Goal: Information Seeking & Learning: Learn about a topic

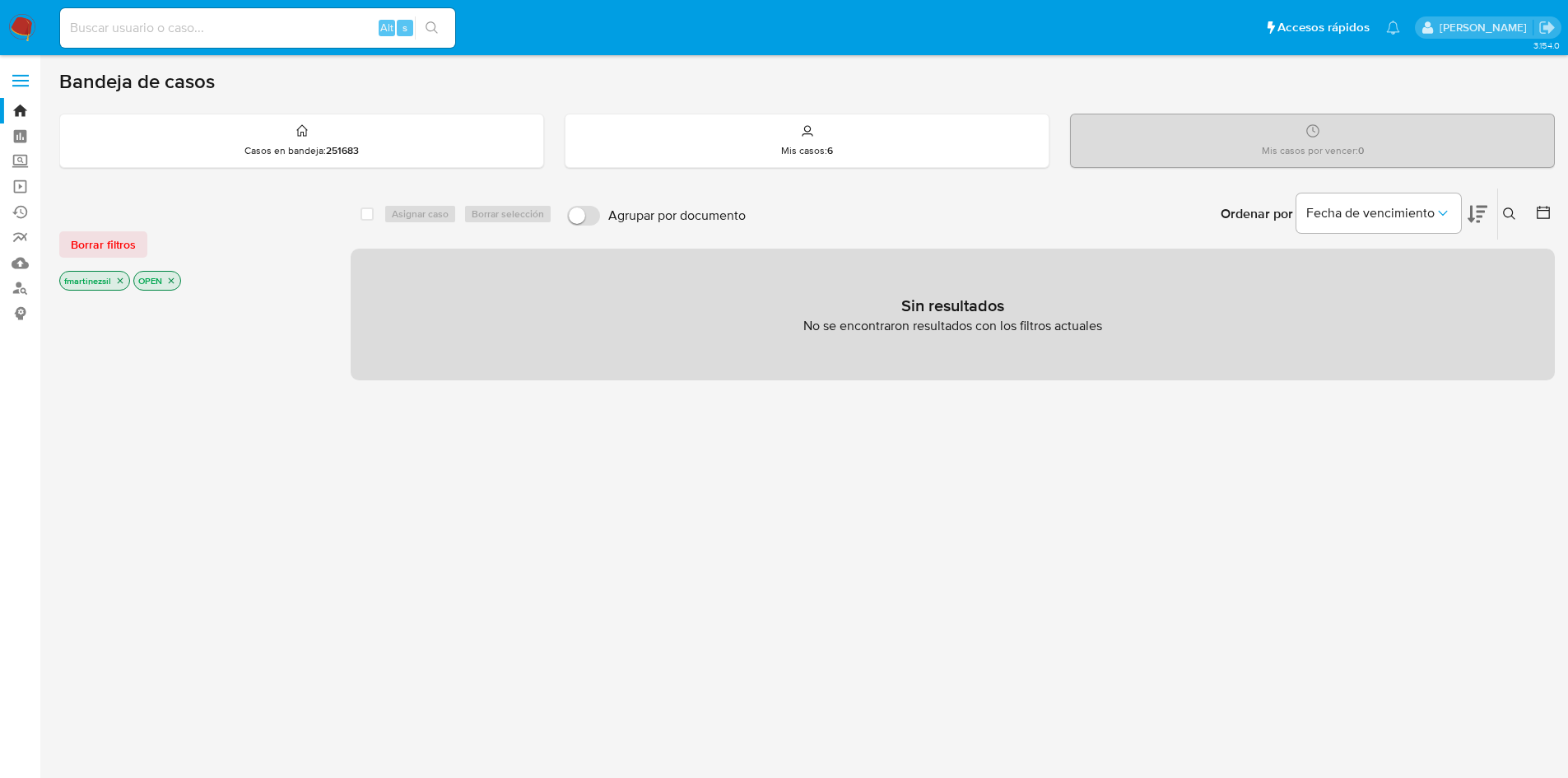
drag, startPoint x: 104, startPoint y: 249, endPoint x: 86, endPoint y: 197, distance: 55.0
click at [100, 227] on div "Borrar filtros fmartinezsil OPEN" at bounding box center [191, 247] width 263 height 93
click at [21, 88] on label at bounding box center [21, 81] width 41 height 35
click at [0, 0] on input "checkbox" at bounding box center [0, 0] width 0 height 0
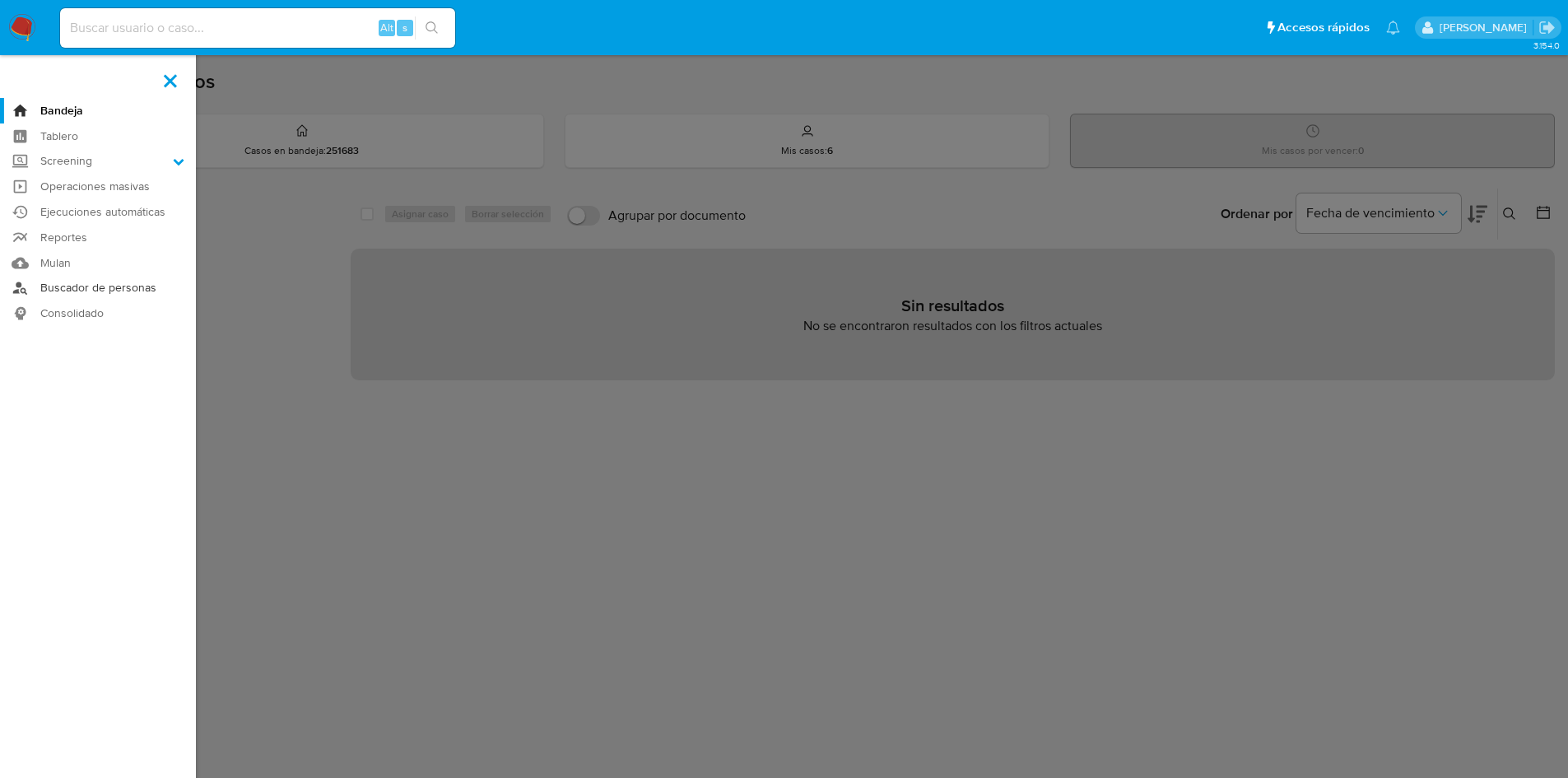
click at [129, 289] on link "Buscador de personas" at bounding box center [97, 288] width 196 height 26
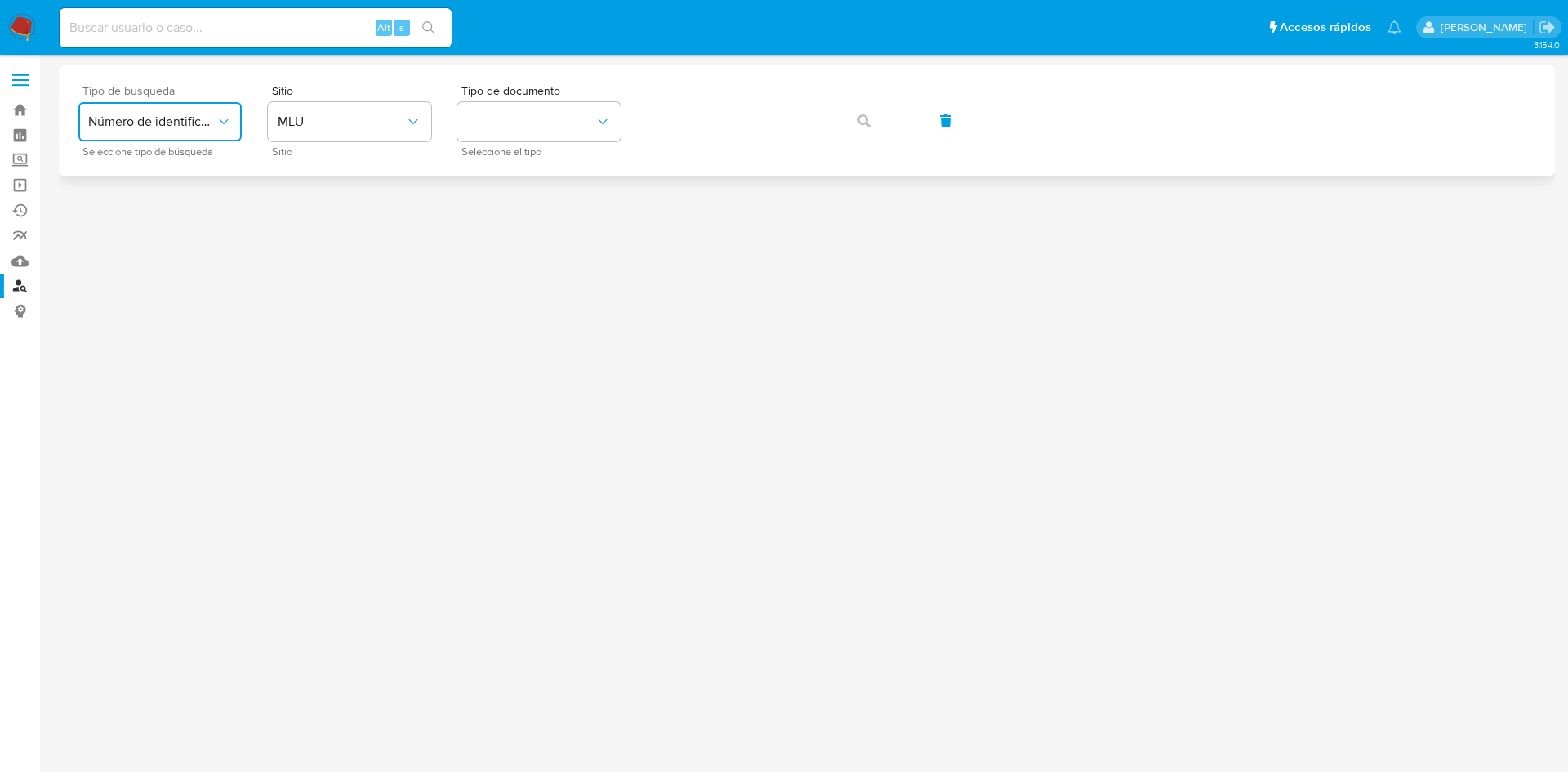
click at [197, 118] on span "Número de identificación" at bounding box center [152, 122] width 128 height 16
click at [144, 225] on div "User ID" at bounding box center [156, 221] width 134 height 39
click at [857, 129] on button "button" at bounding box center [864, 121] width 56 height 39
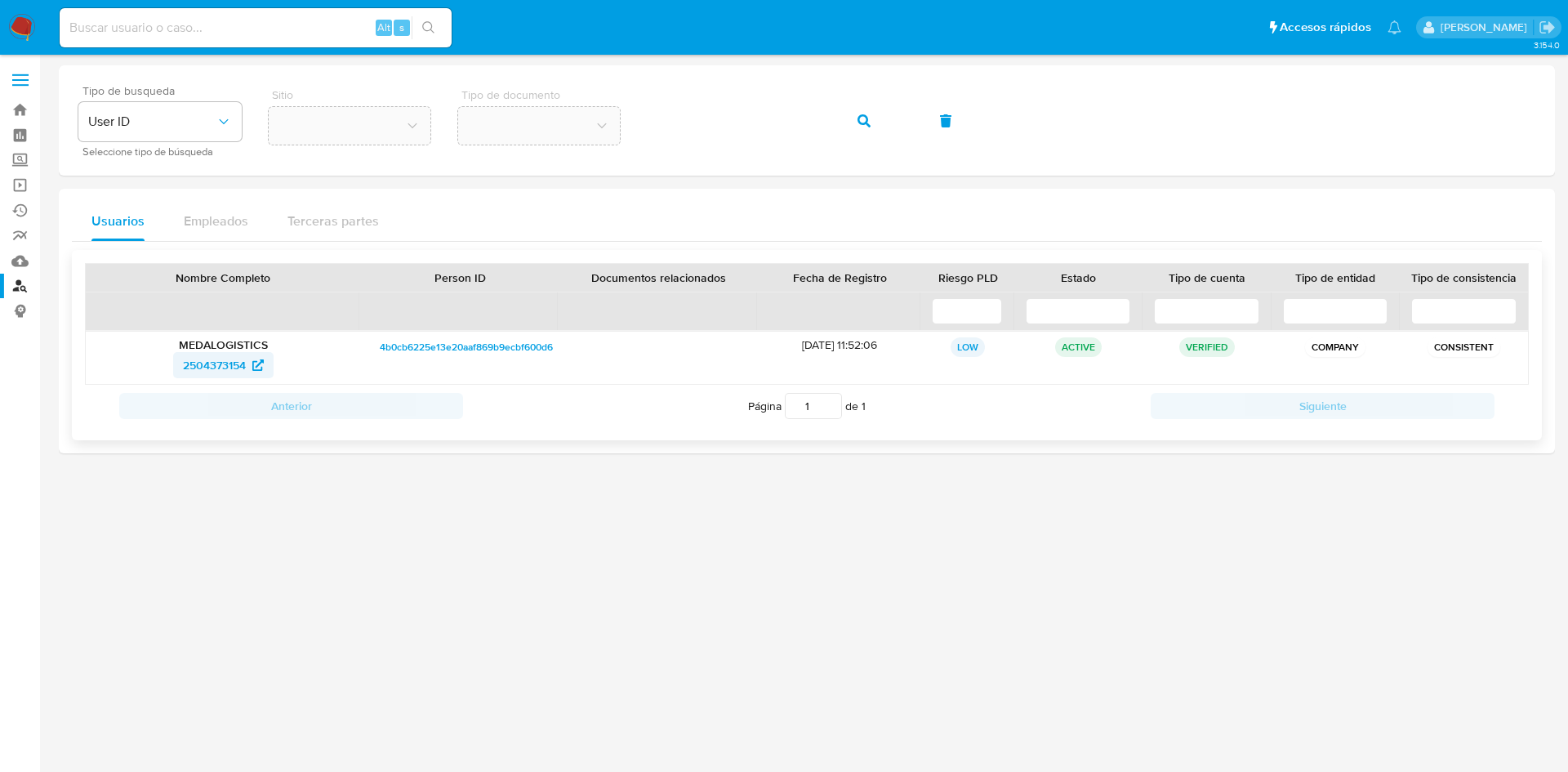
click at [225, 370] on span "2504373154" at bounding box center [214, 366] width 63 height 26
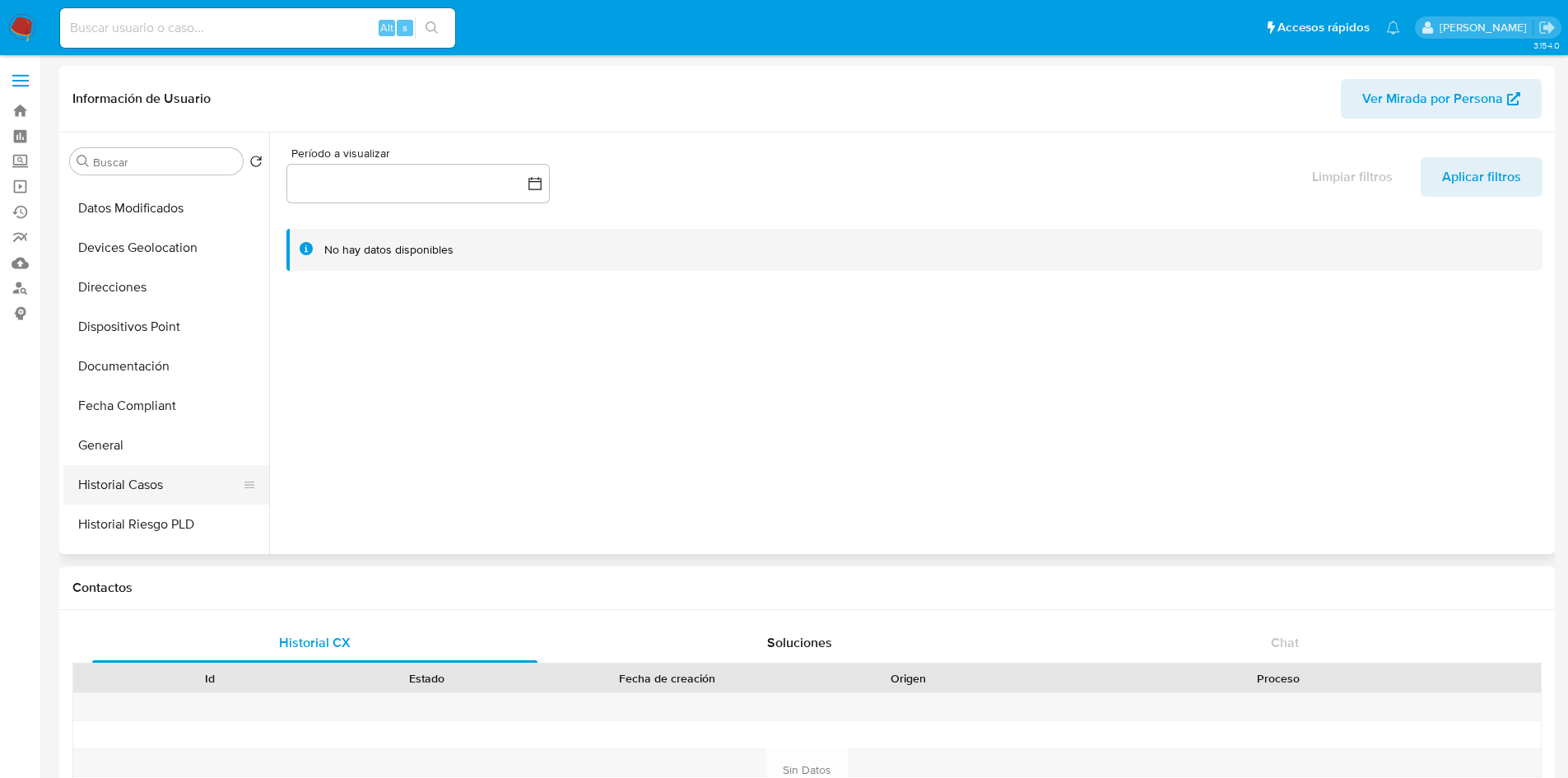
scroll to position [247, 0]
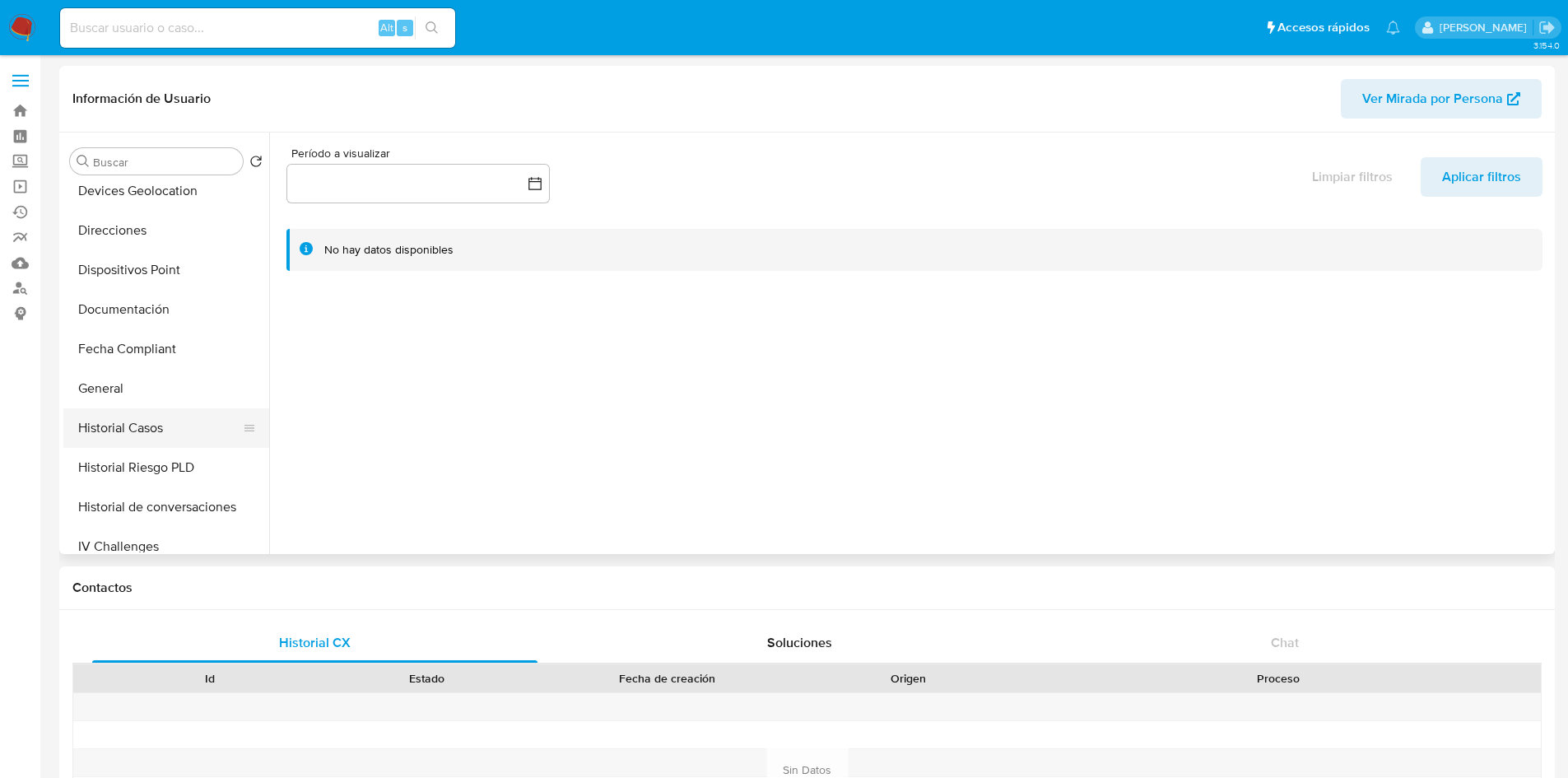
select select "10"
click at [121, 398] on button "General" at bounding box center [159, 389] width 192 height 40
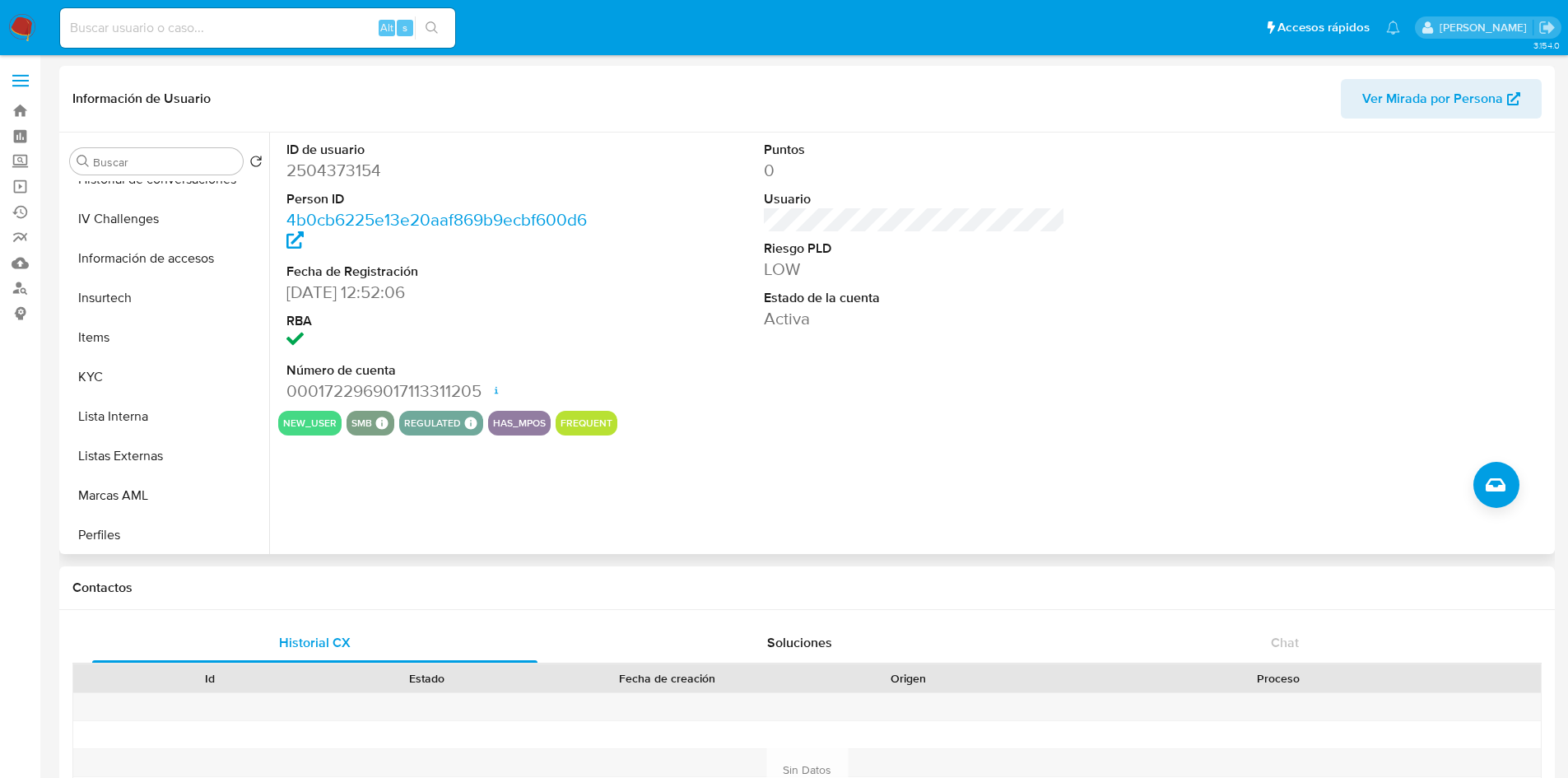
scroll to position [576, 0]
click at [116, 386] on button "KYC" at bounding box center [159, 376] width 192 height 40
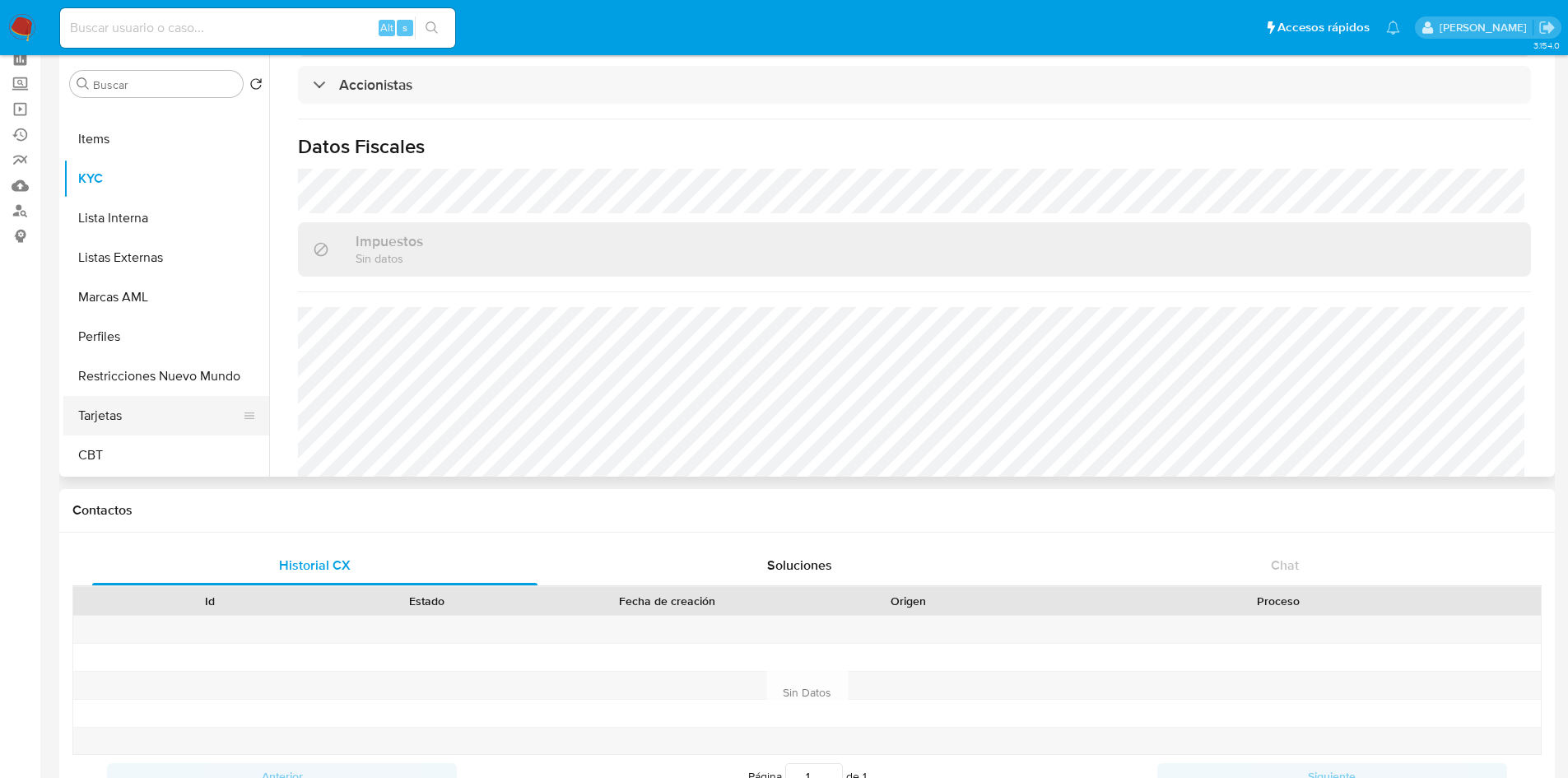
scroll to position [0, 0]
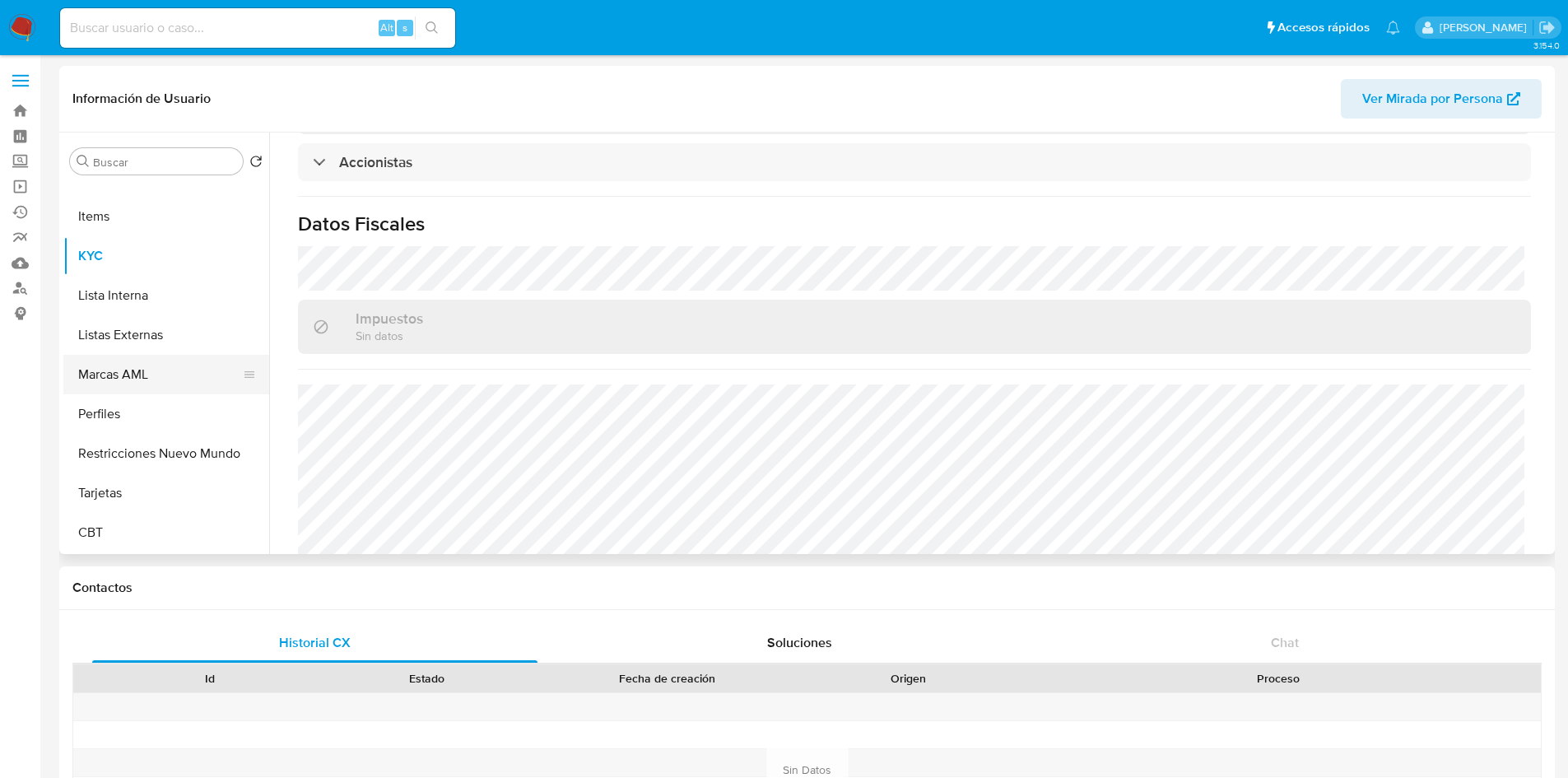
click at [126, 378] on button "Marcas AML" at bounding box center [159, 375] width 192 height 40
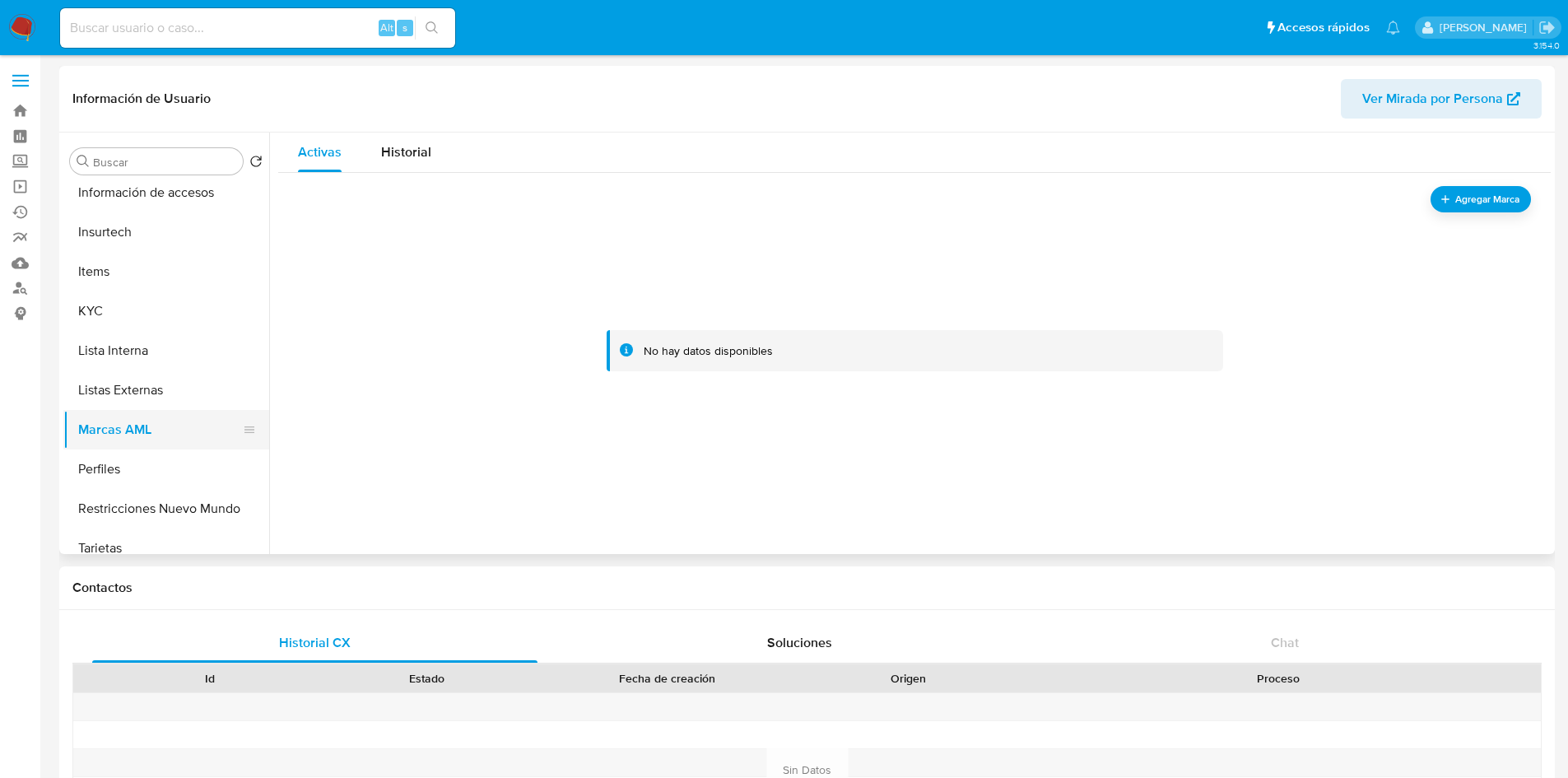
scroll to position [614, 0]
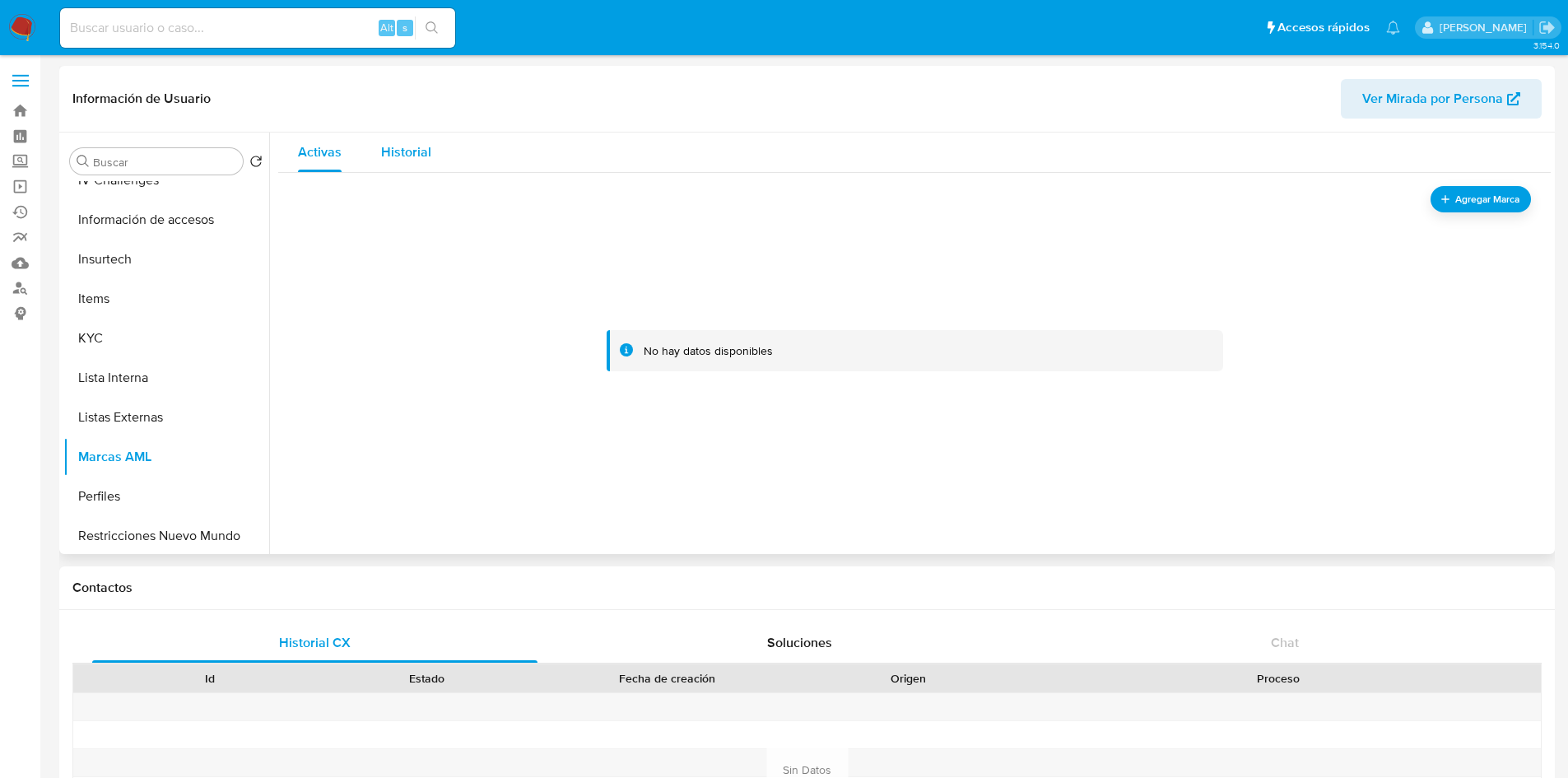
click at [400, 157] on span "Historial" at bounding box center [406, 151] width 50 height 19
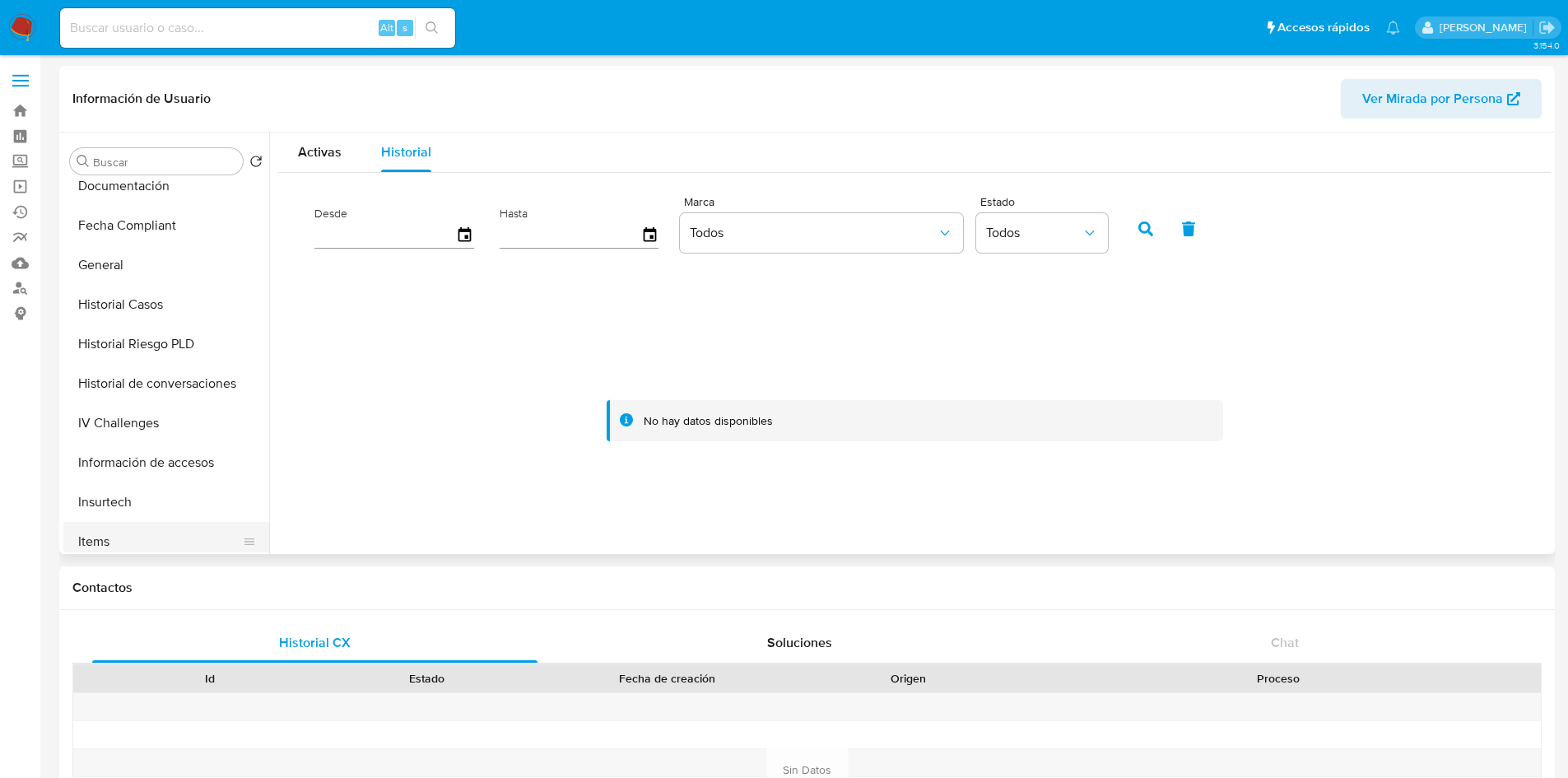
scroll to position [367, 0]
click at [132, 308] on button "Historial Casos" at bounding box center [159, 309] width 192 height 40
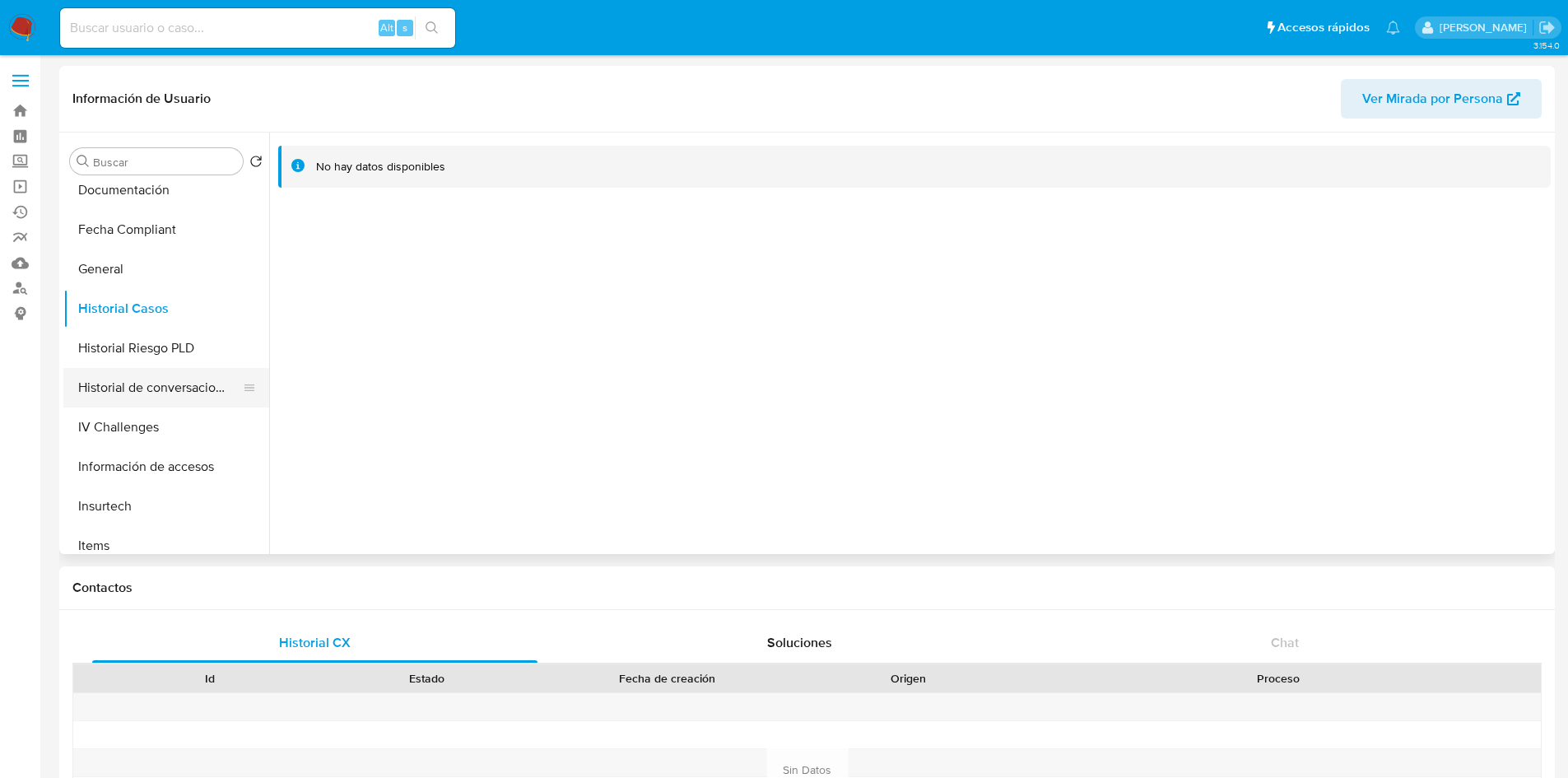
click at [160, 377] on button "Historial de conversaciones" at bounding box center [159, 388] width 192 height 40
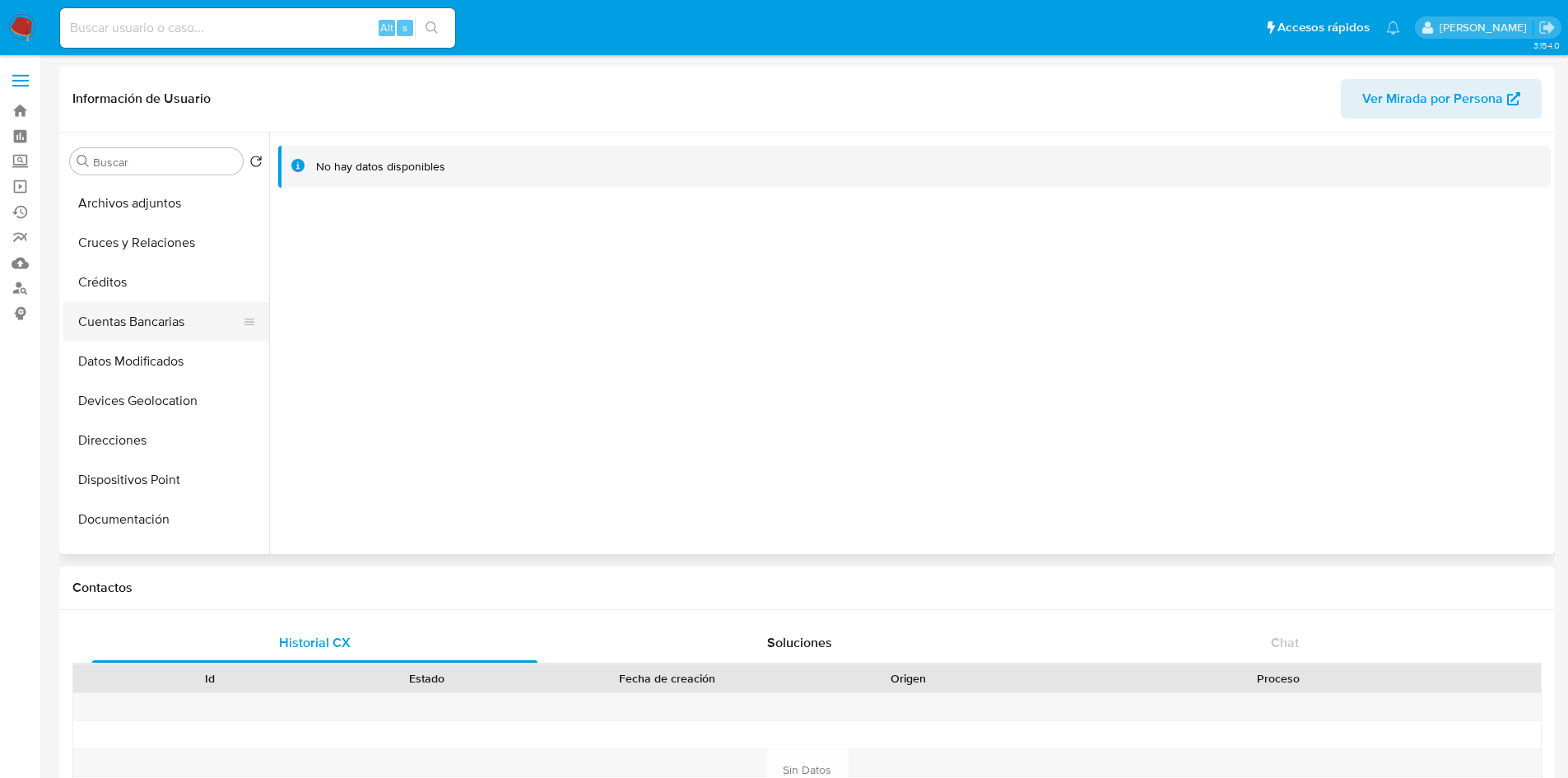
scroll to position [0, 0]
click at [134, 281] on button "Cruces y Relaciones" at bounding box center [159, 280] width 192 height 40
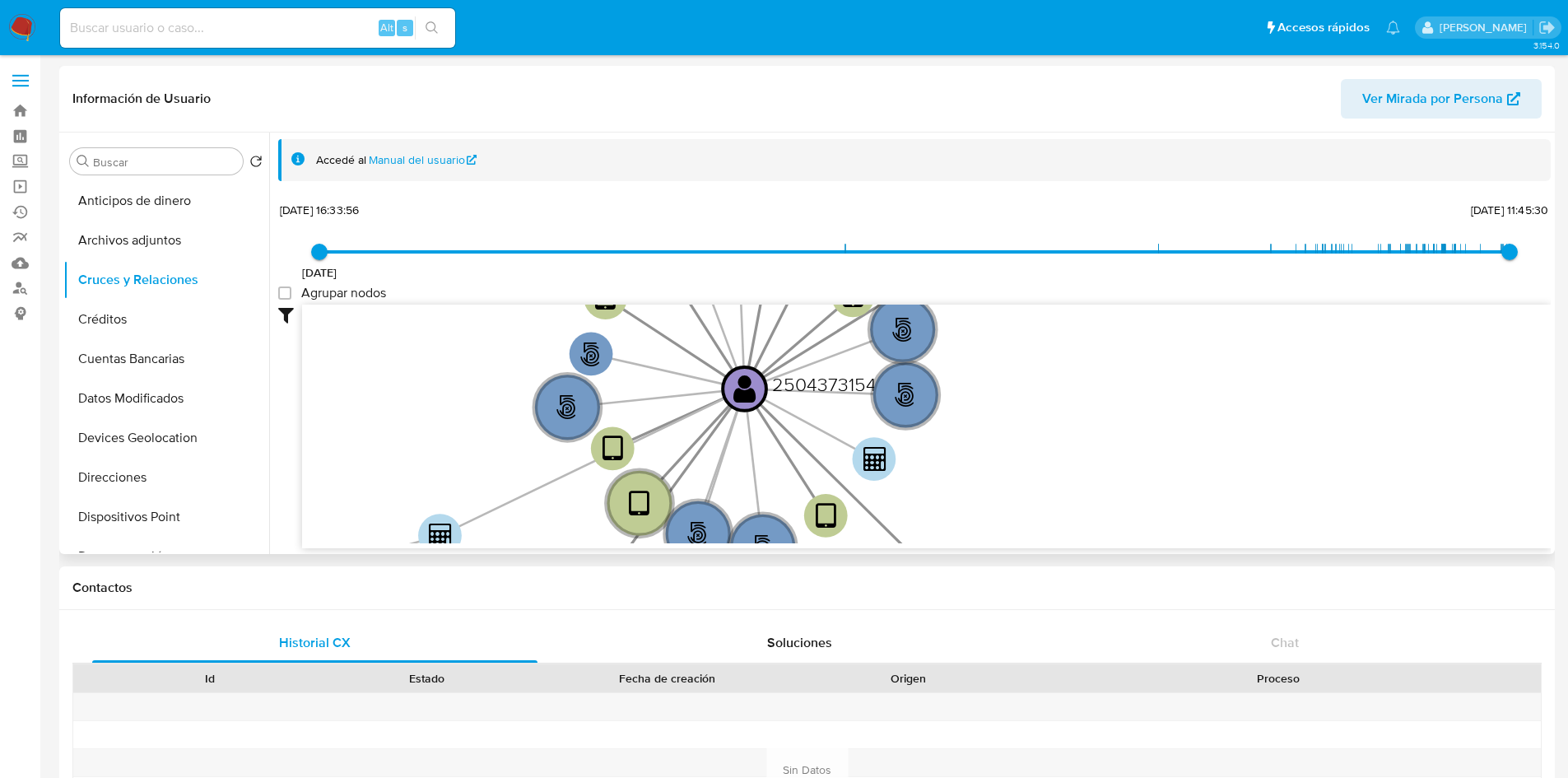
drag, startPoint x: 925, startPoint y: 389, endPoint x: 1030, endPoint y: 529, distance: 175.0
click at [1030, 529] on icon "person-295eb58645eee034af04329a52b75ac2  user-2504373154  2504373154 device-6…" at bounding box center [926, 424] width 1248 height 239
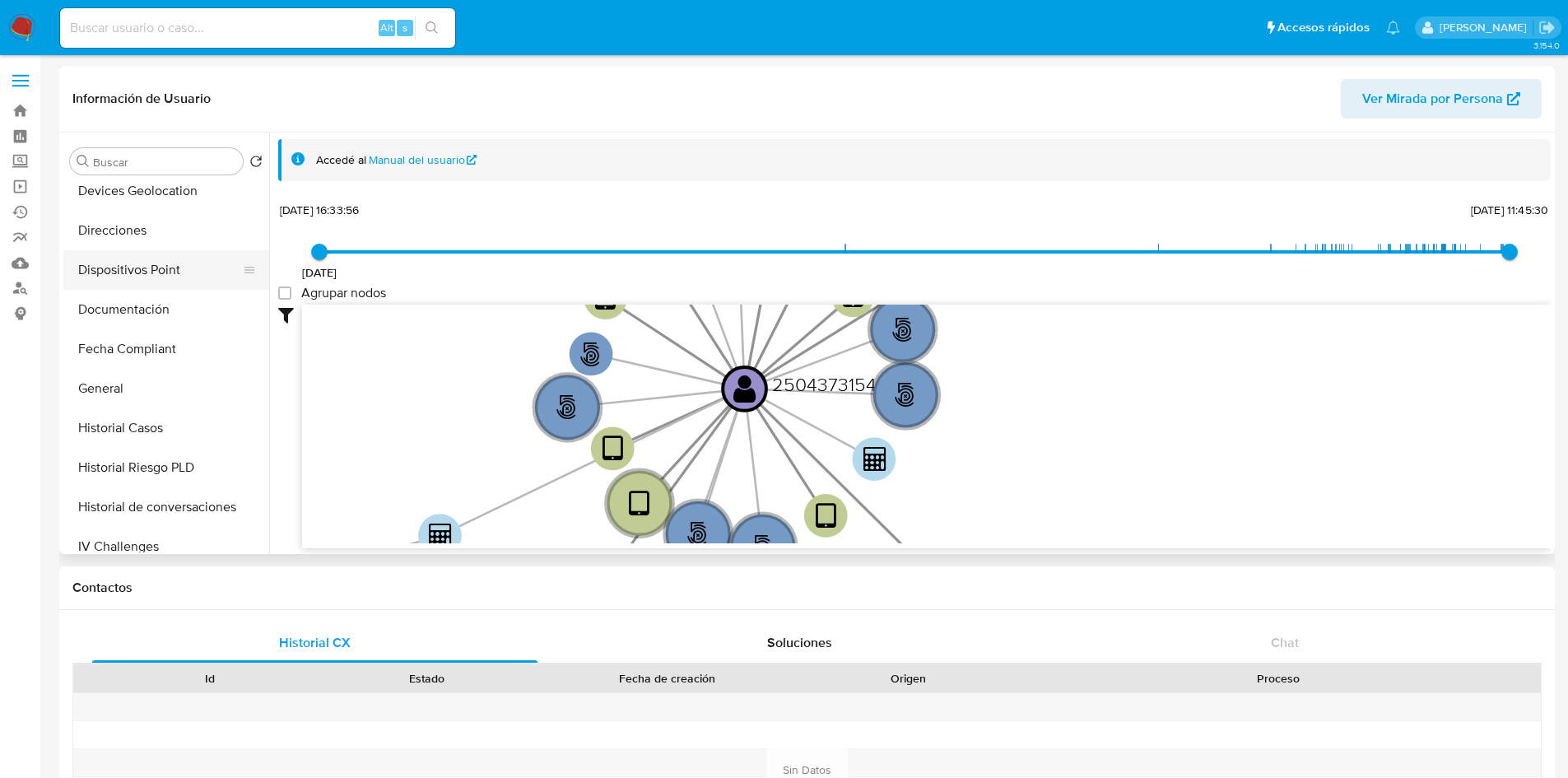
click at [140, 279] on button "Dispositivos Point" at bounding box center [159, 270] width 192 height 40
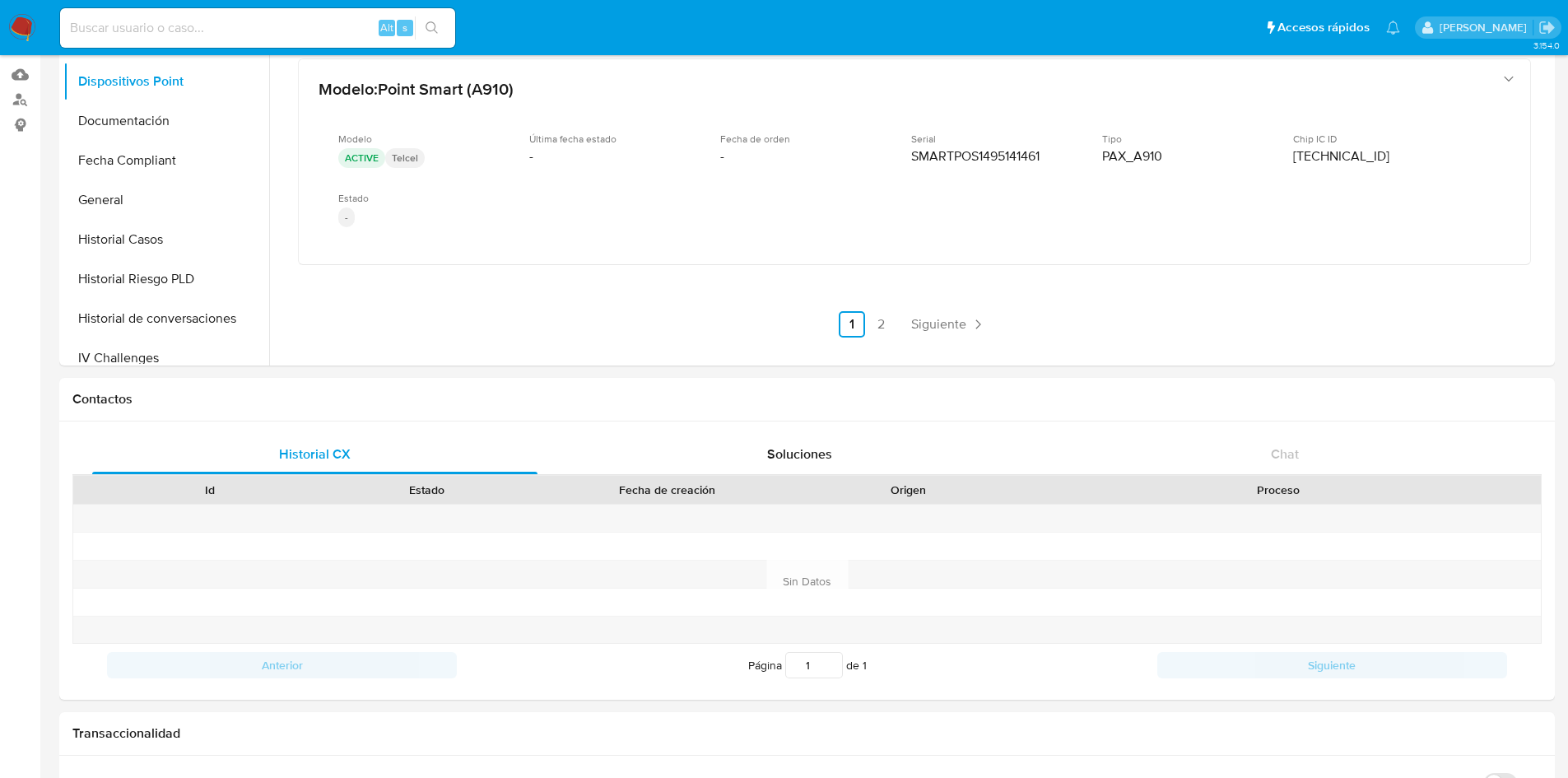
scroll to position [164, 0]
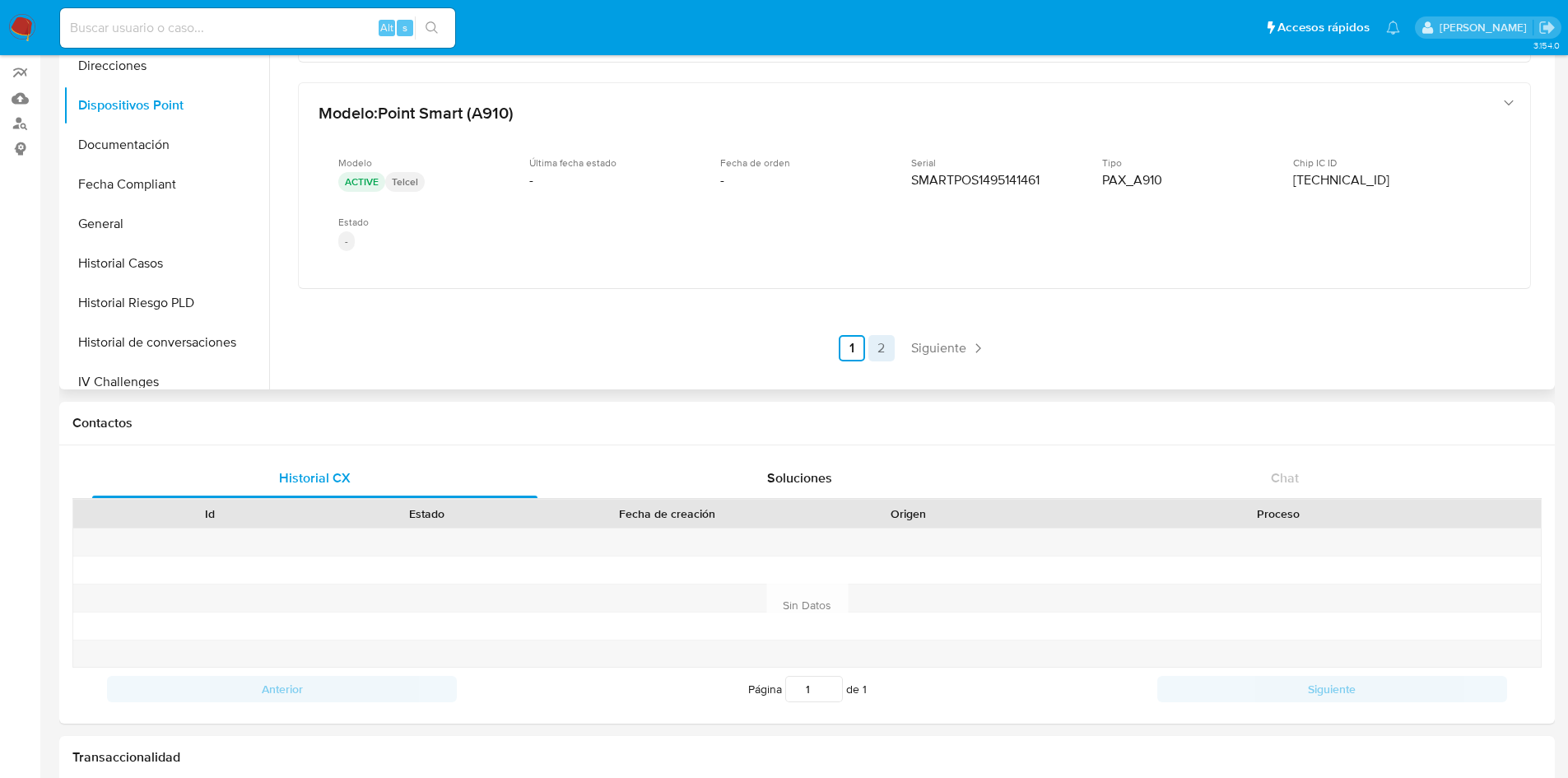
click at [884, 349] on link "2" at bounding box center [882, 349] width 26 height 26
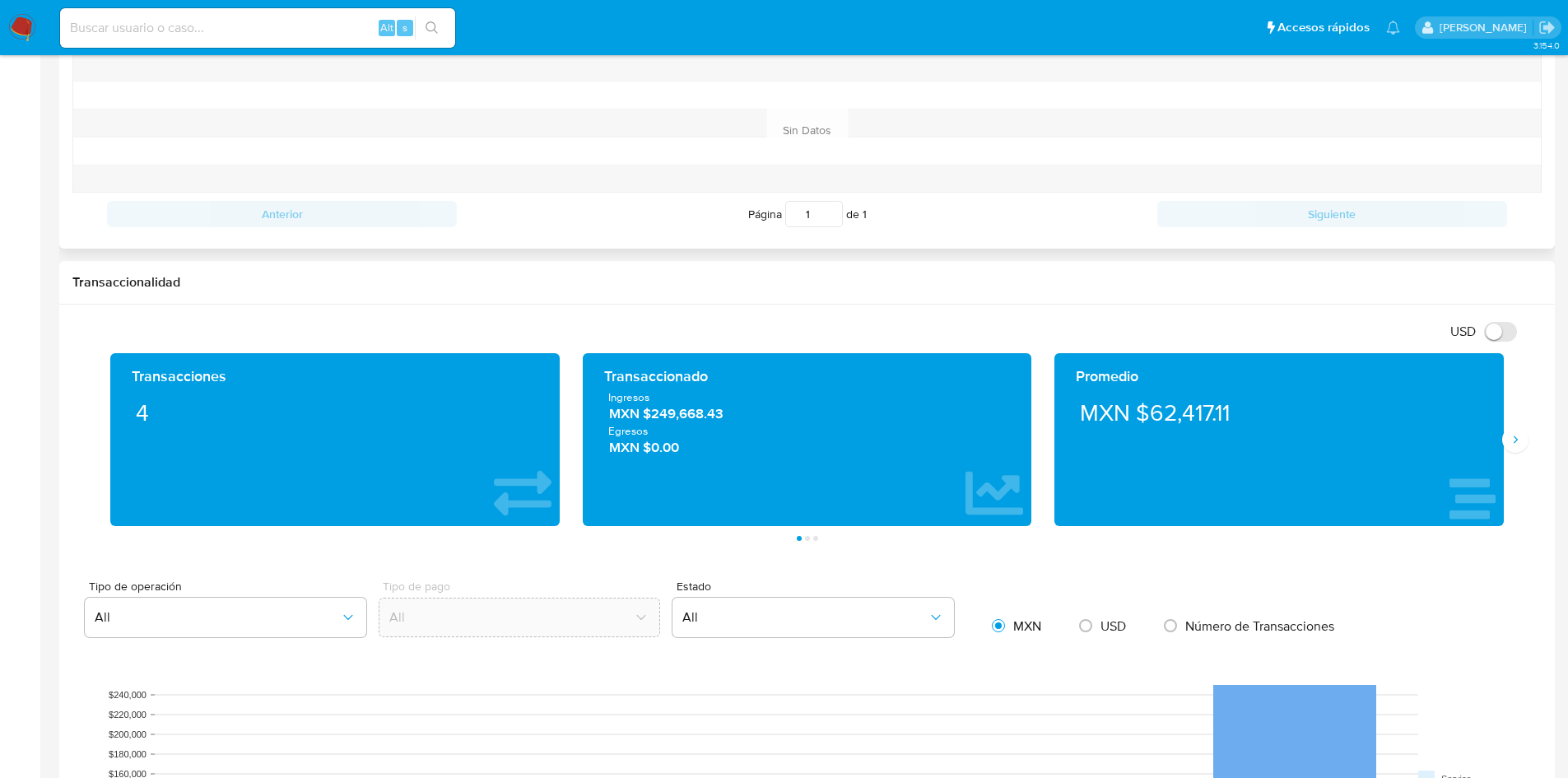
scroll to position [659, 0]
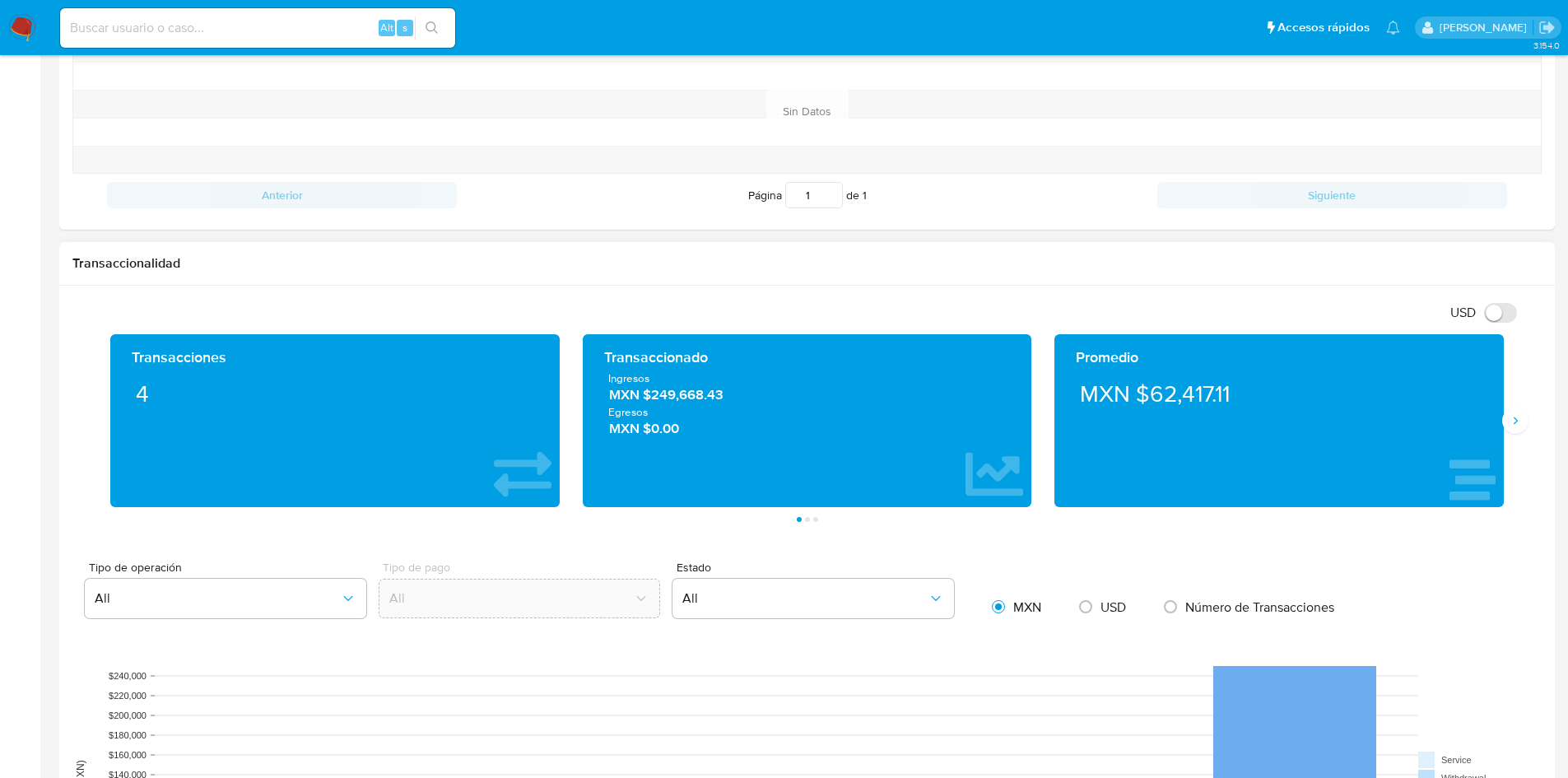
click at [694, 354] on div "Transaccionado" at bounding box center [808, 358] width 407 height 20
click at [710, 382] on span "Ingresos" at bounding box center [808, 378] width 399 height 15
drag, startPoint x: 851, startPoint y: 486, endPoint x: 714, endPoint y: 492, distance: 137.1
click at [714, 492] on div "Transaccionado Ingresos MXN $249,668.43 Egresos MXN $0.00" at bounding box center [808, 420] width 423 height 146
click at [805, 520] on button "Página 2" at bounding box center [808, 519] width 5 height 5
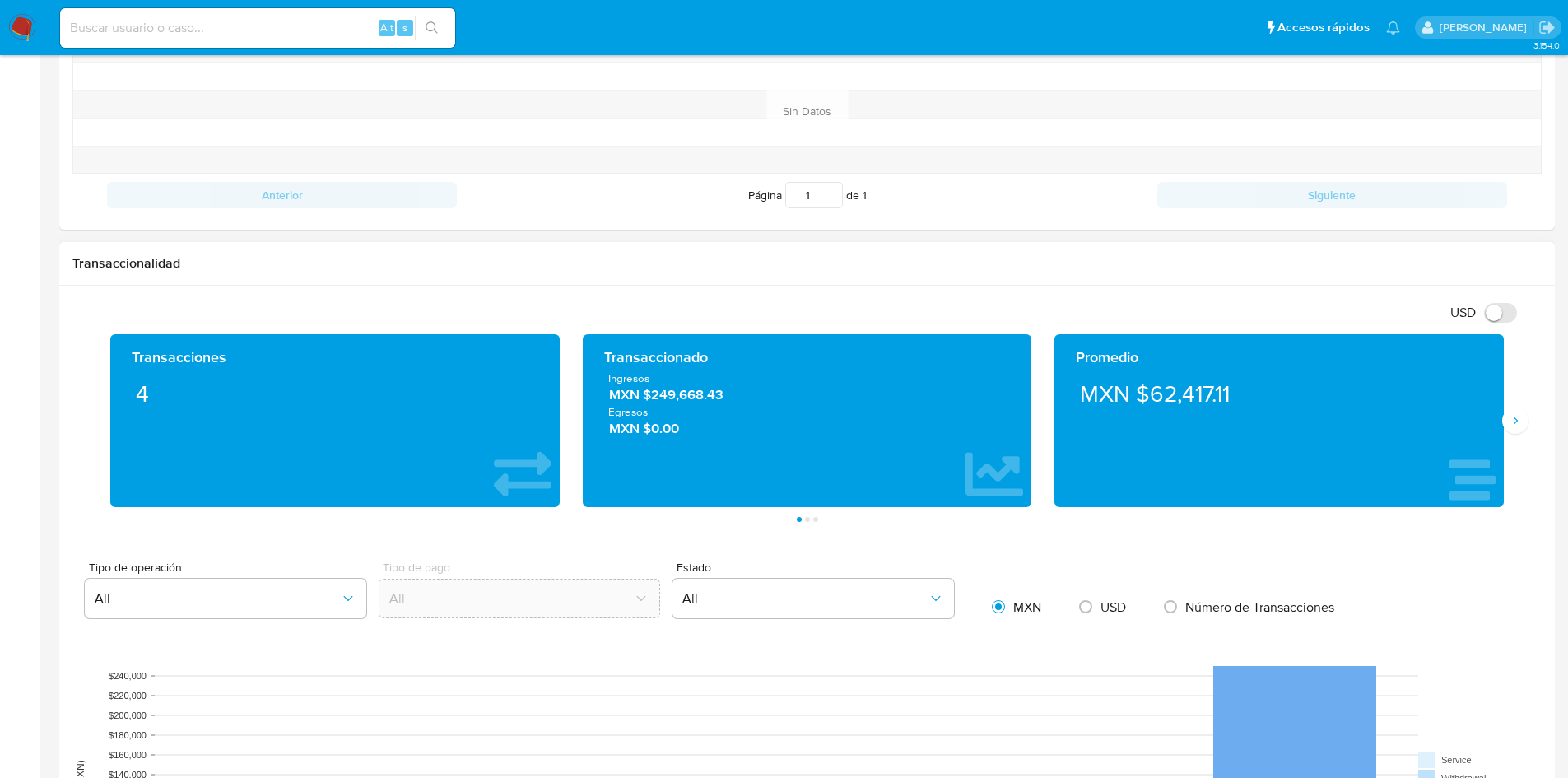
click at [806, 522] on li "Página 2" at bounding box center [808, 519] width 8 height 5
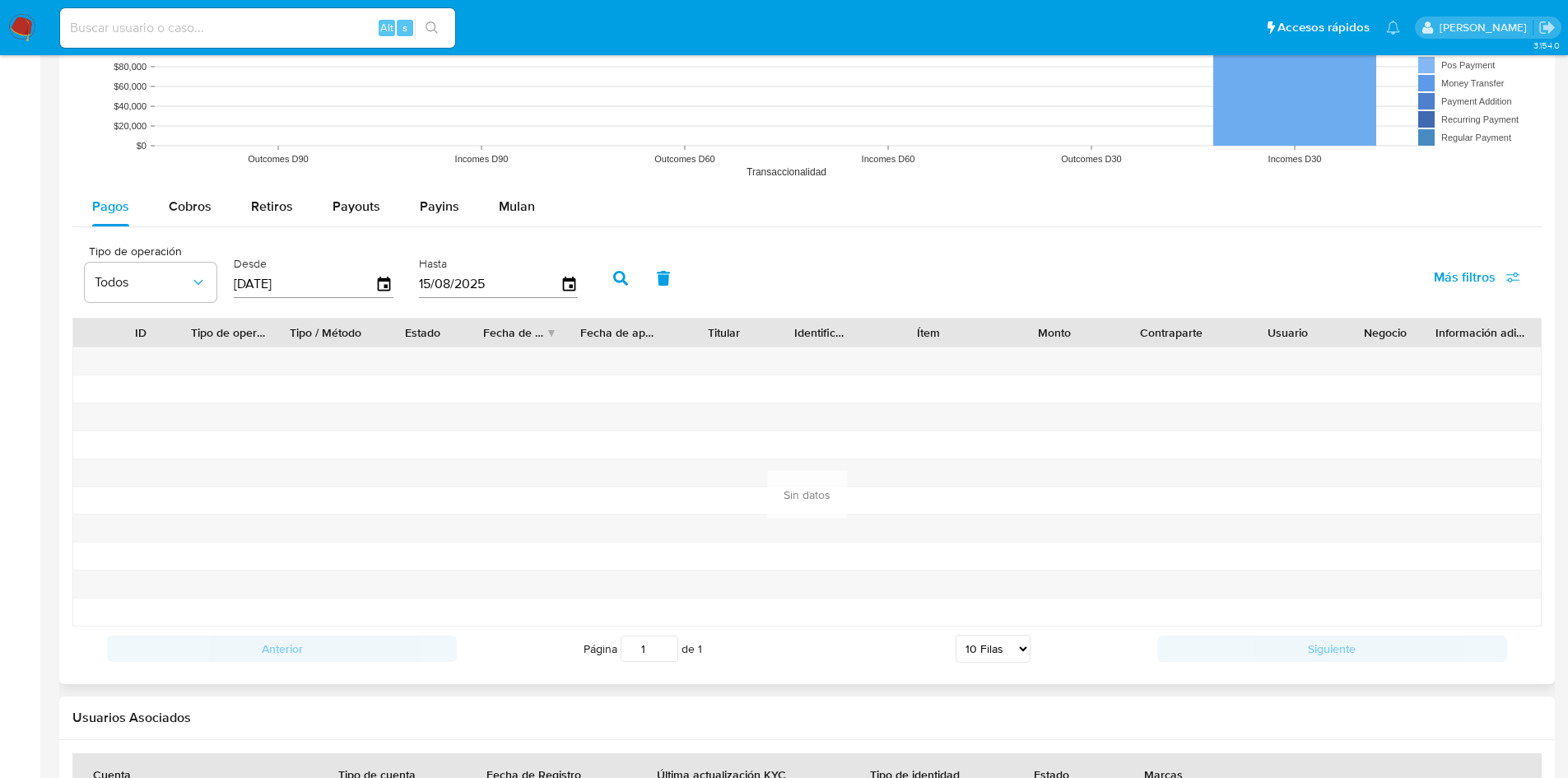
scroll to position [1421, 0]
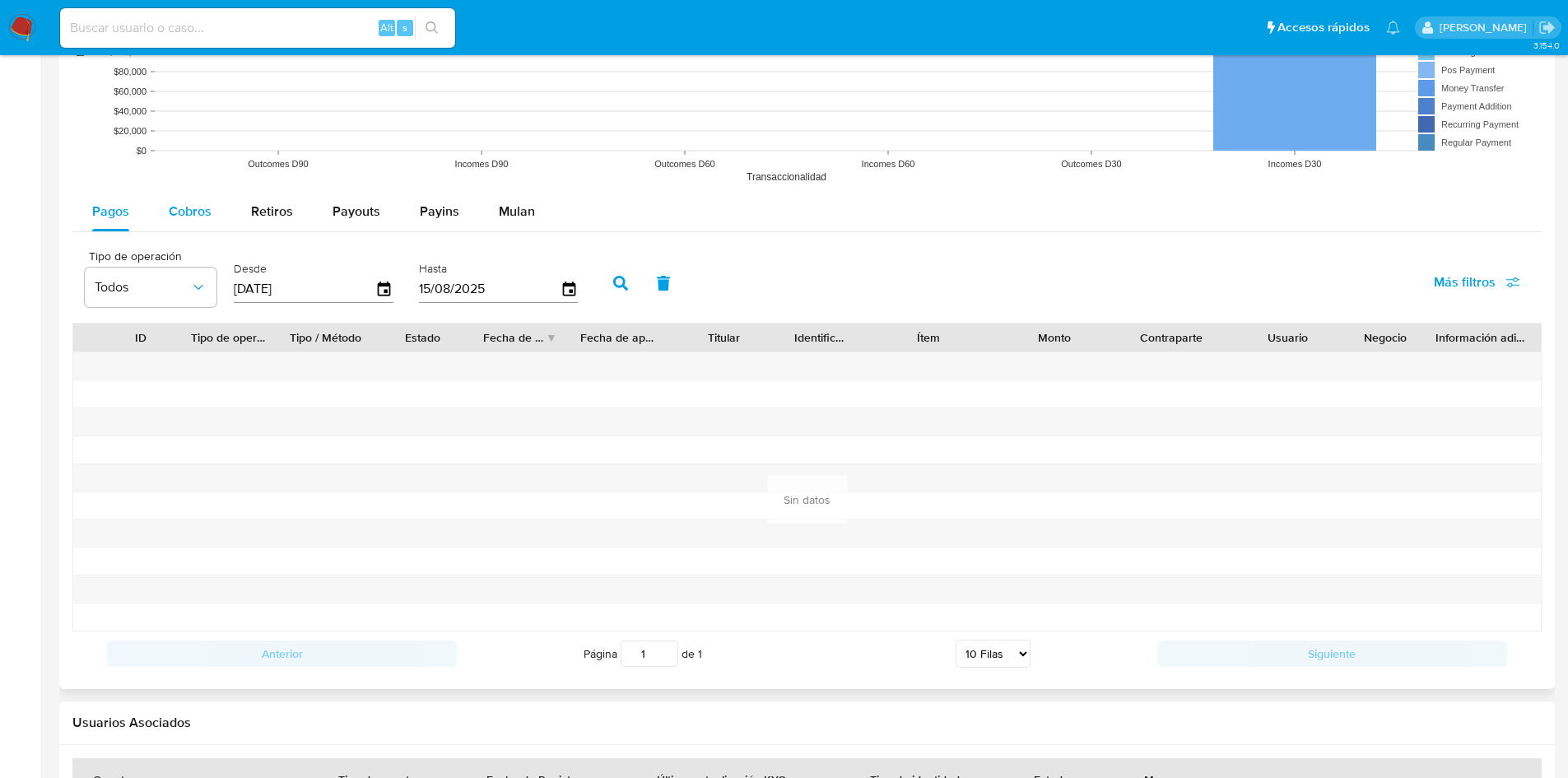
click at [195, 204] on span "Cobros" at bounding box center [190, 211] width 43 height 19
select select "10"
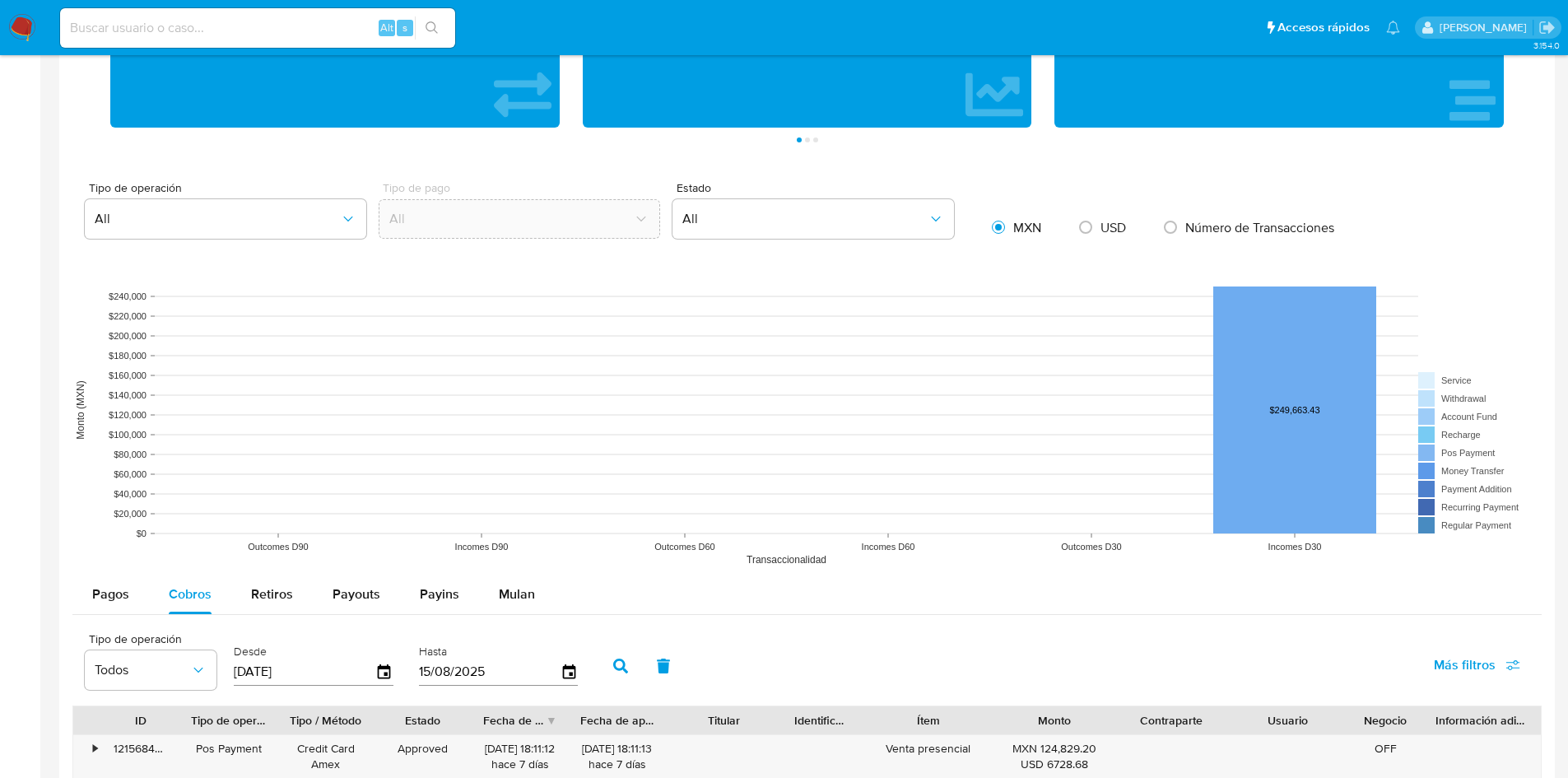
scroll to position [1030, 0]
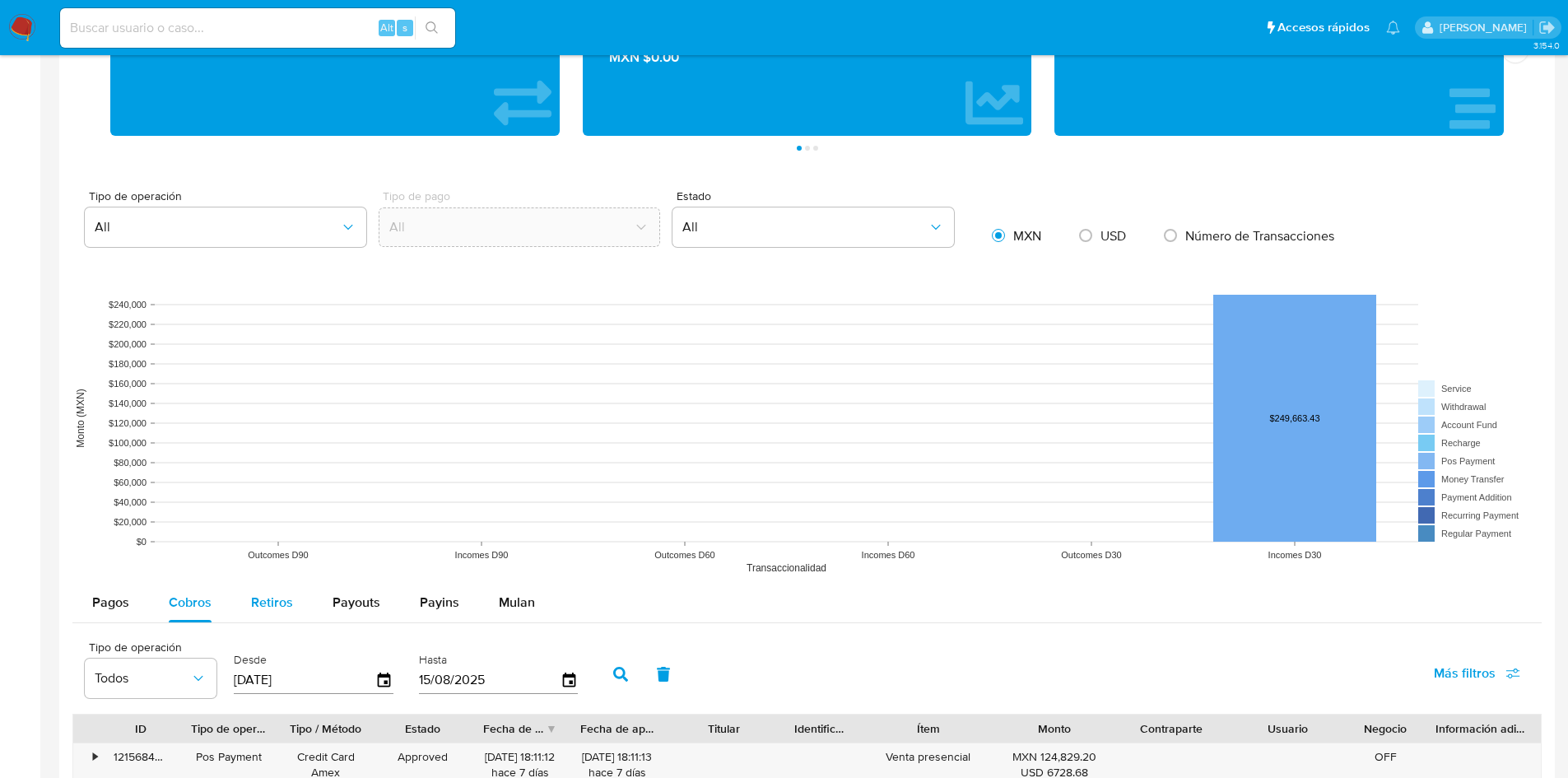
click at [258, 608] on span "Retiros" at bounding box center [272, 602] width 42 height 19
select select "10"
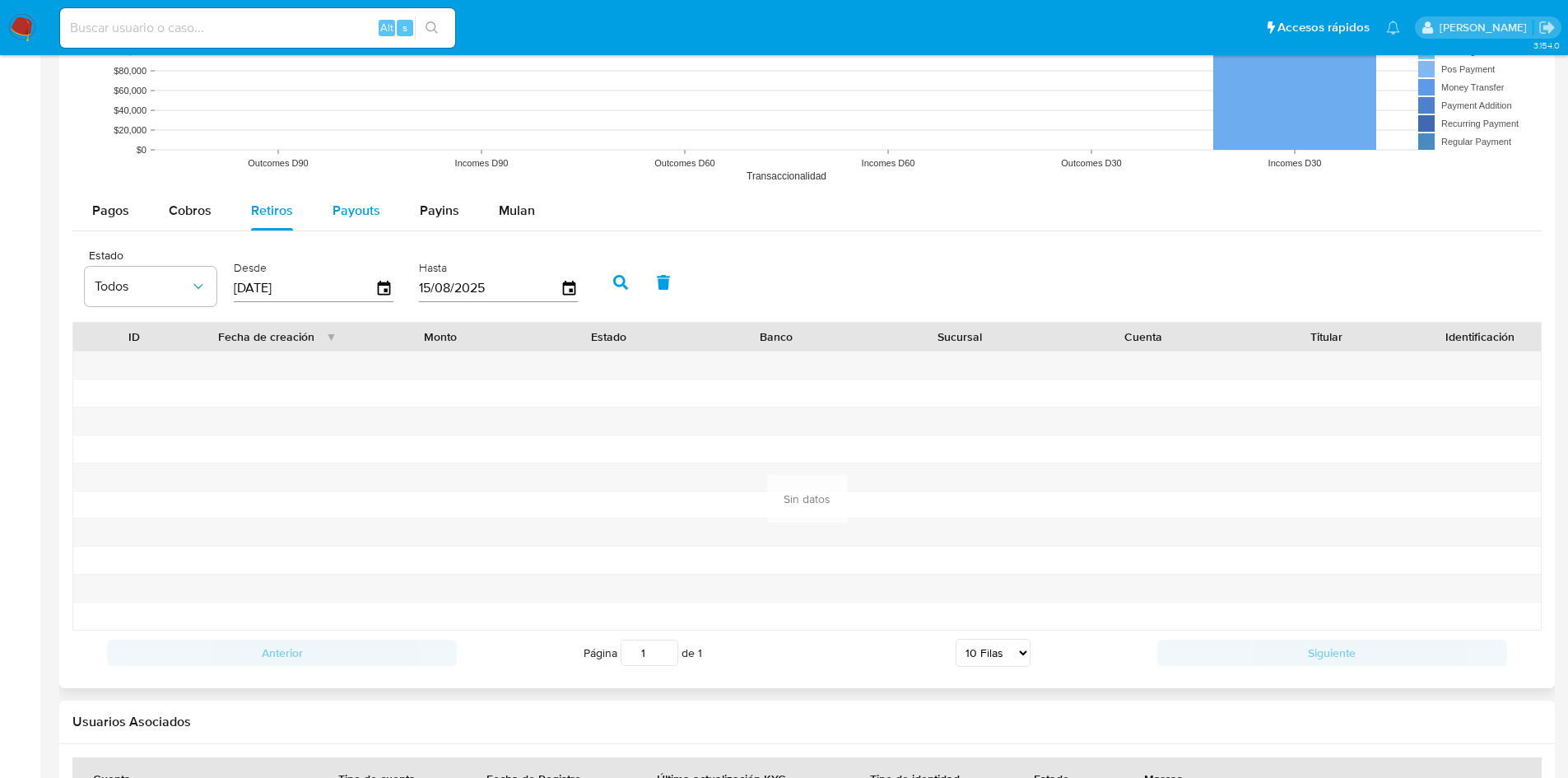
scroll to position [1421, 0]
click at [353, 205] on span "Payouts" at bounding box center [357, 211] width 48 height 19
select select "10"
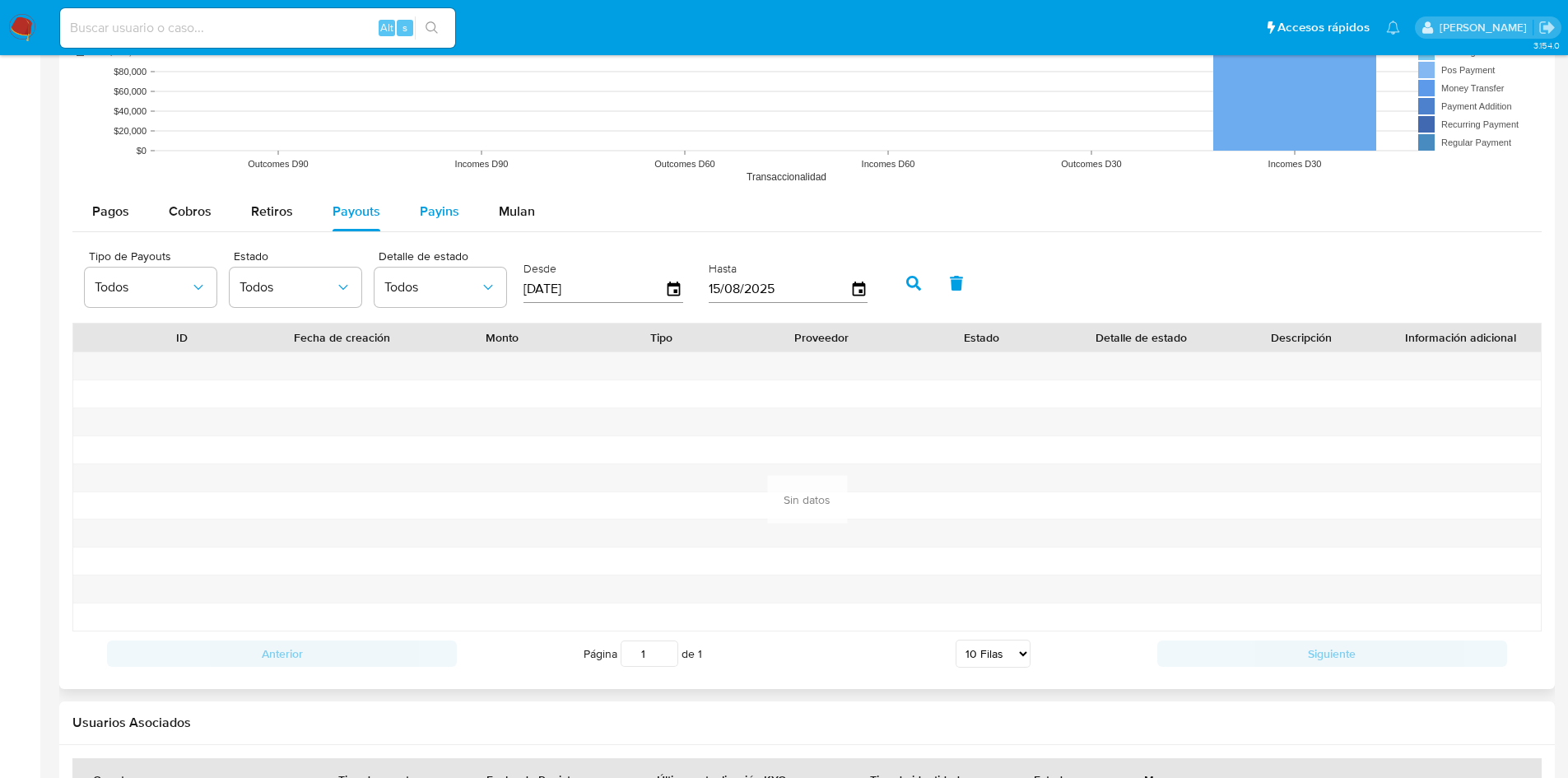
click at [424, 214] on span "Payins" at bounding box center [439, 211] width 40 height 19
select select "10"
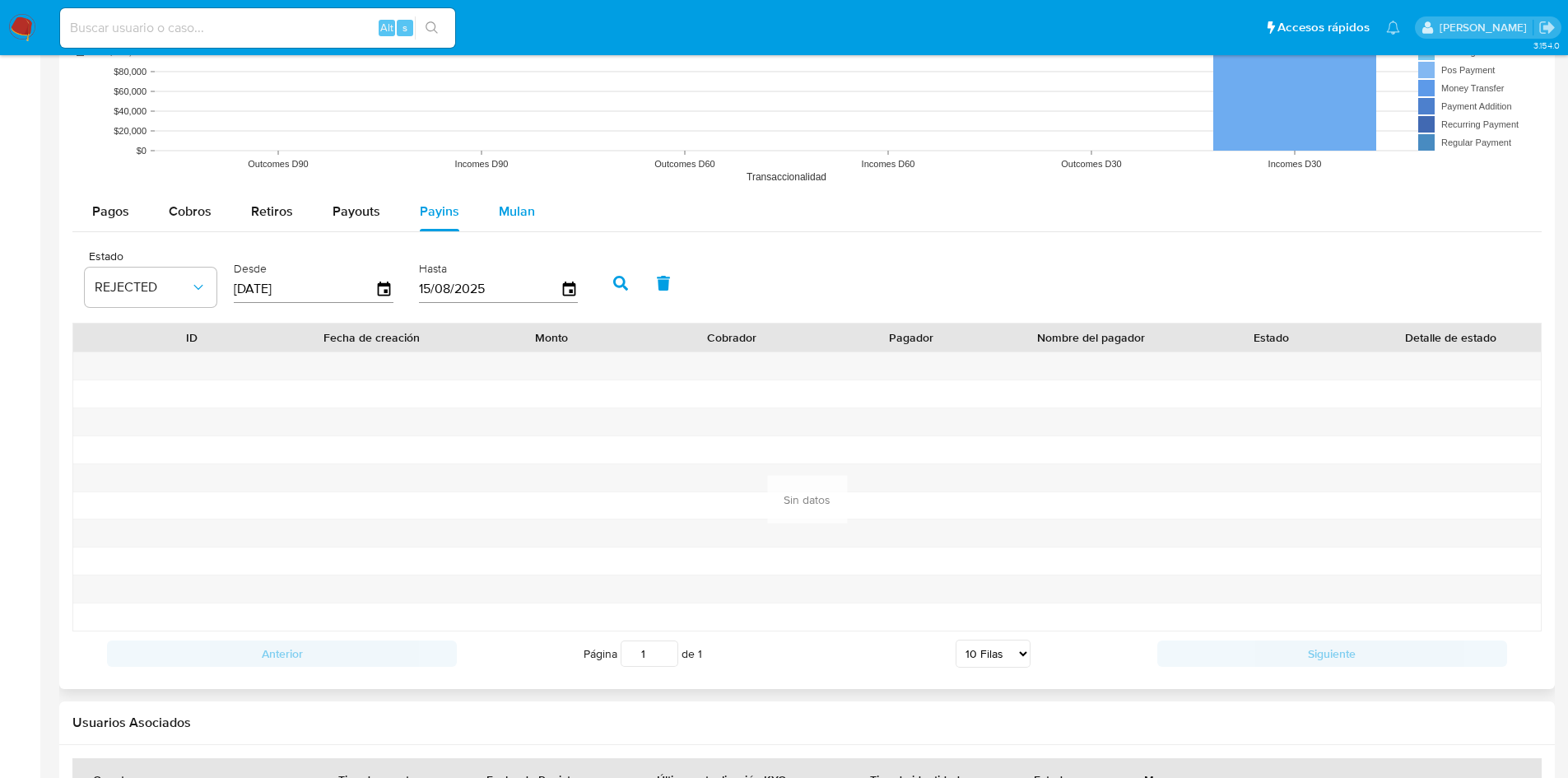
click at [524, 214] on span "Mulan" at bounding box center [517, 211] width 36 height 19
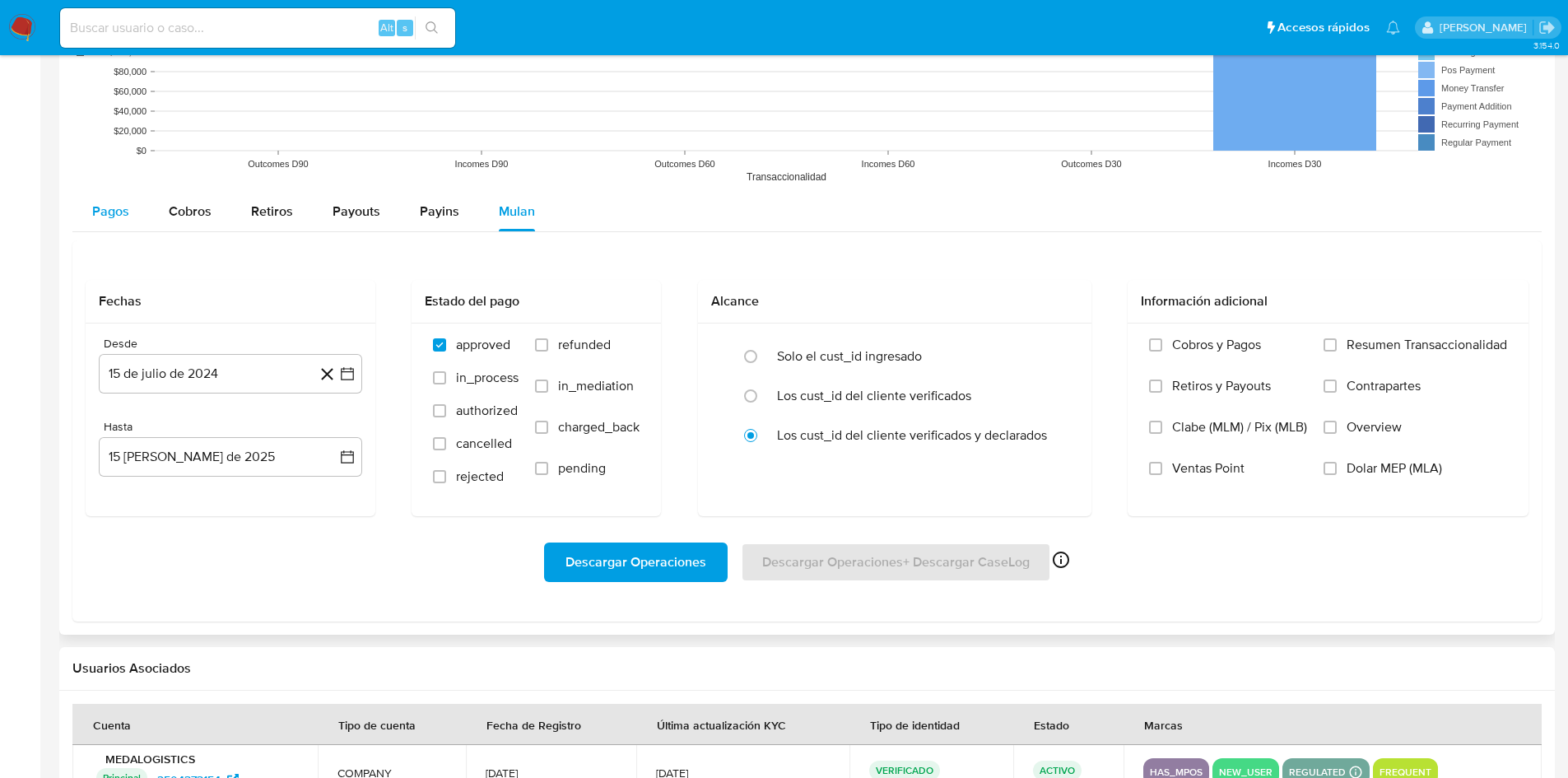
click at [120, 206] on span "Pagos" at bounding box center [111, 211] width 37 height 19
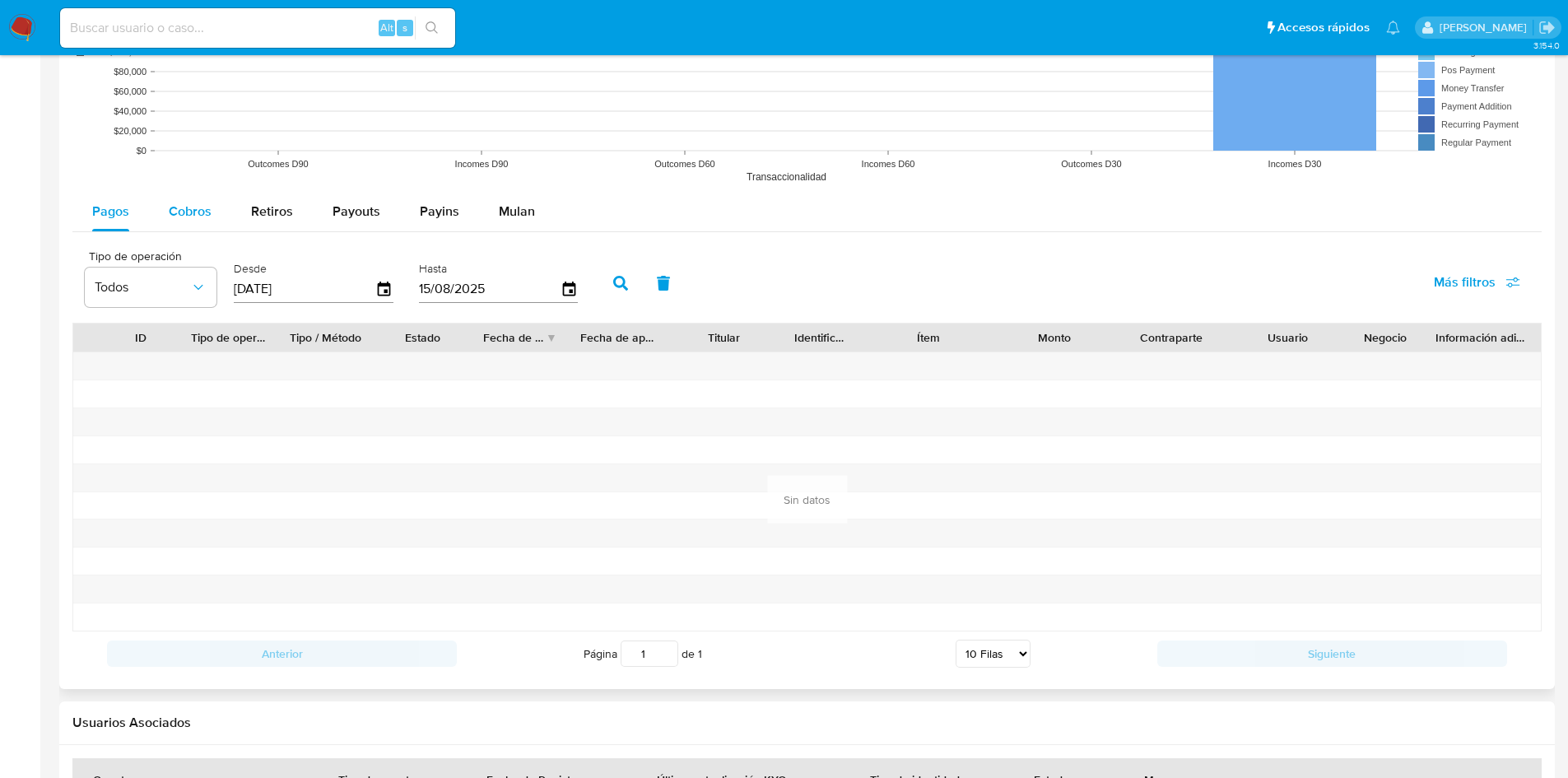
click at [208, 214] on span "Cobros" at bounding box center [190, 211] width 43 height 19
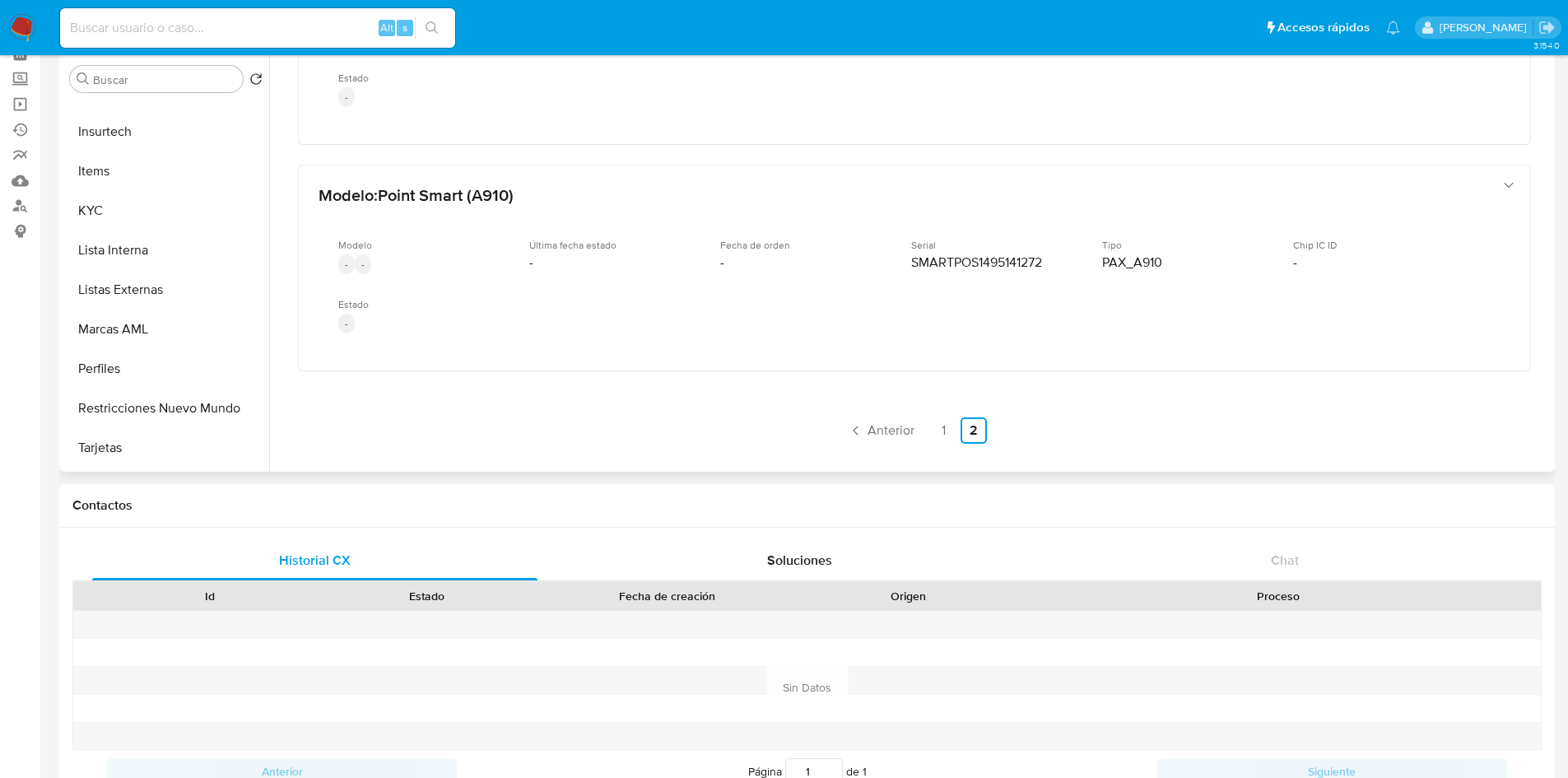
scroll to position [695, 0]
click at [99, 450] on button "CBT" at bounding box center [159, 450] width 192 height 40
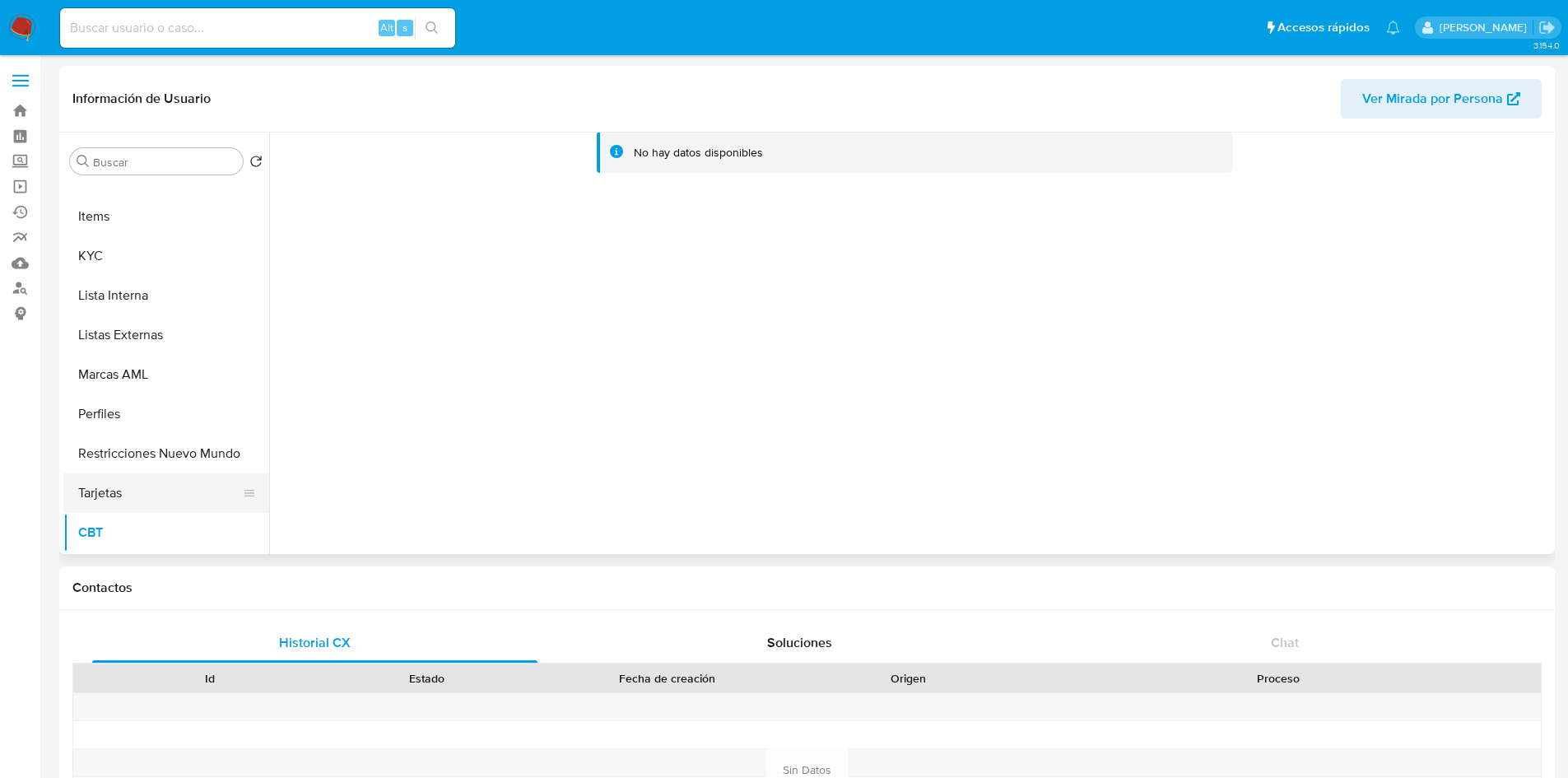
click at [136, 498] on button "Tarjetas" at bounding box center [159, 493] width 192 height 40
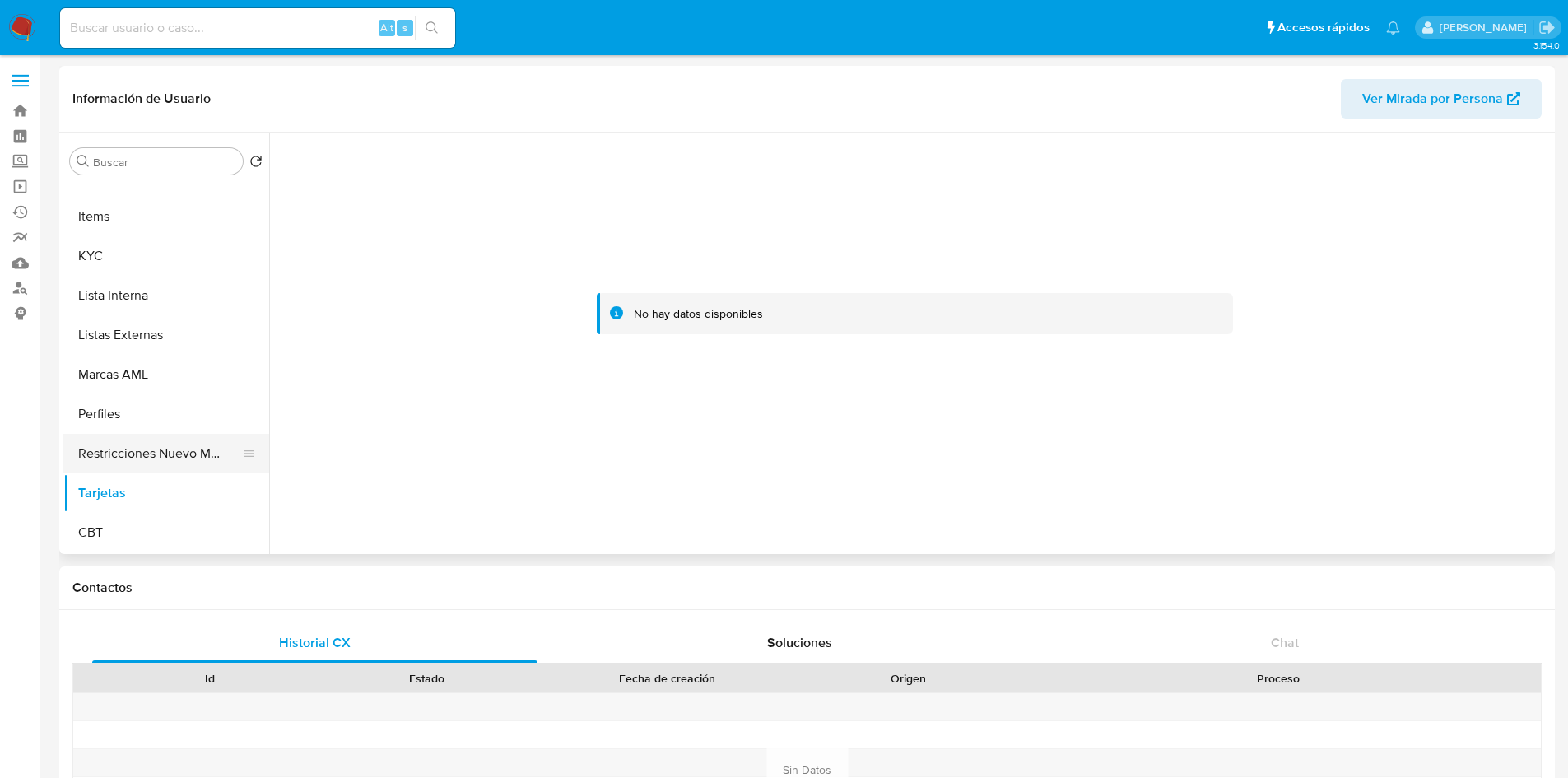
click at [188, 453] on button "Restricciones Nuevo Mundo" at bounding box center [159, 453] width 192 height 40
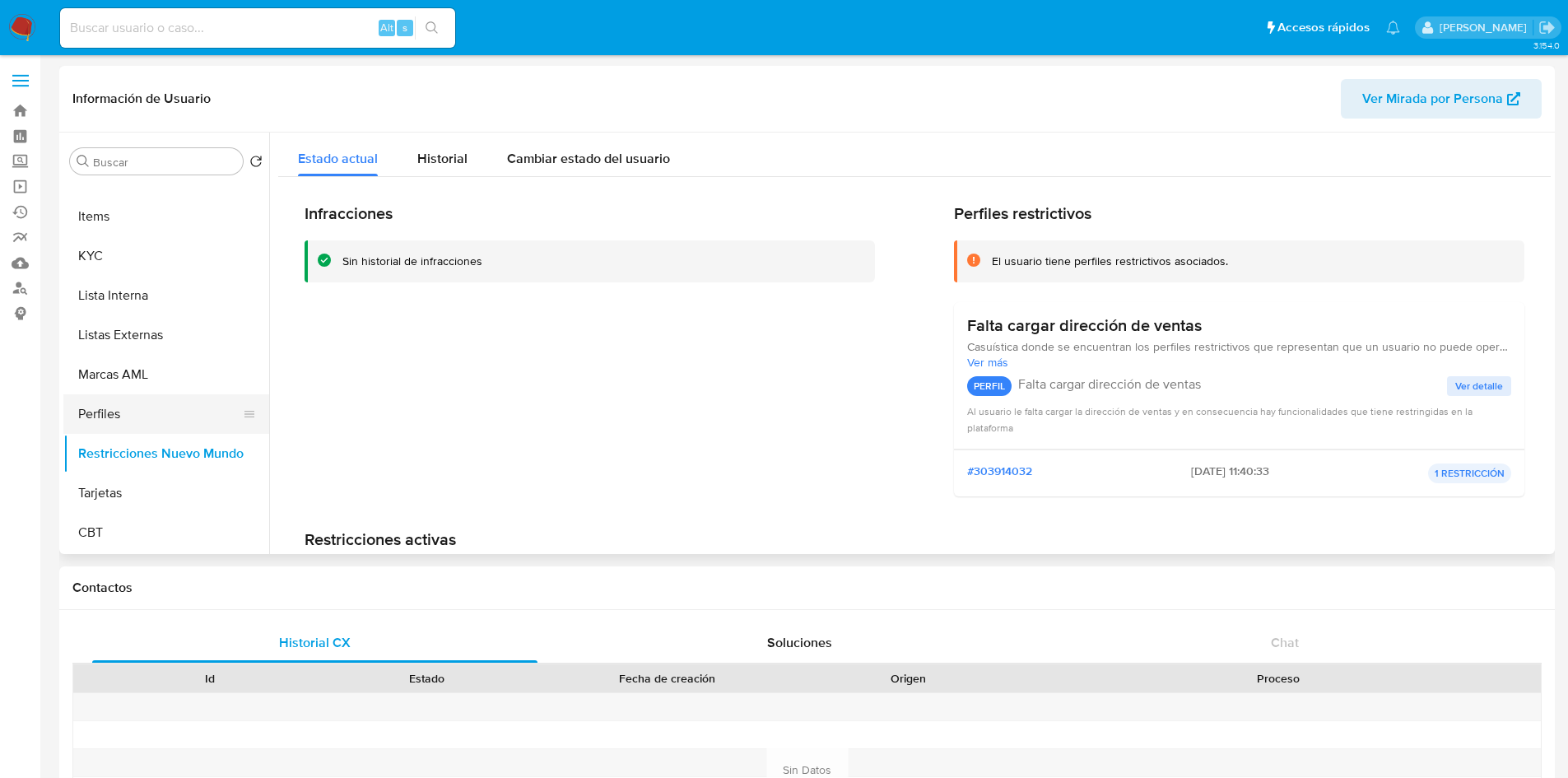
click at [144, 414] on button "Perfiles" at bounding box center [159, 415] width 192 height 40
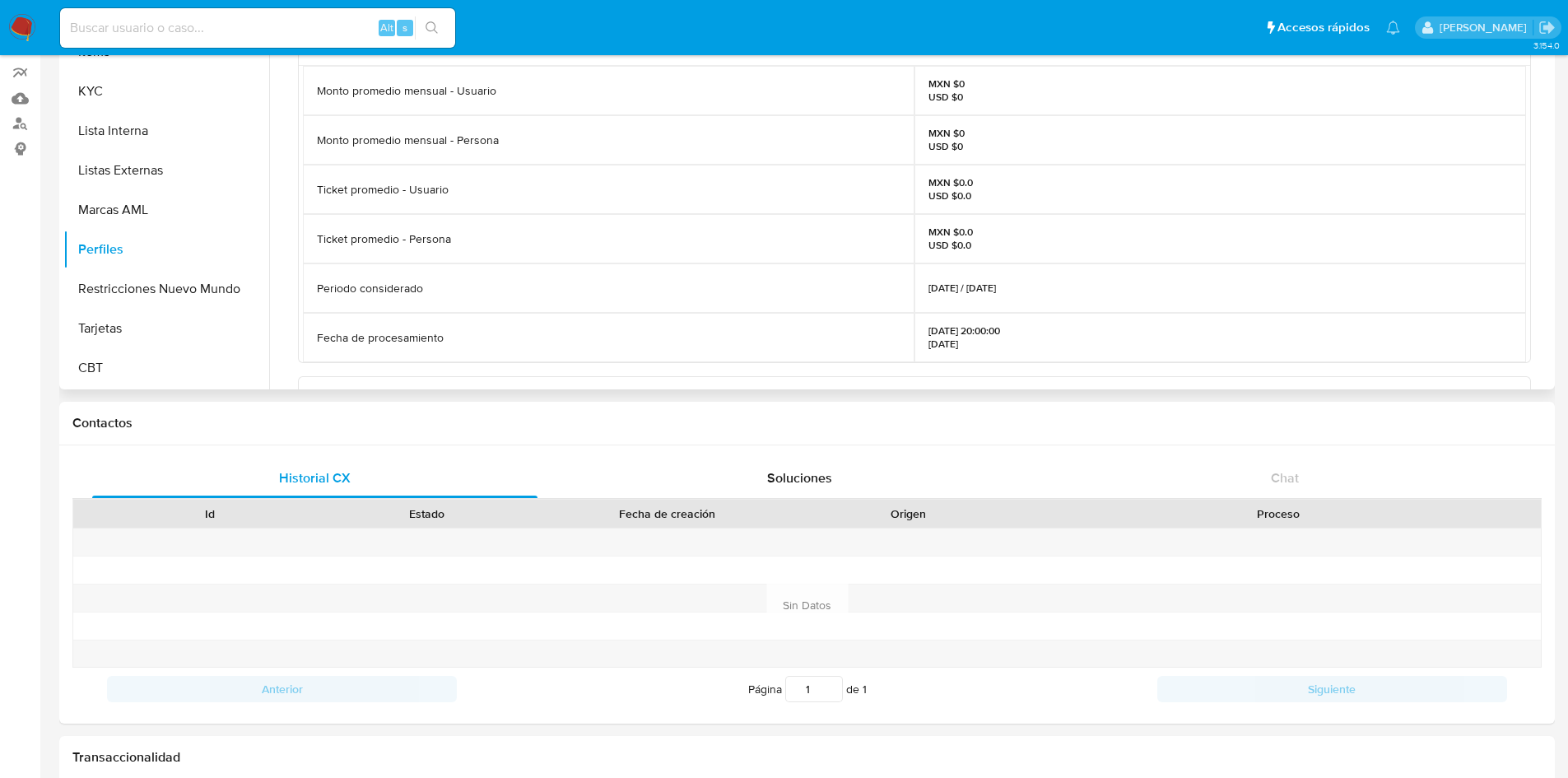
scroll to position [0, 0]
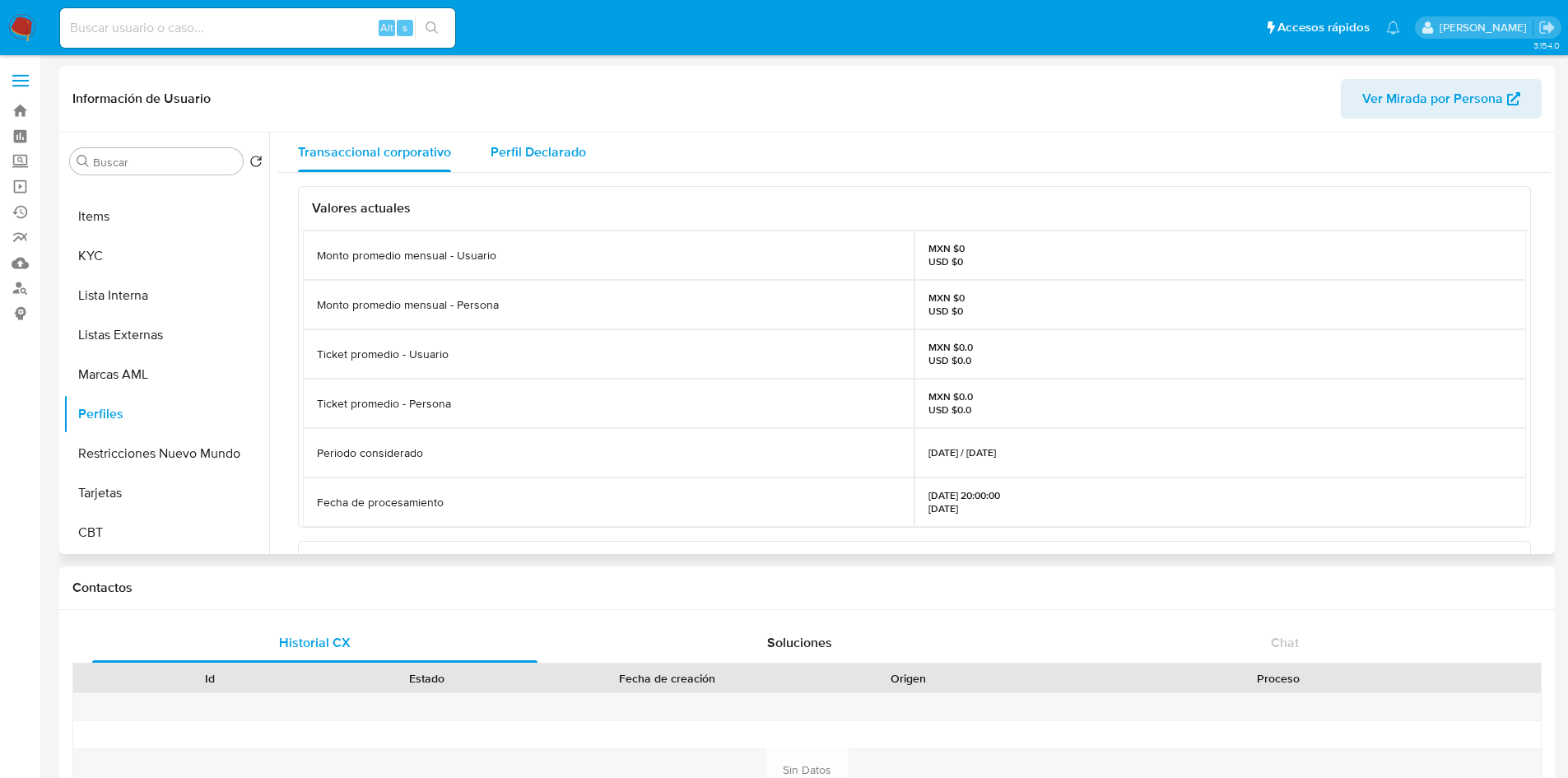
click at [557, 145] on span "Perfil Declarado" at bounding box center [538, 151] width 96 height 19
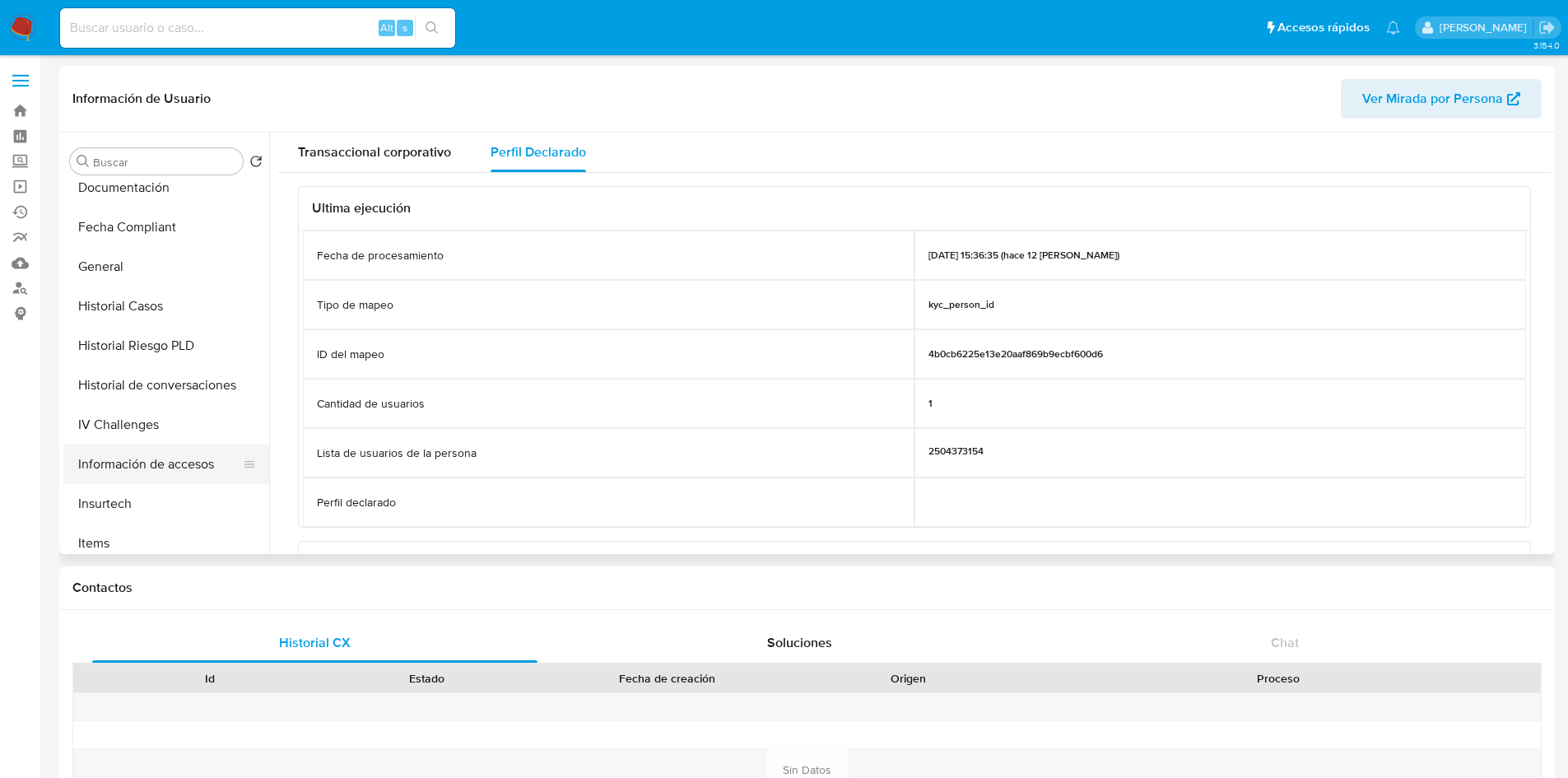
scroll to position [367, 0]
click at [130, 309] on button "Historial Casos" at bounding box center [159, 309] width 192 height 40
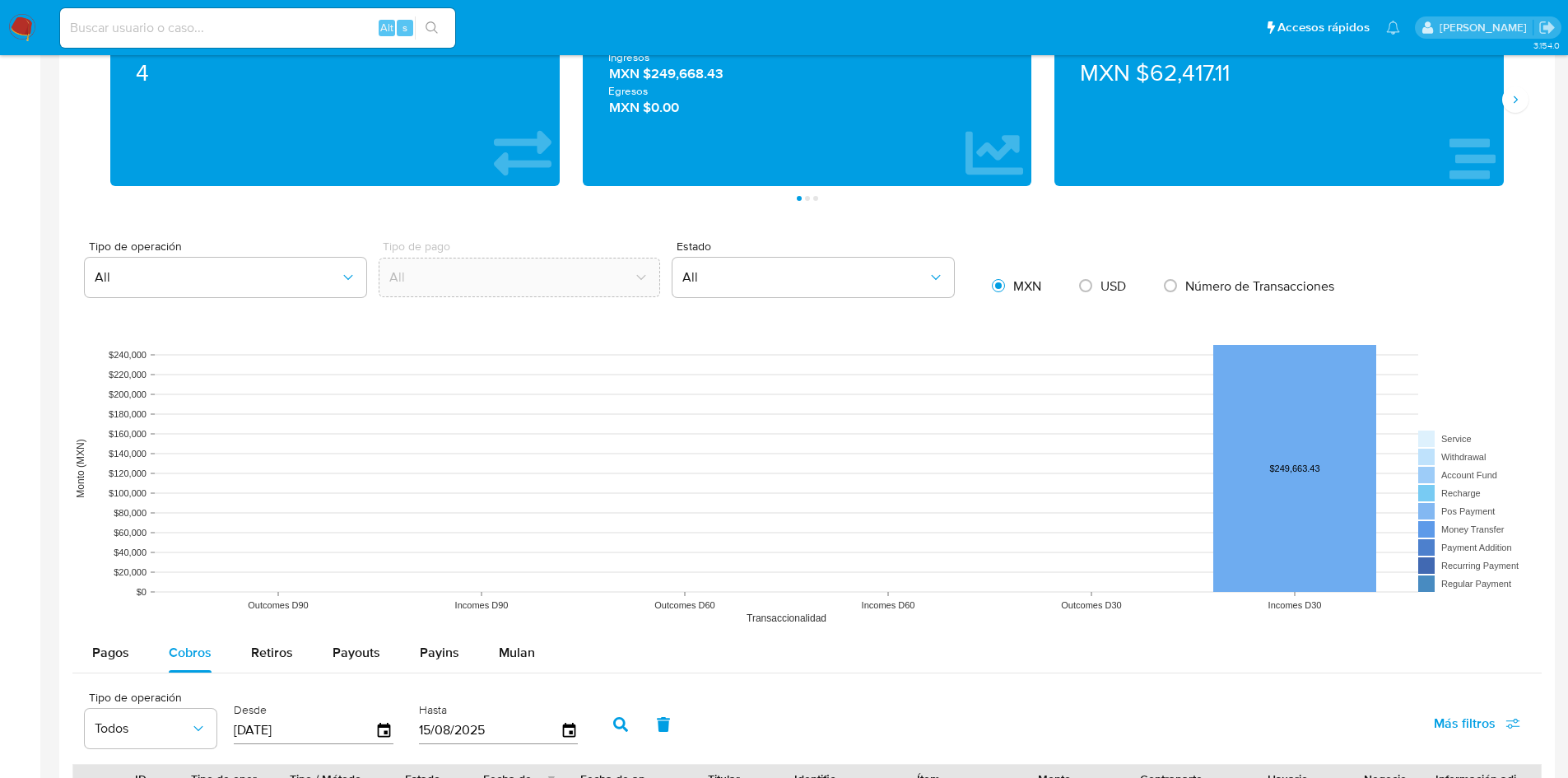
scroll to position [1235, 0]
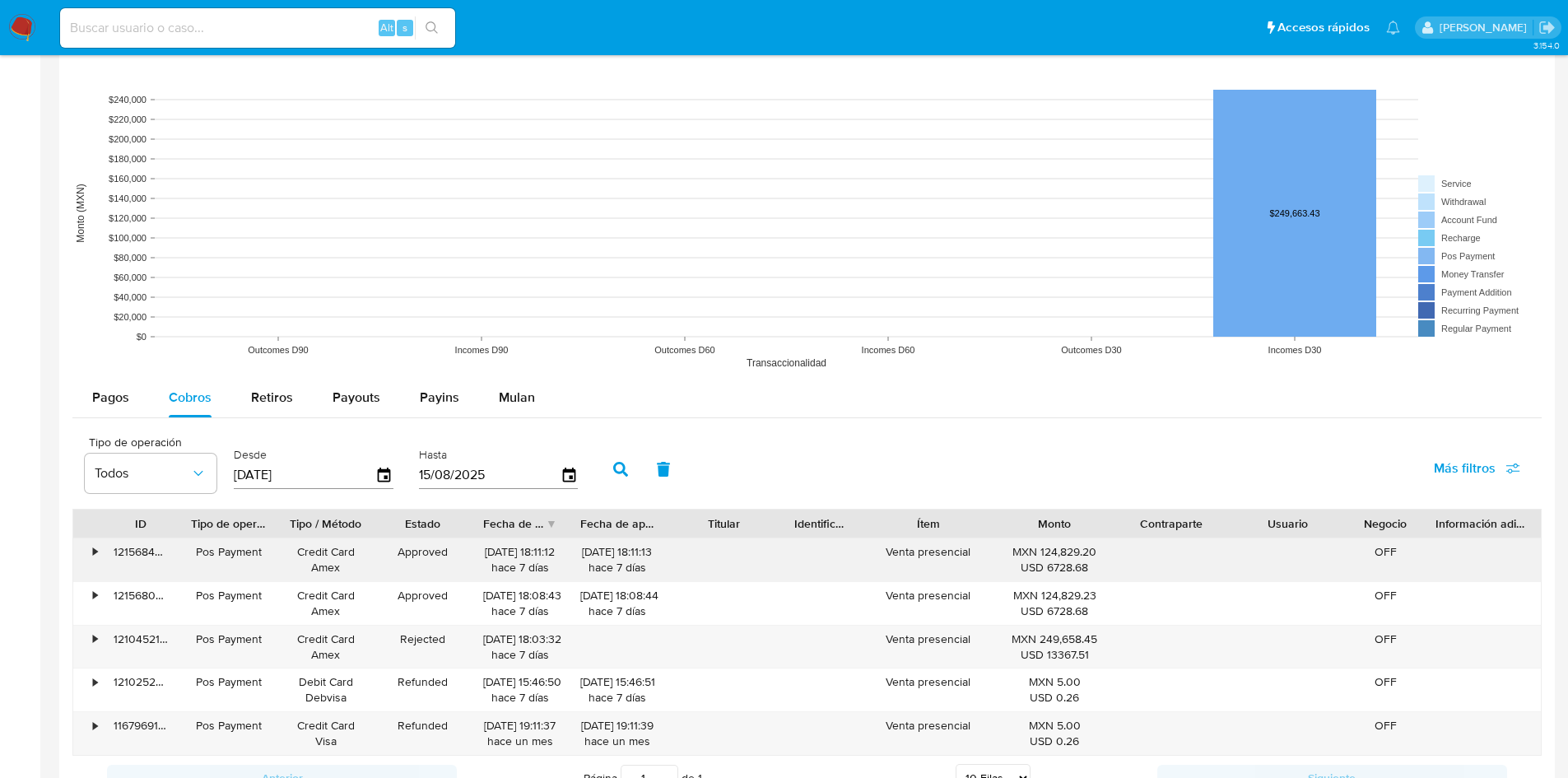
click at [93, 544] on div "•" at bounding box center [95, 552] width 4 height 16
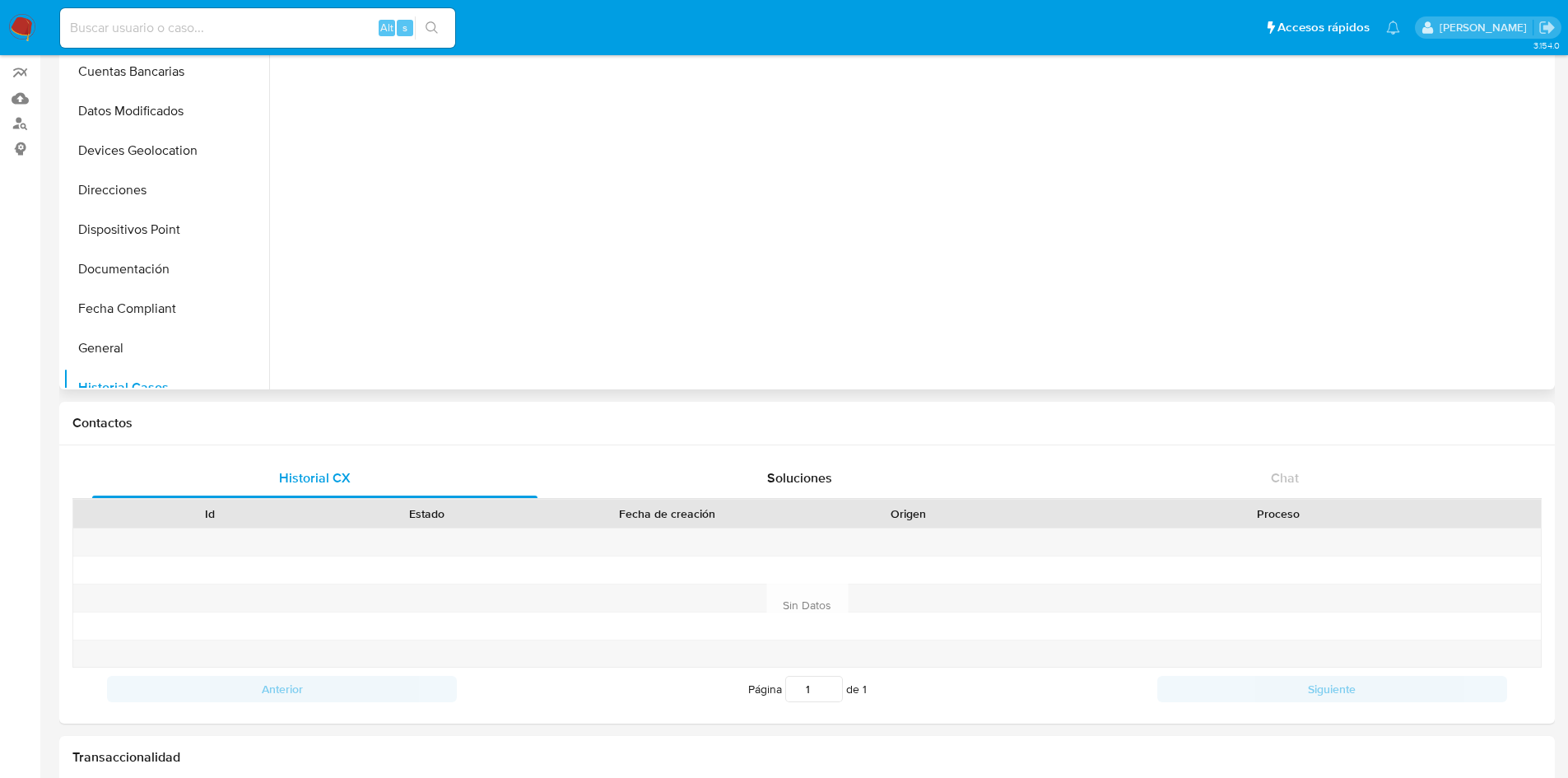
scroll to position [120, 0]
click at [144, 342] on button "General" at bounding box center [159, 352] width 192 height 40
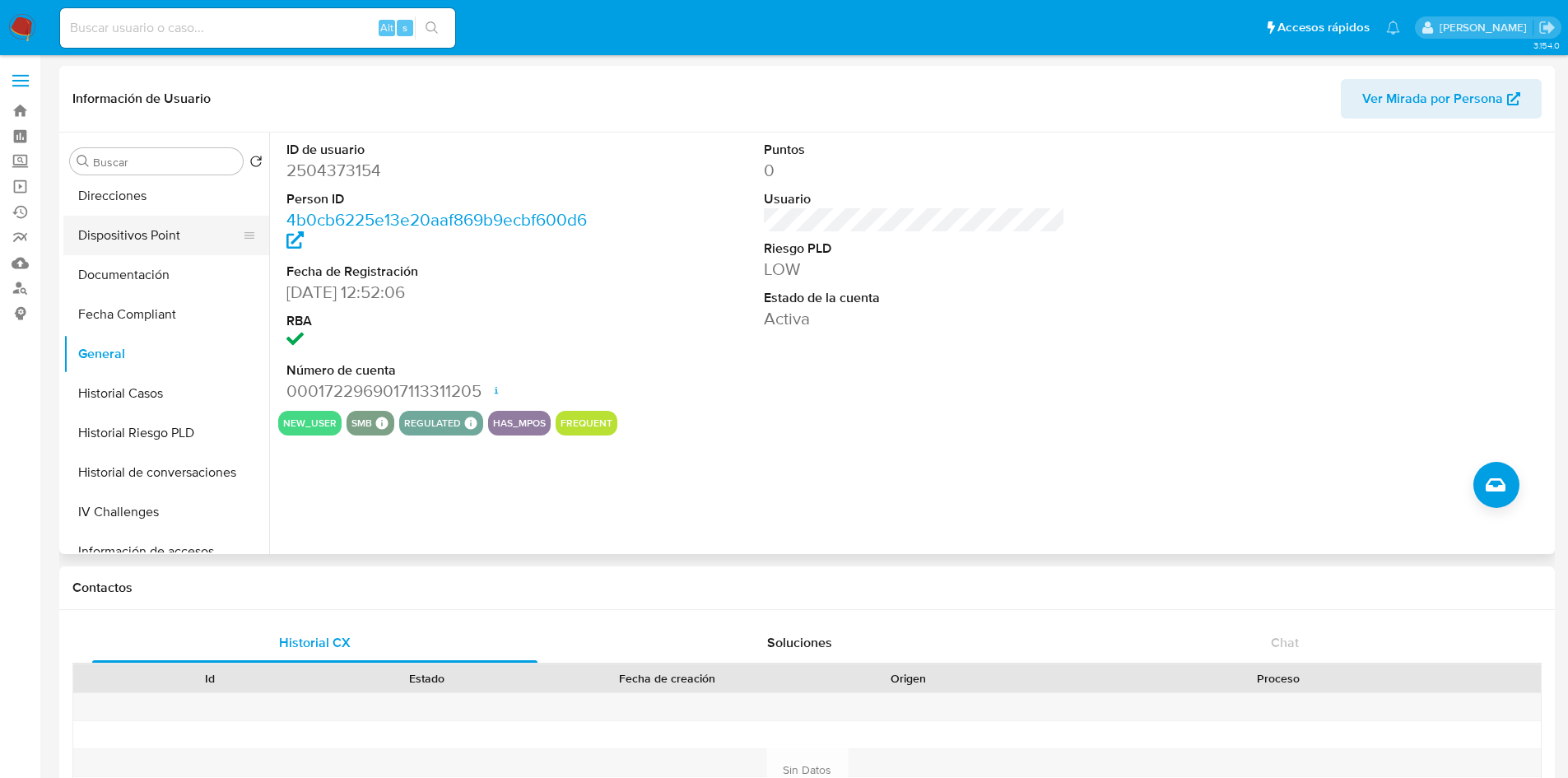
scroll to position [448, 0]
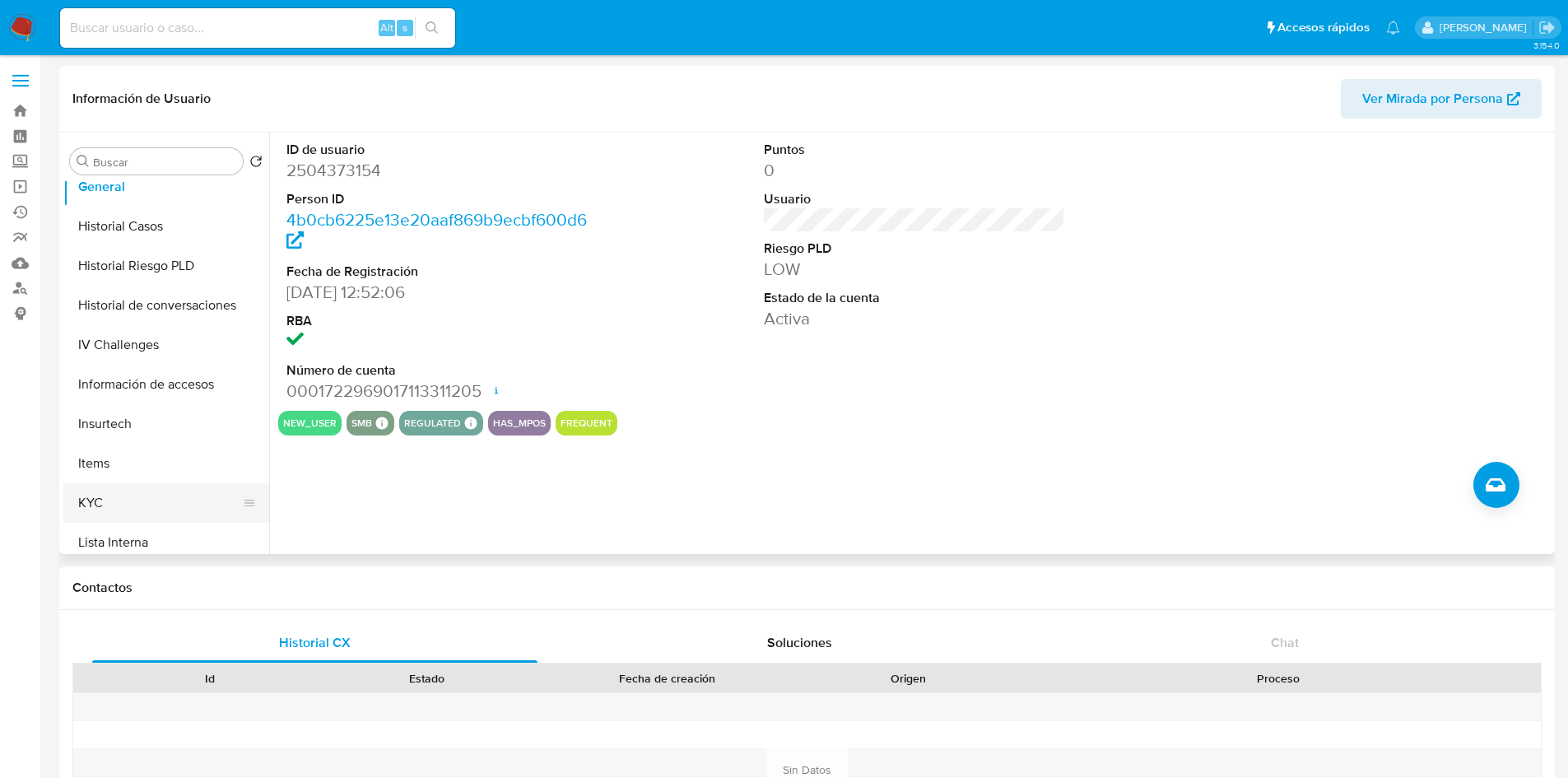
click at [149, 499] on button "KYC" at bounding box center [159, 503] width 192 height 40
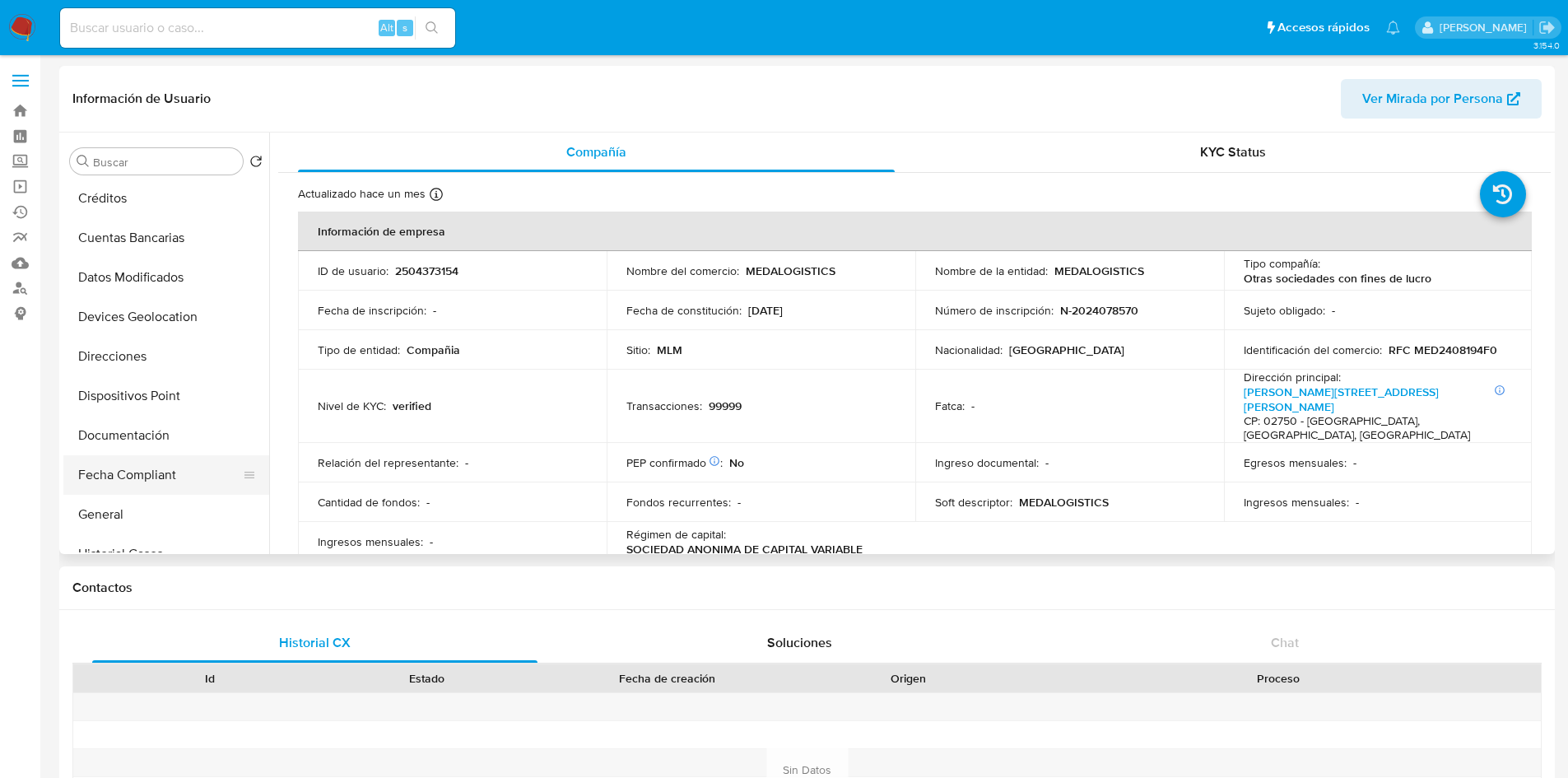
scroll to position [0, 0]
click at [133, 245] on button "Archivos adjuntos" at bounding box center [159, 240] width 192 height 40
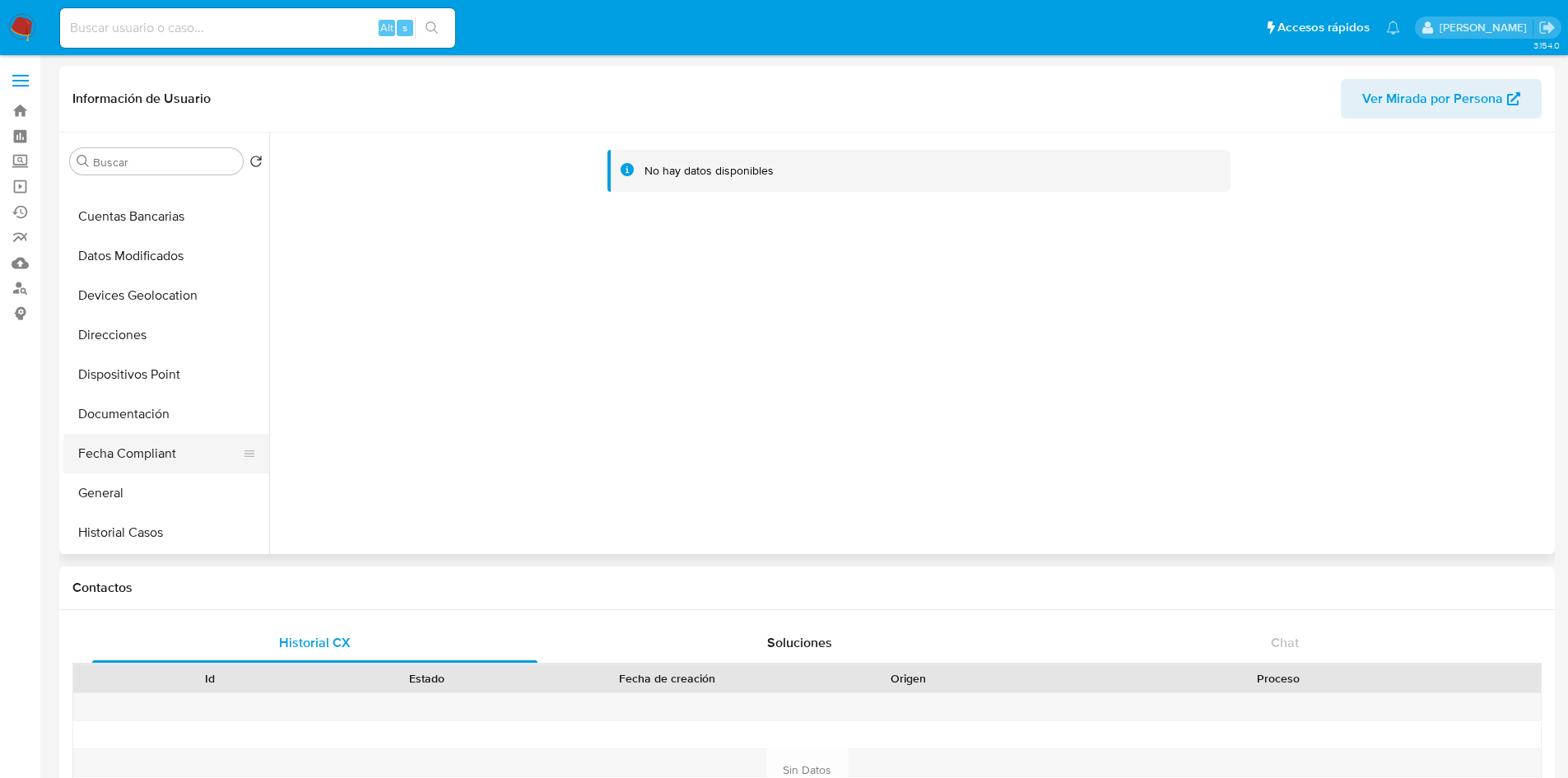
scroll to position [164, 0]
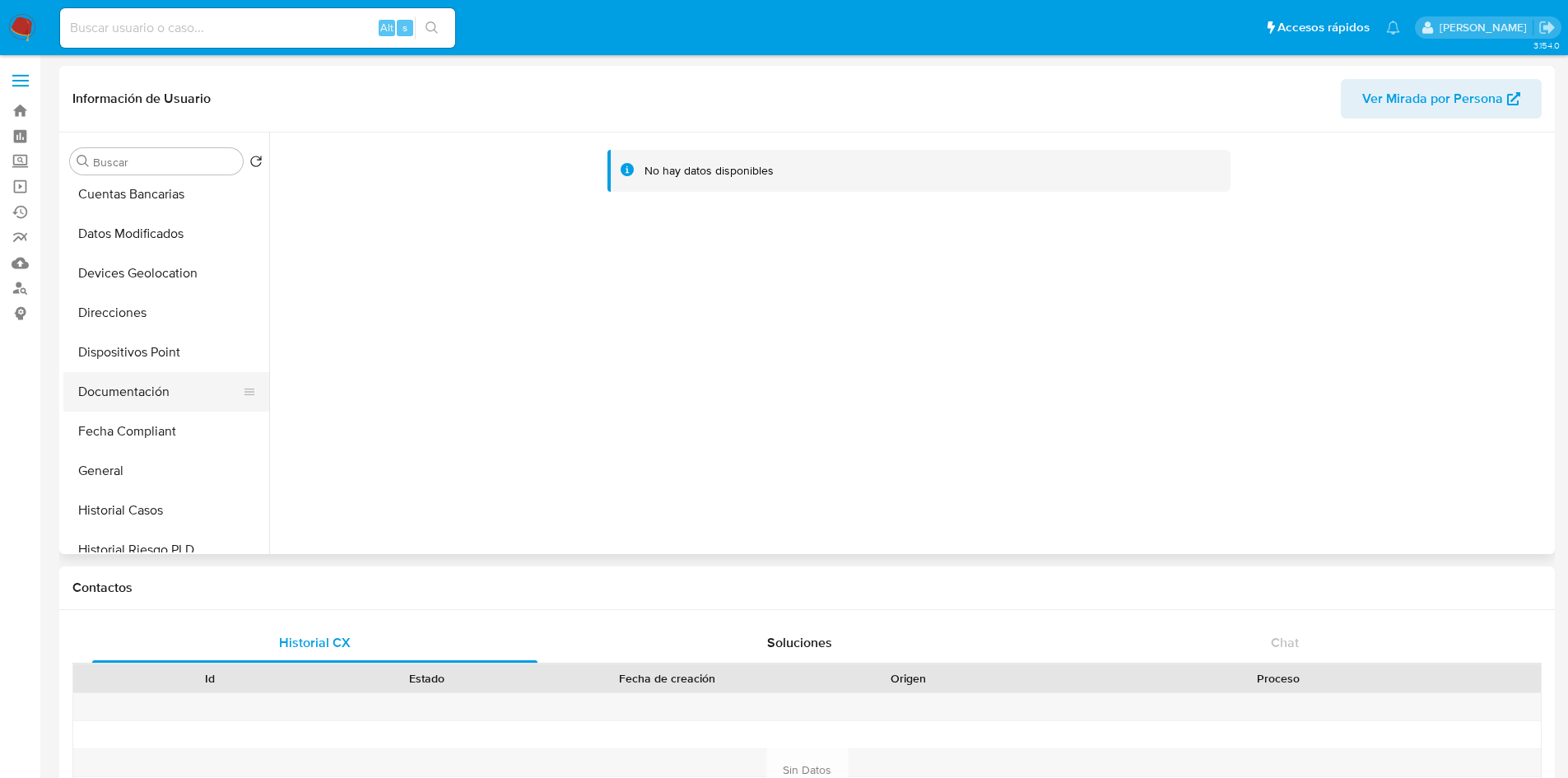
click at [116, 399] on button "Documentación" at bounding box center [159, 392] width 192 height 40
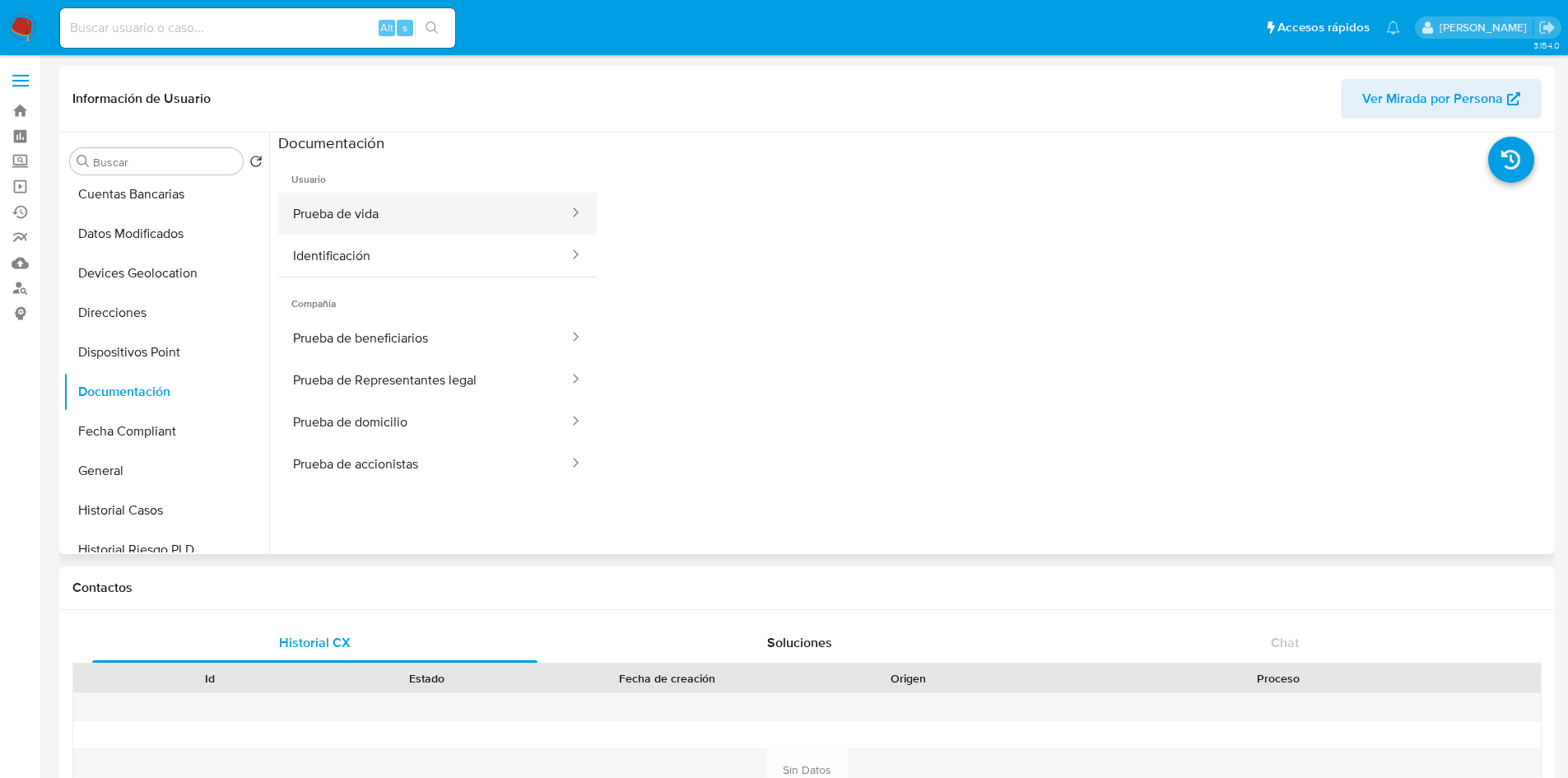
click at [440, 209] on button "Prueba de vida" at bounding box center [424, 213] width 292 height 42
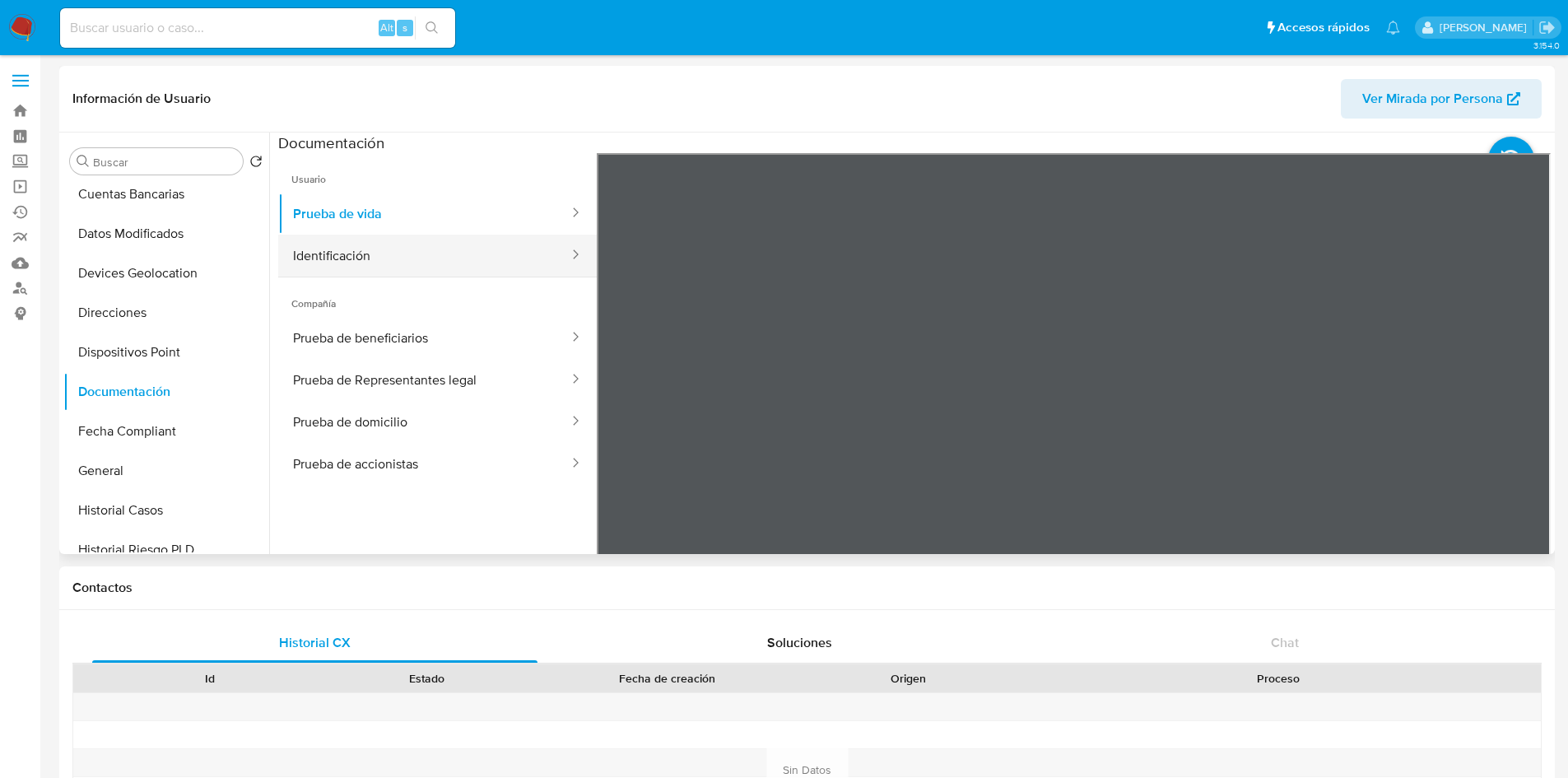
click at [505, 257] on button "Identificación" at bounding box center [424, 255] width 292 height 42
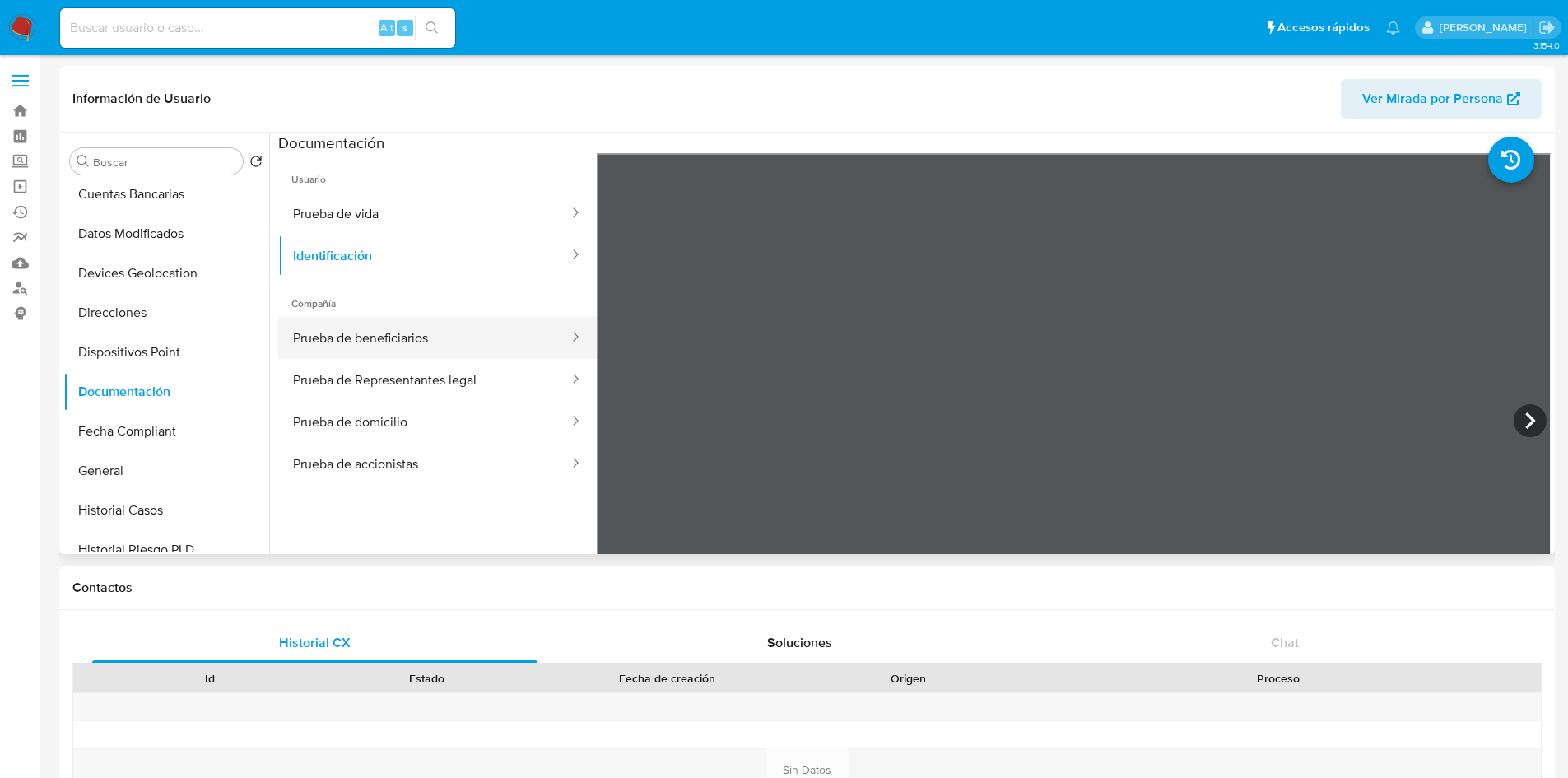
click at [411, 334] on button "Prueba de beneficiarios" at bounding box center [424, 338] width 292 height 42
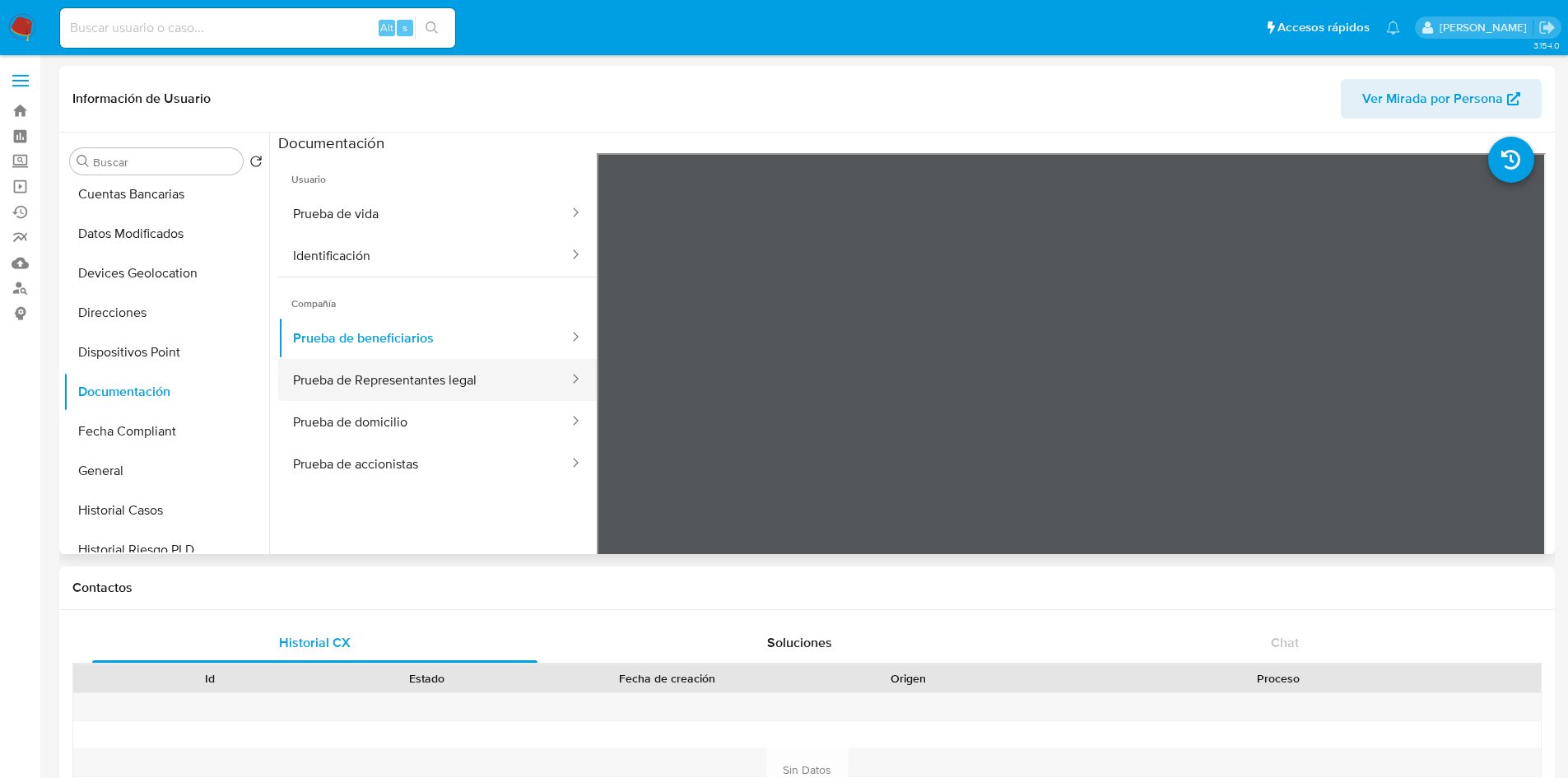
click at [467, 382] on button "Prueba de Representantes legal" at bounding box center [424, 380] width 292 height 42
click at [567, 380] on icon at bounding box center [576, 379] width 17 height 17
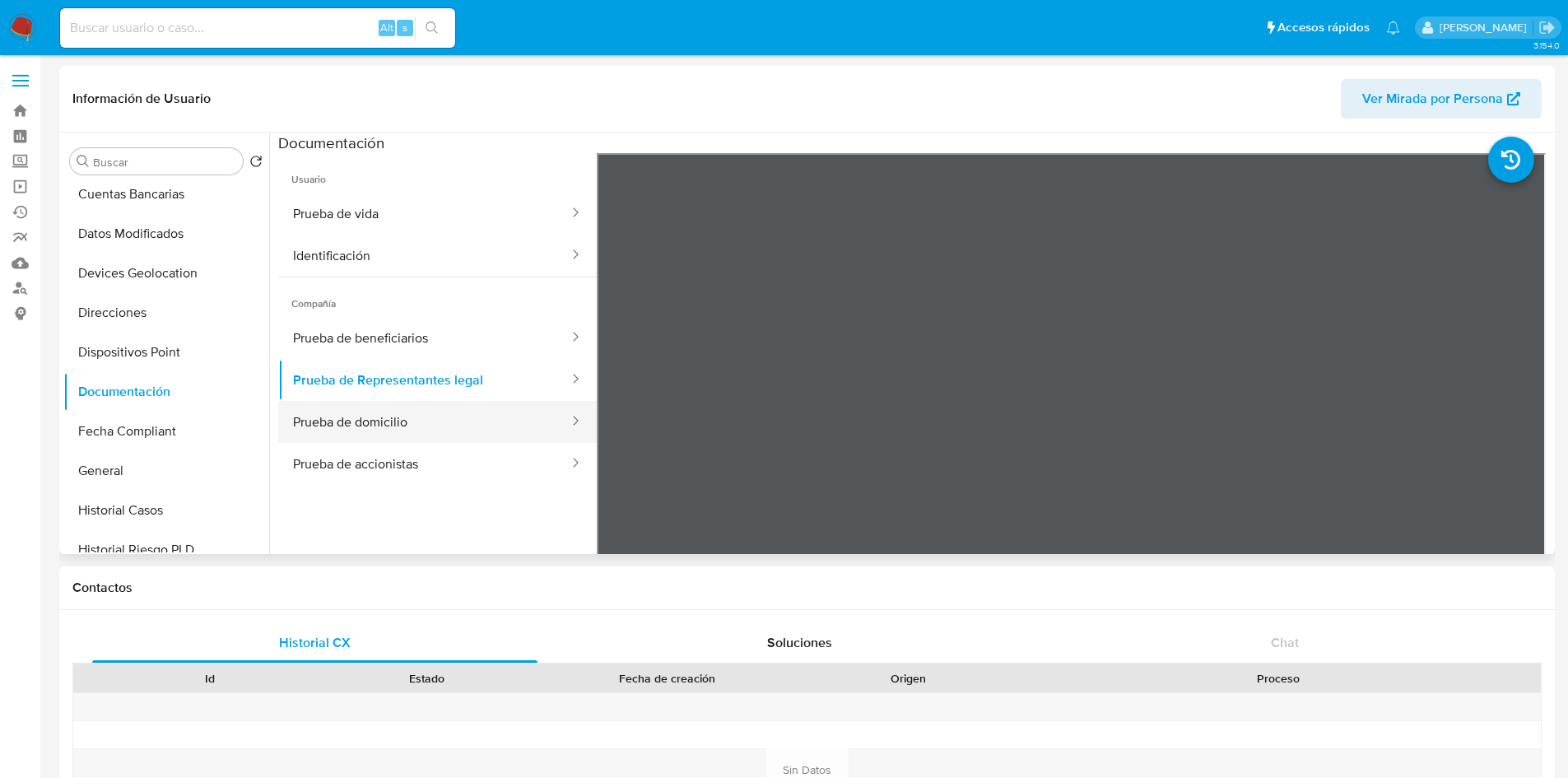
click at [427, 412] on button "Prueba de domicilio" at bounding box center [424, 422] width 292 height 42
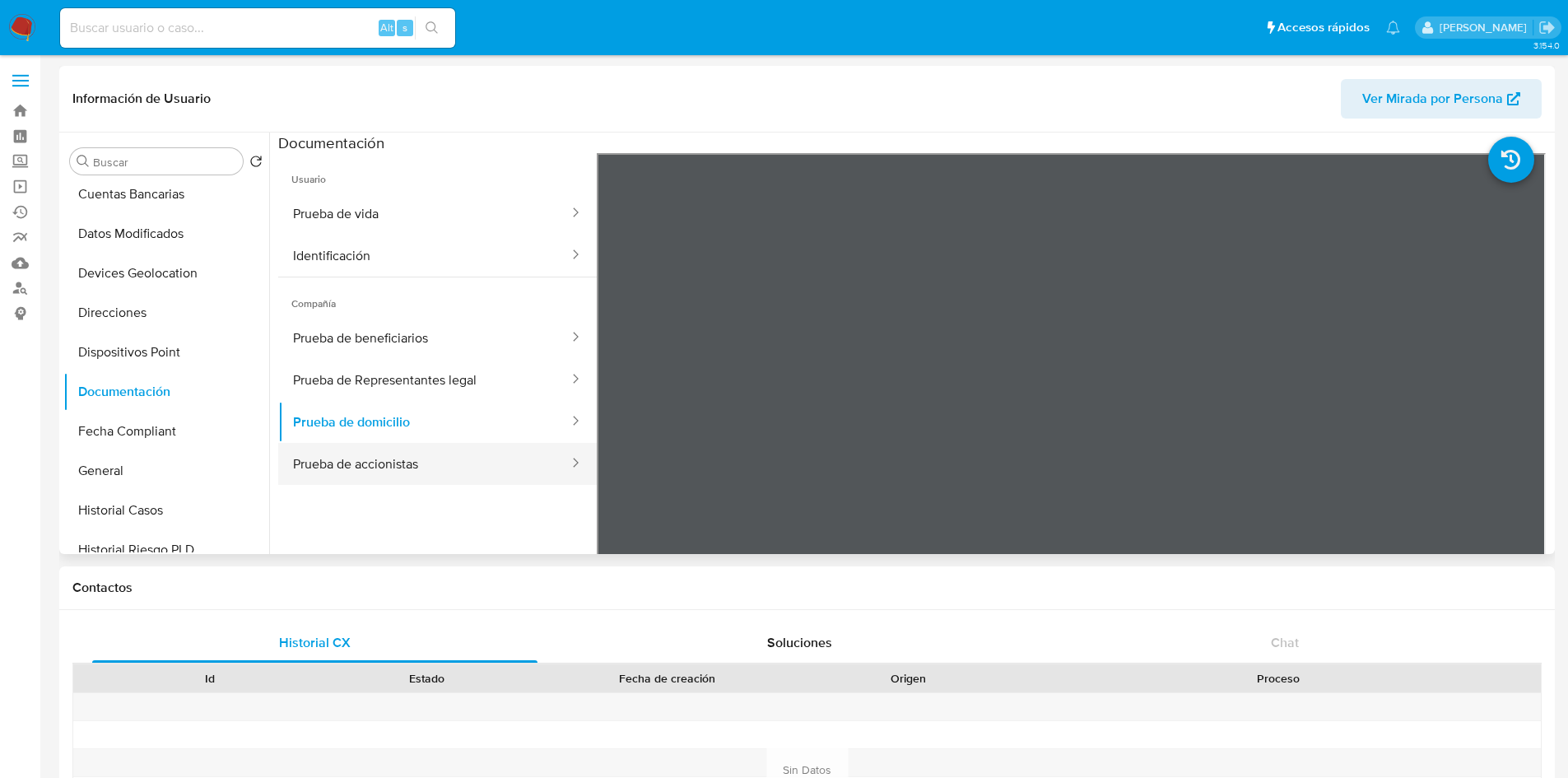
click at [426, 466] on button "Prueba de accionistas" at bounding box center [424, 463] width 292 height 42
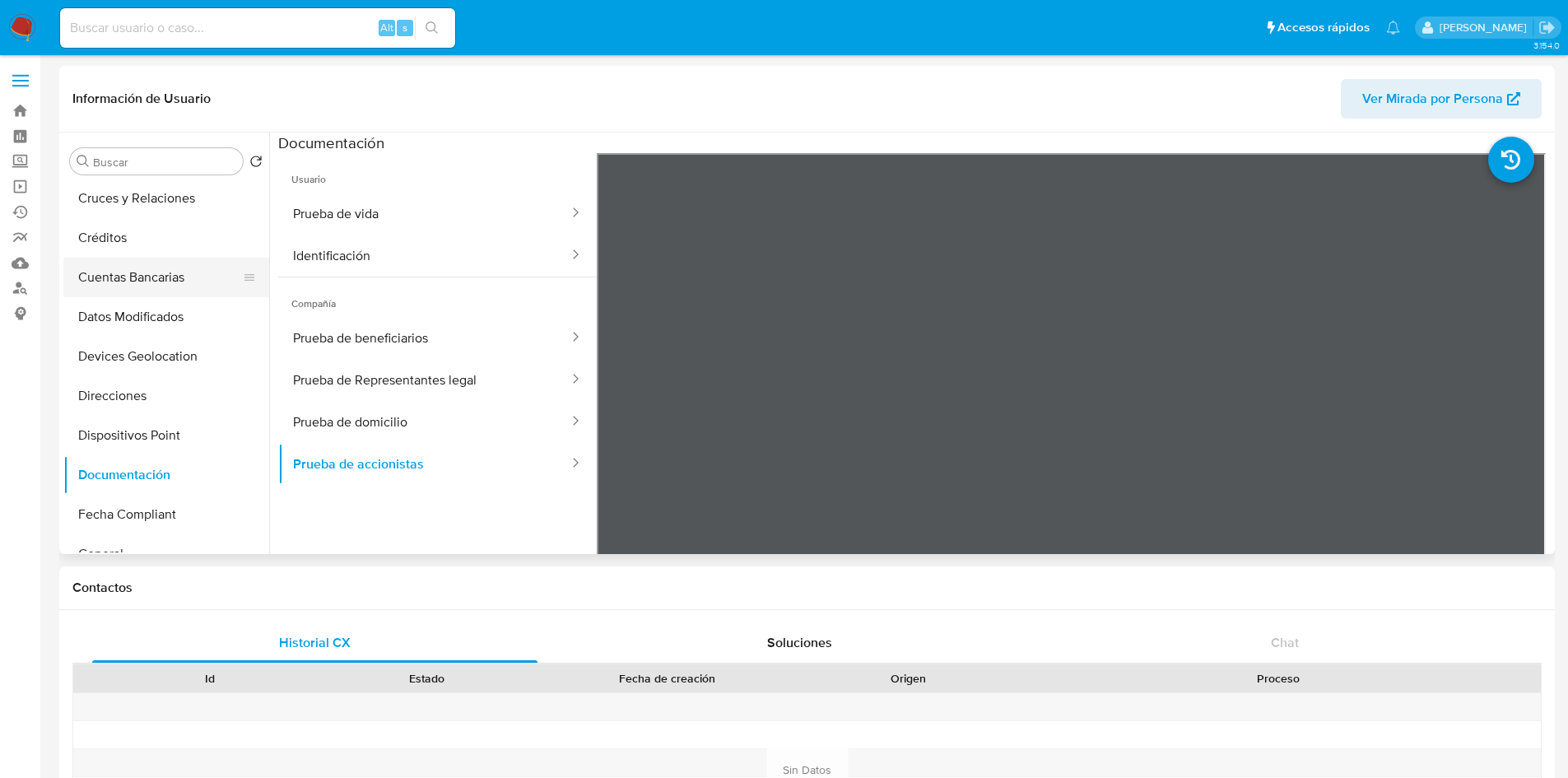
scroll to position [247, 0]
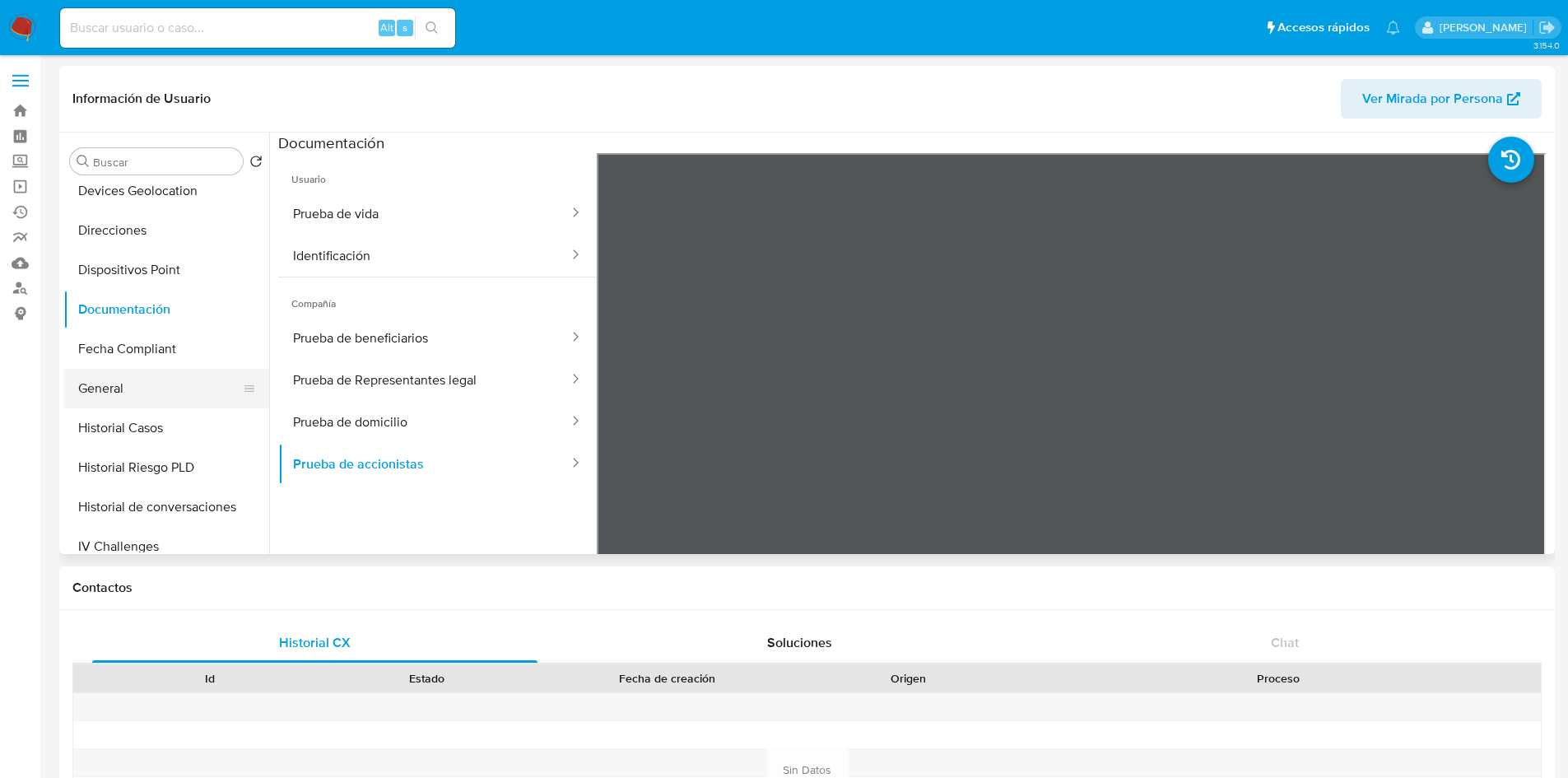
click at [124, 379] on button "General" at bounding box center [159, 389] width 192 height 40
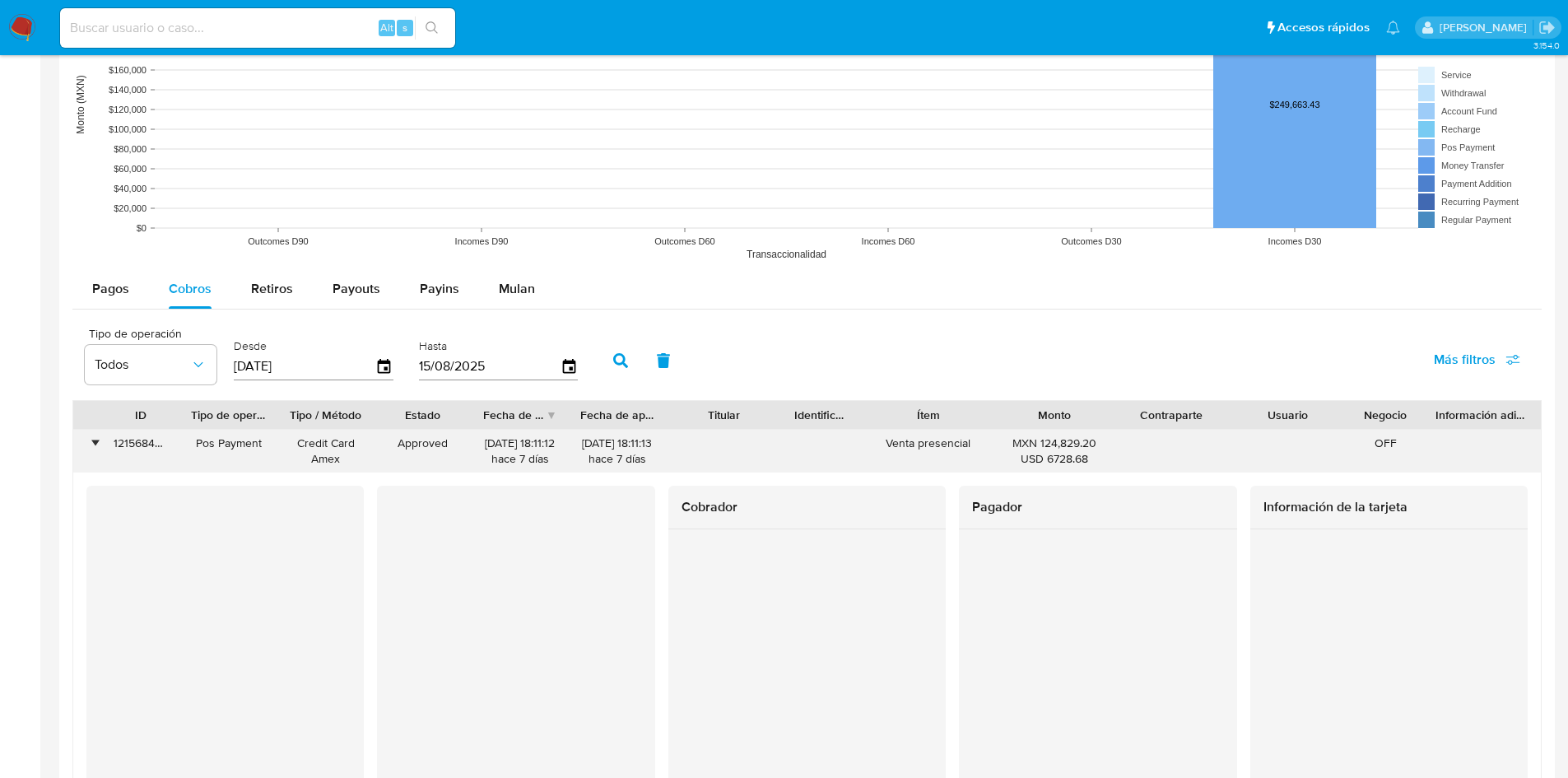
scroll to position [1482, 0]
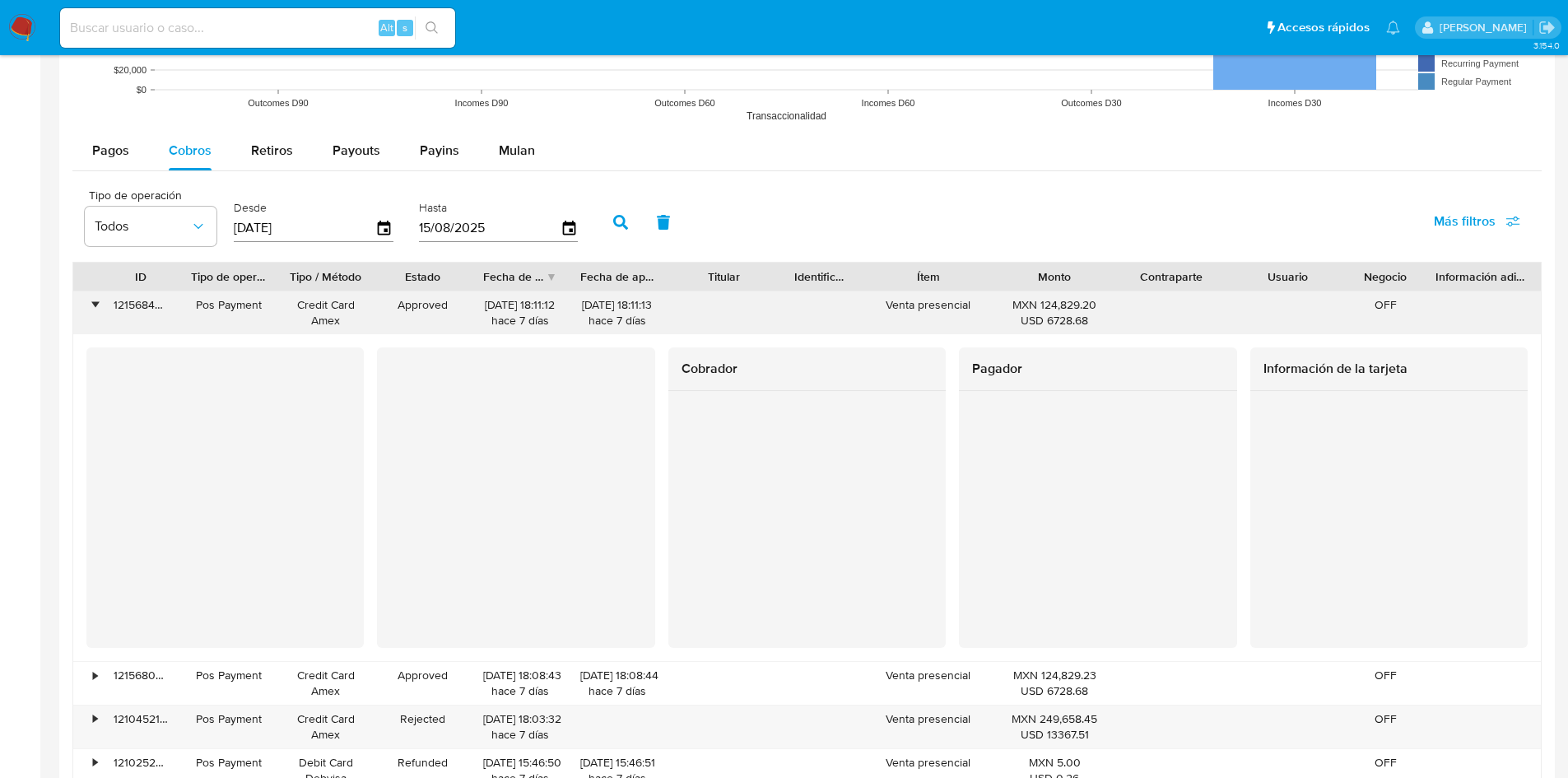
click at [95, 306] on div "•" at bounding box center [95, 305] width 4 height 16
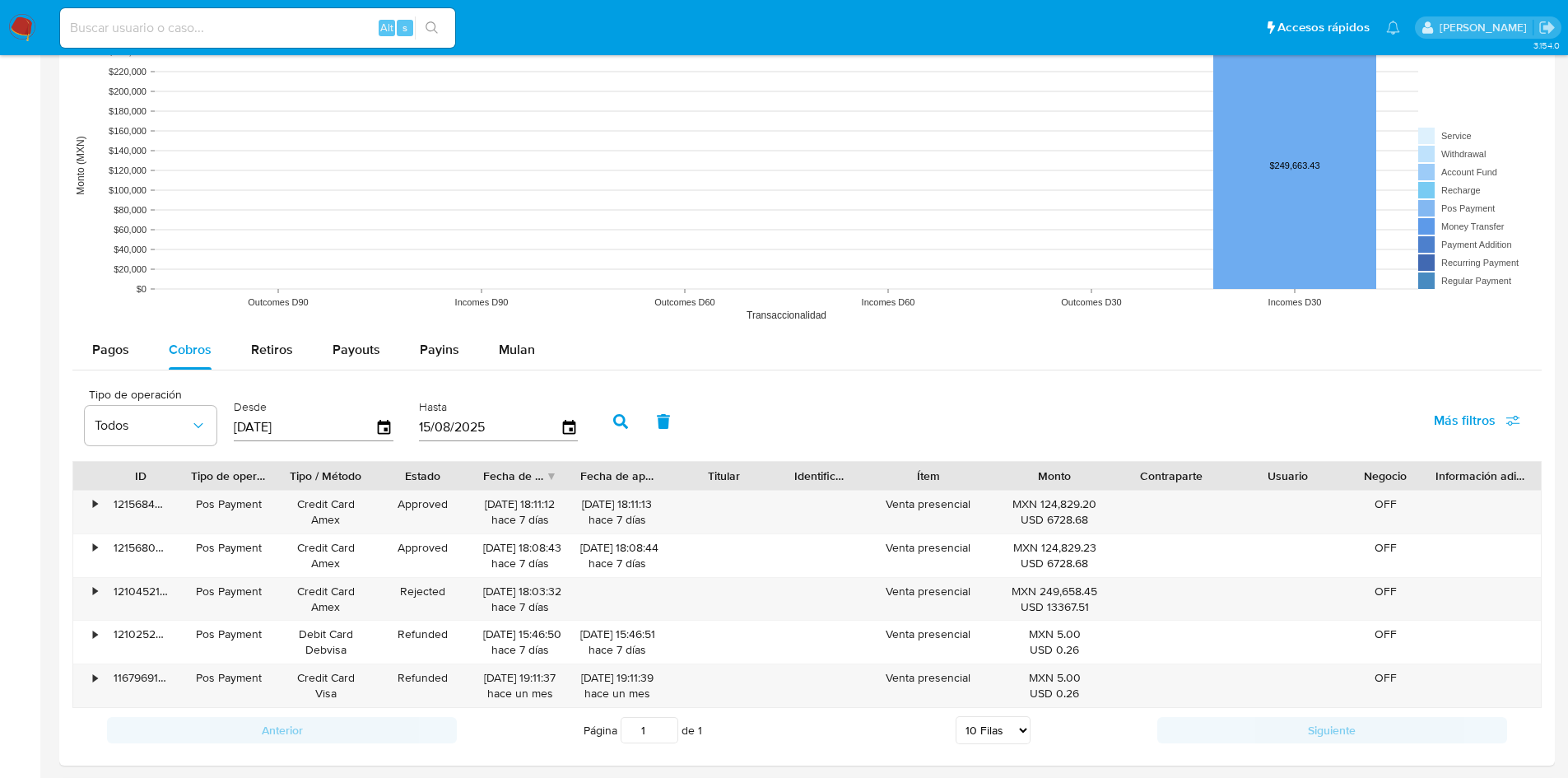
scroll to position [1277, 0]
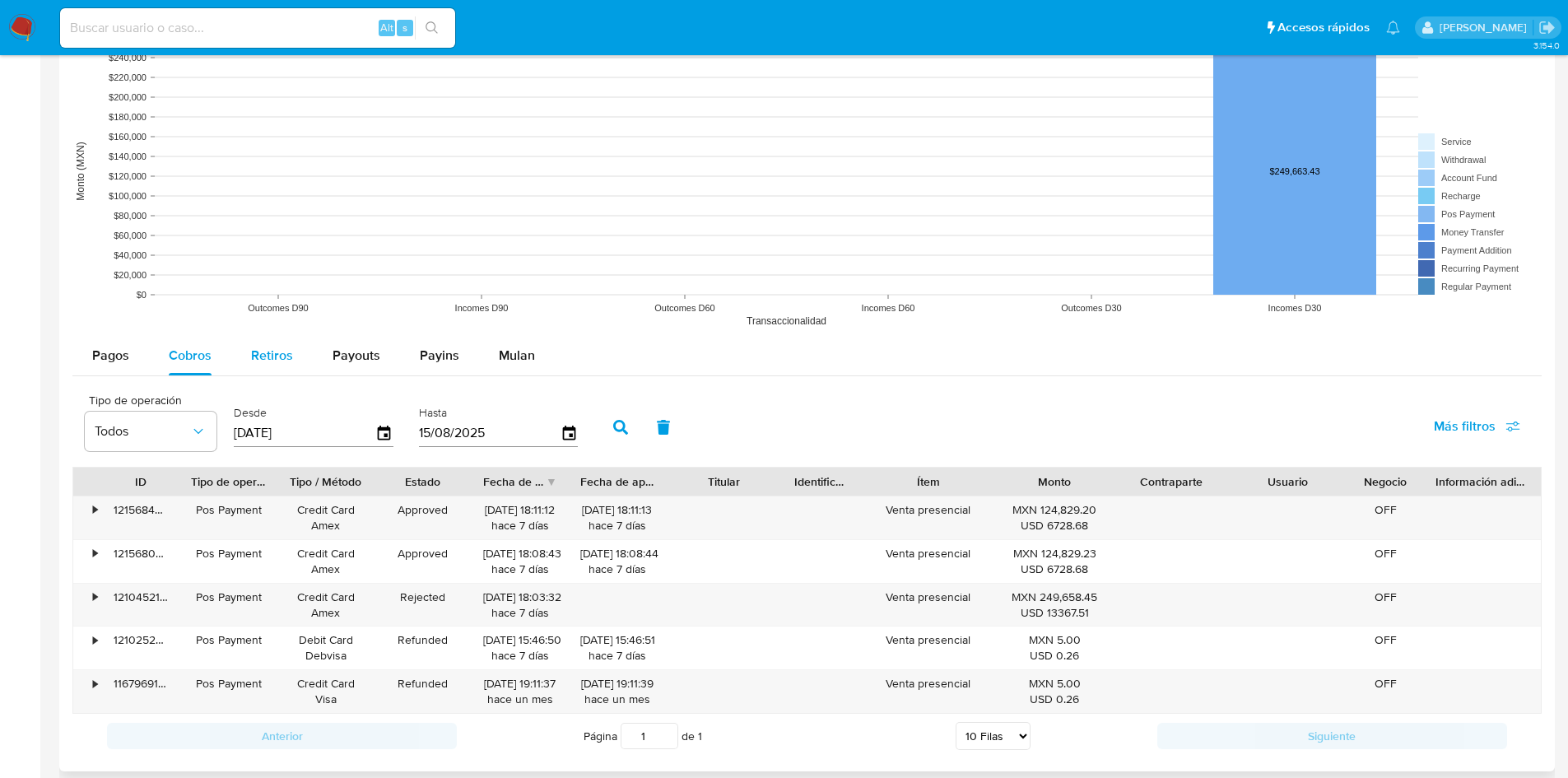
click at [269, 354] on span "Retiros" at bounding box center [272, 355] width 42 height 19
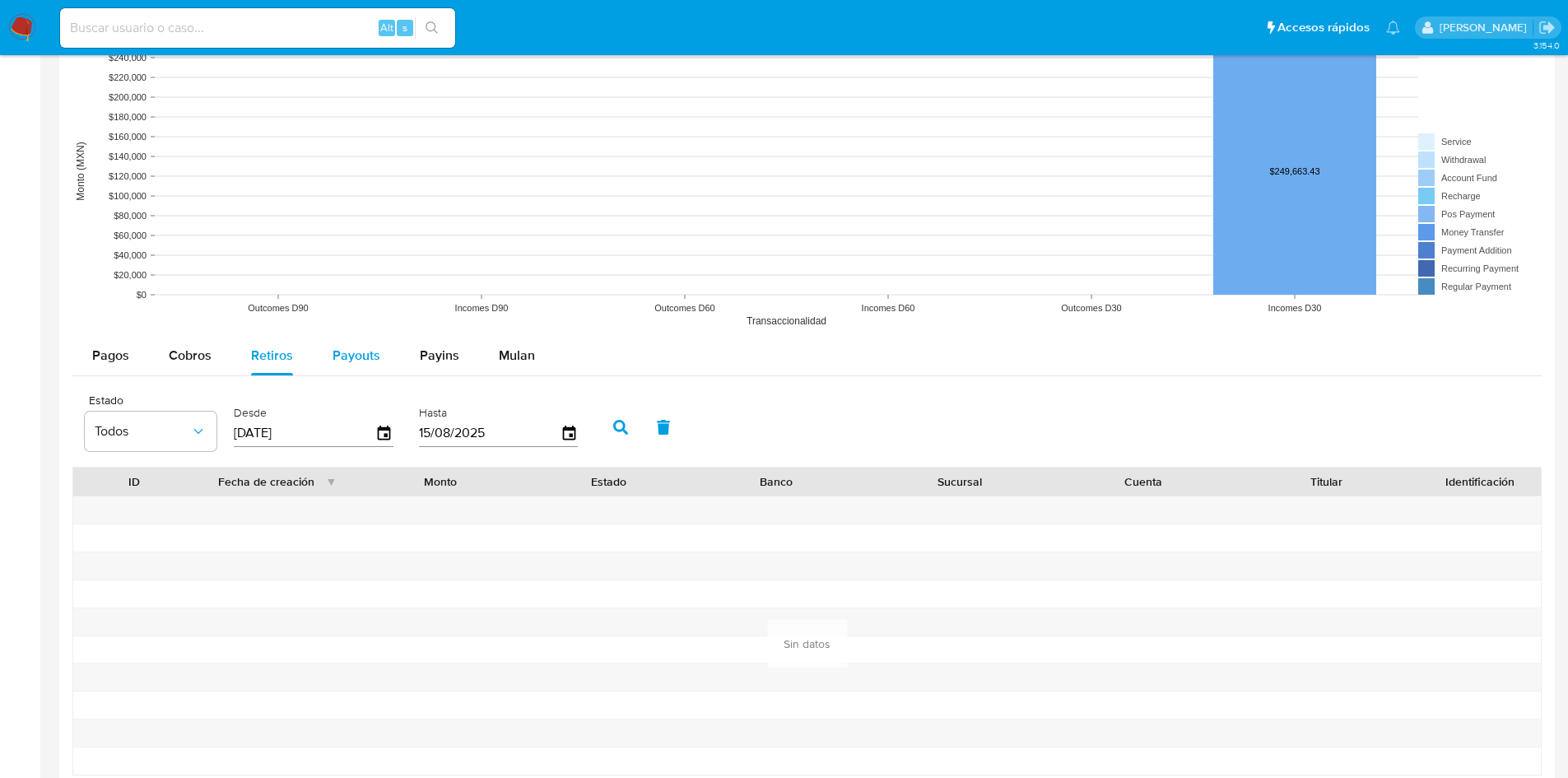
click at [349, 353] on span "Payouts" at bounding box center [357, 355] width 48 height 19
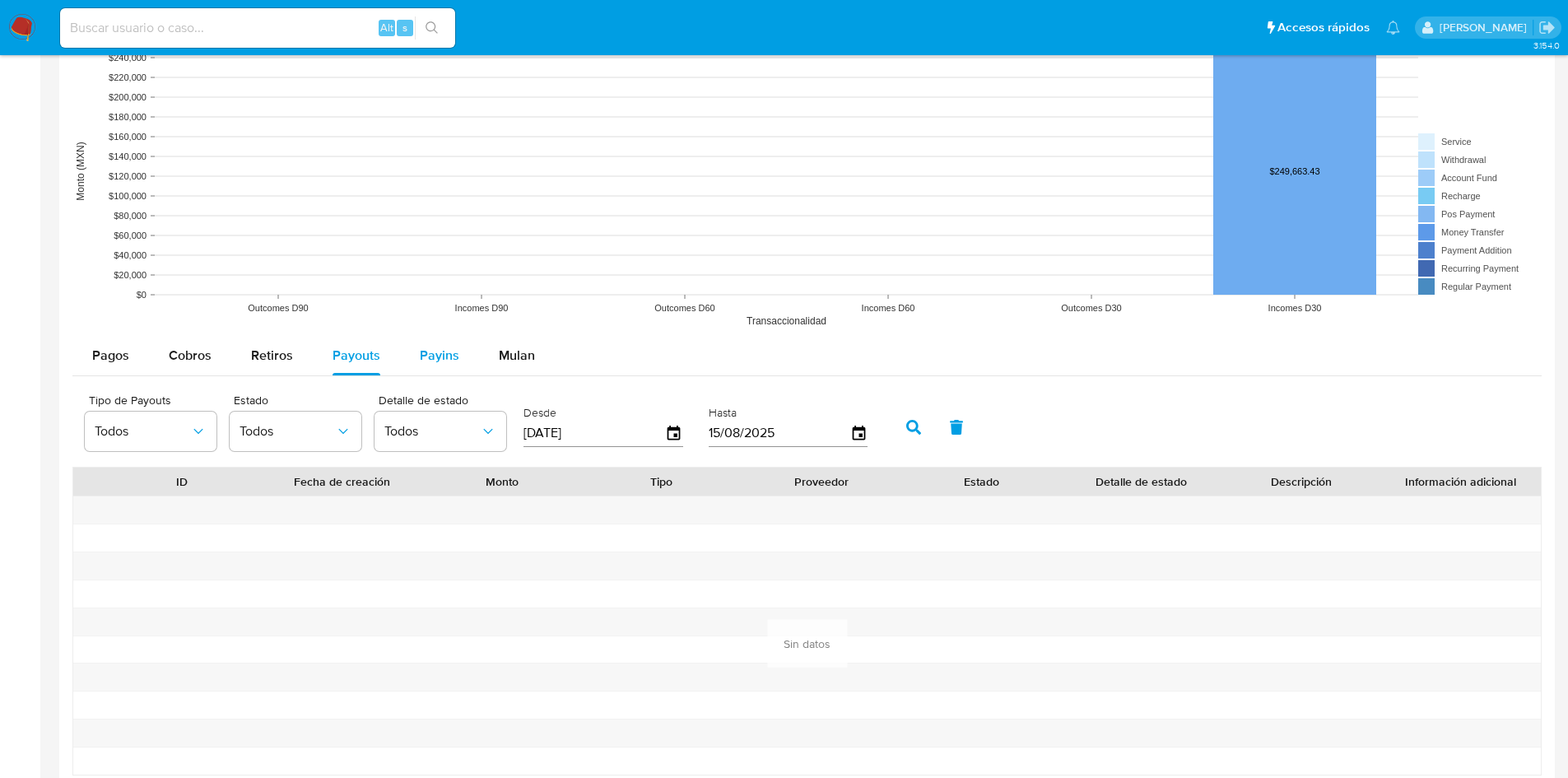
click at [446, 363] on span "Payins" at bounding box center [439, 355] width 40 height 19
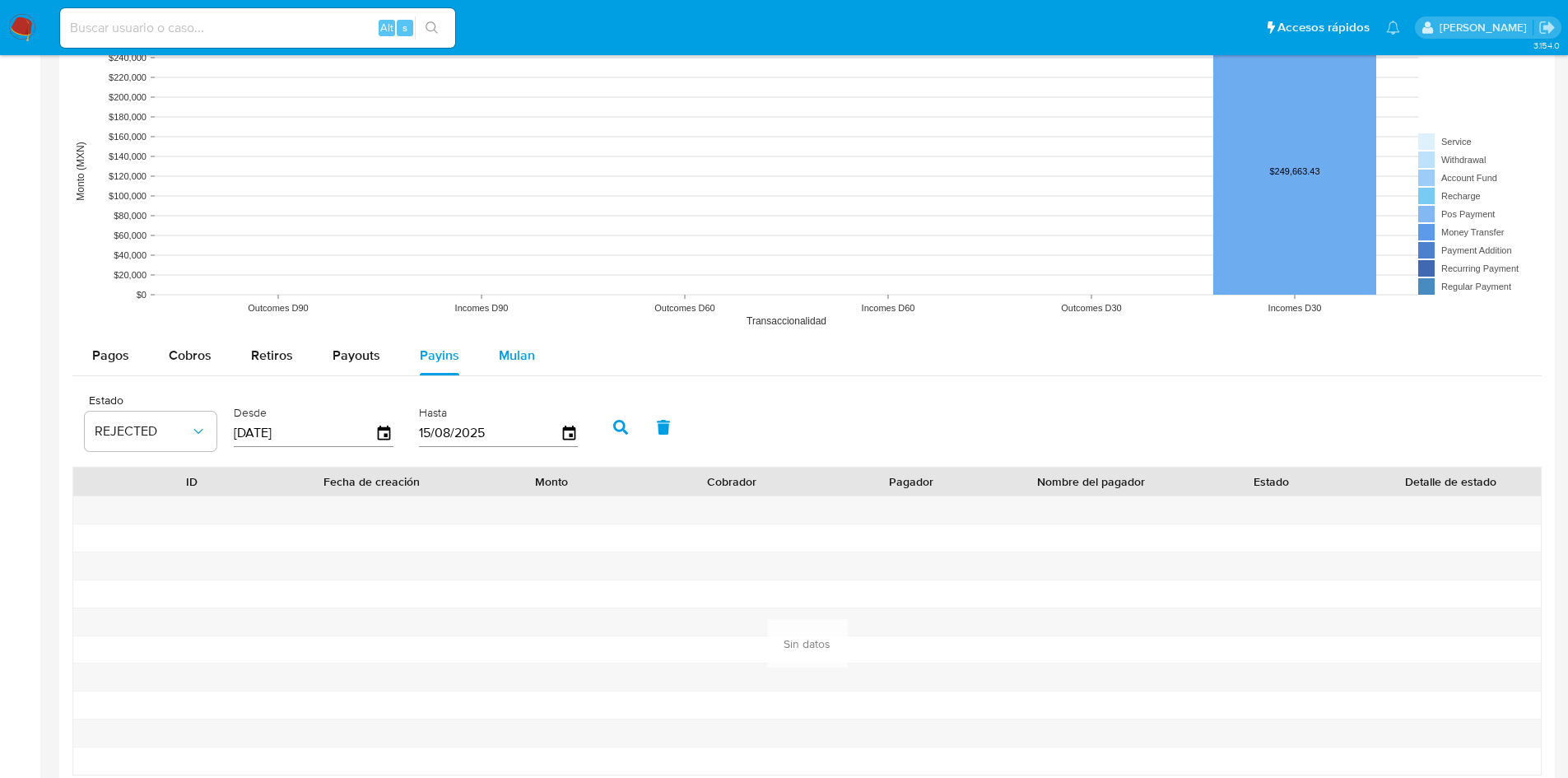
click at [514, 357] on span "Mulan" at bounding box center [517, 355] width 36 height 19
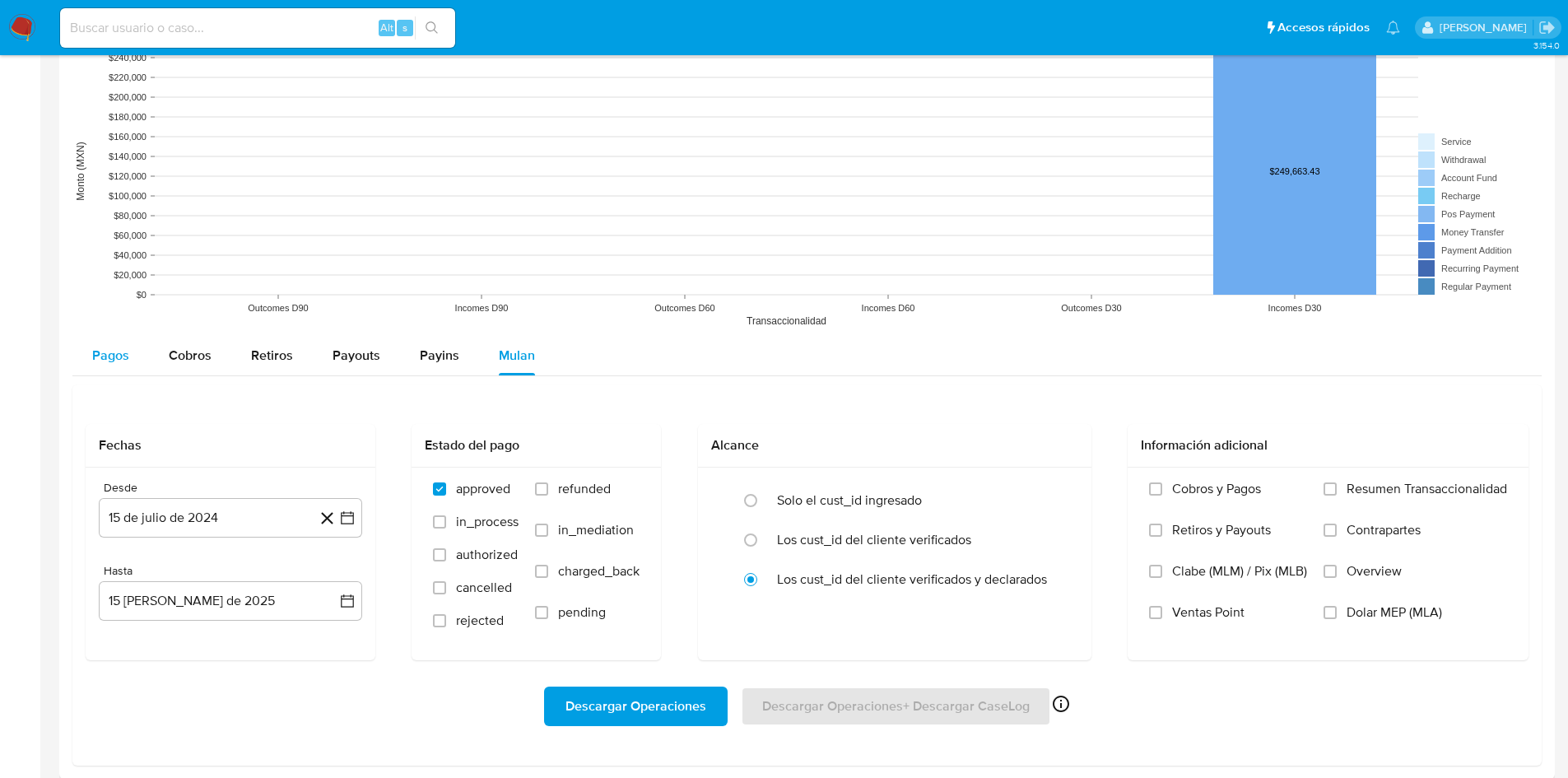
click at [107, 356] on span "Pagos" at bounding box center [111, 355] width 37 height 19
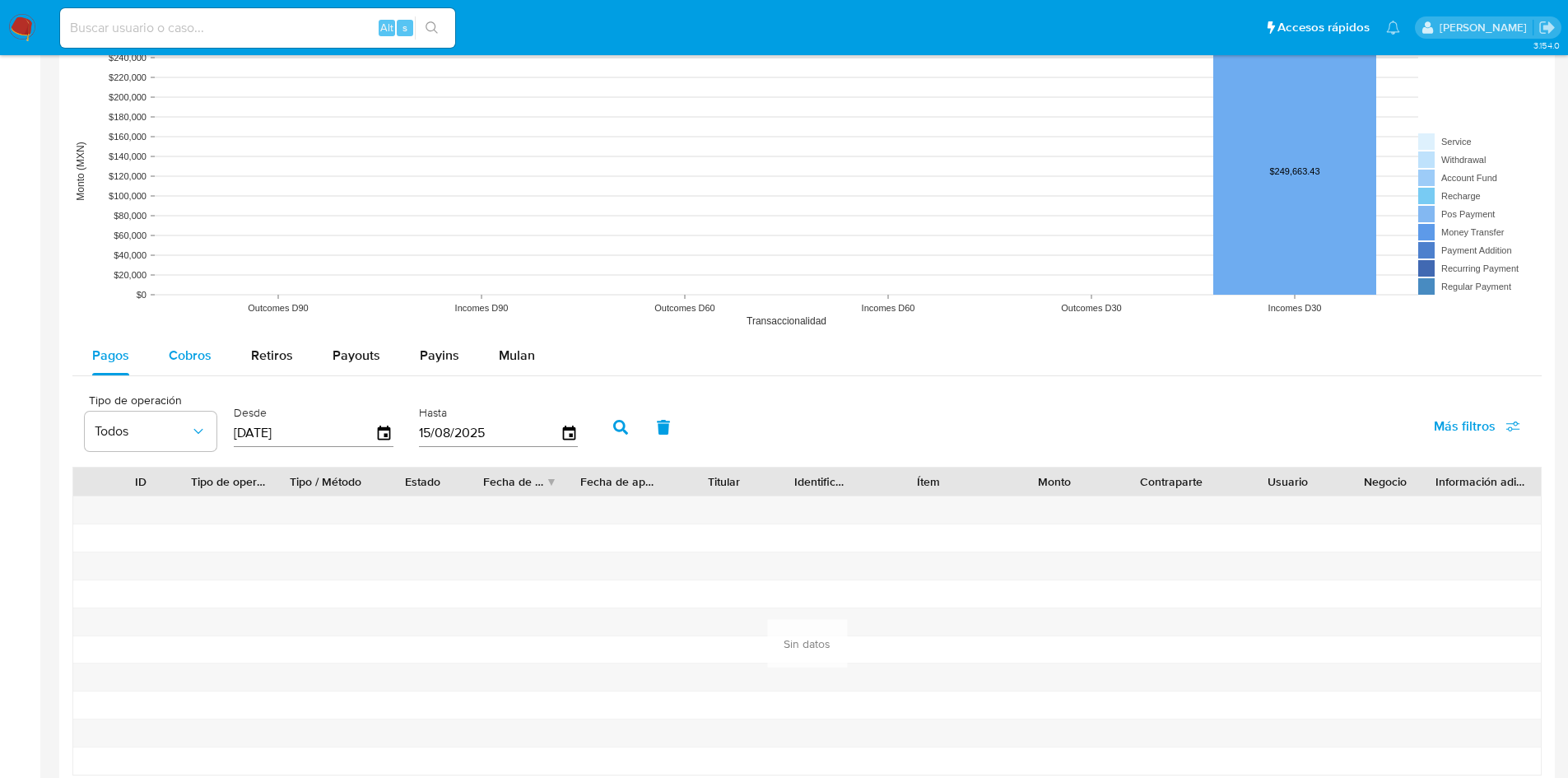
click at [210, 355] on span "Cobros" at bounding box center [190, 355] width 43 height 19
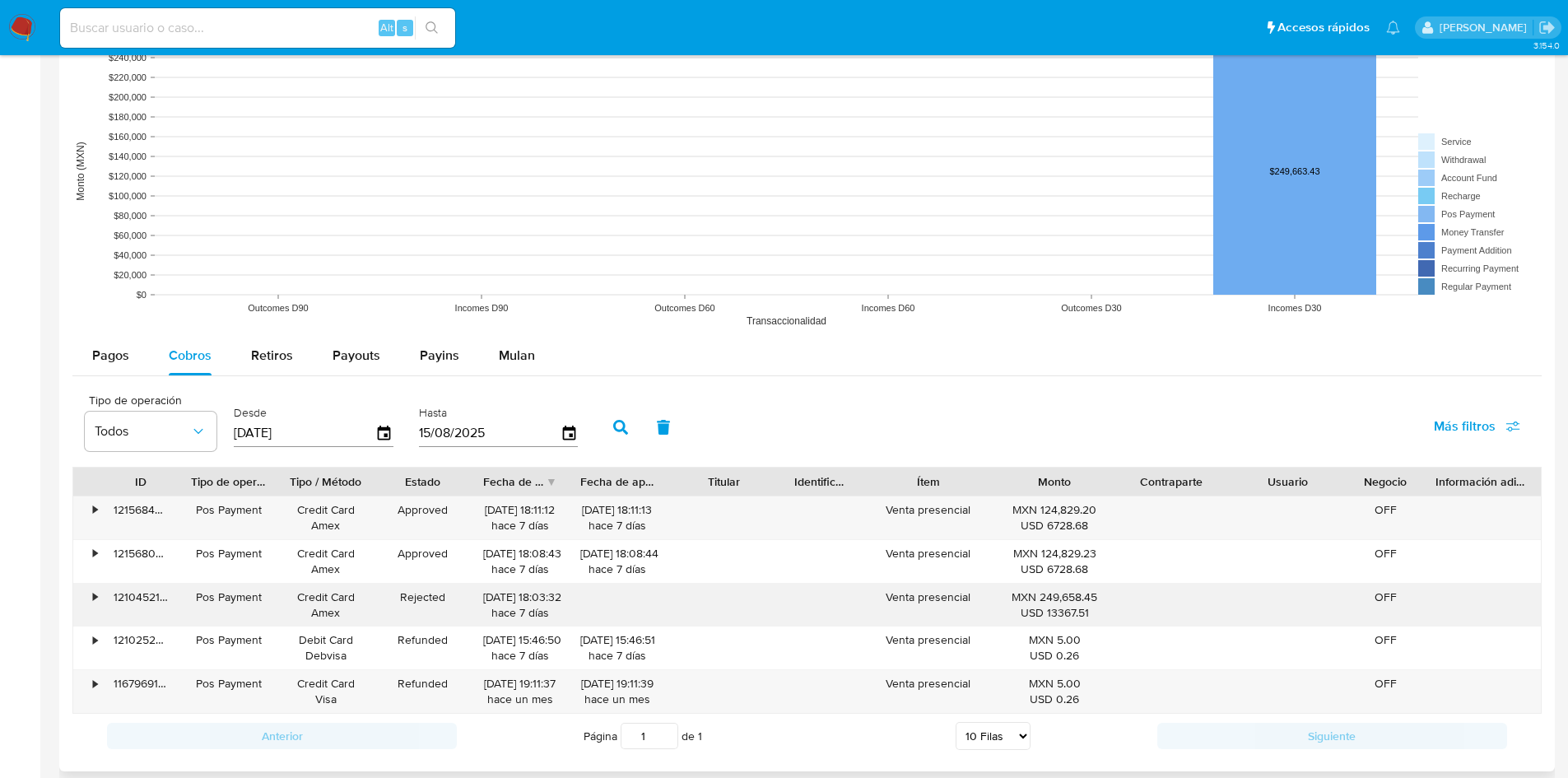
click at [95, 600] on div "•" at bounding box center [95, 597] width 4 height 16
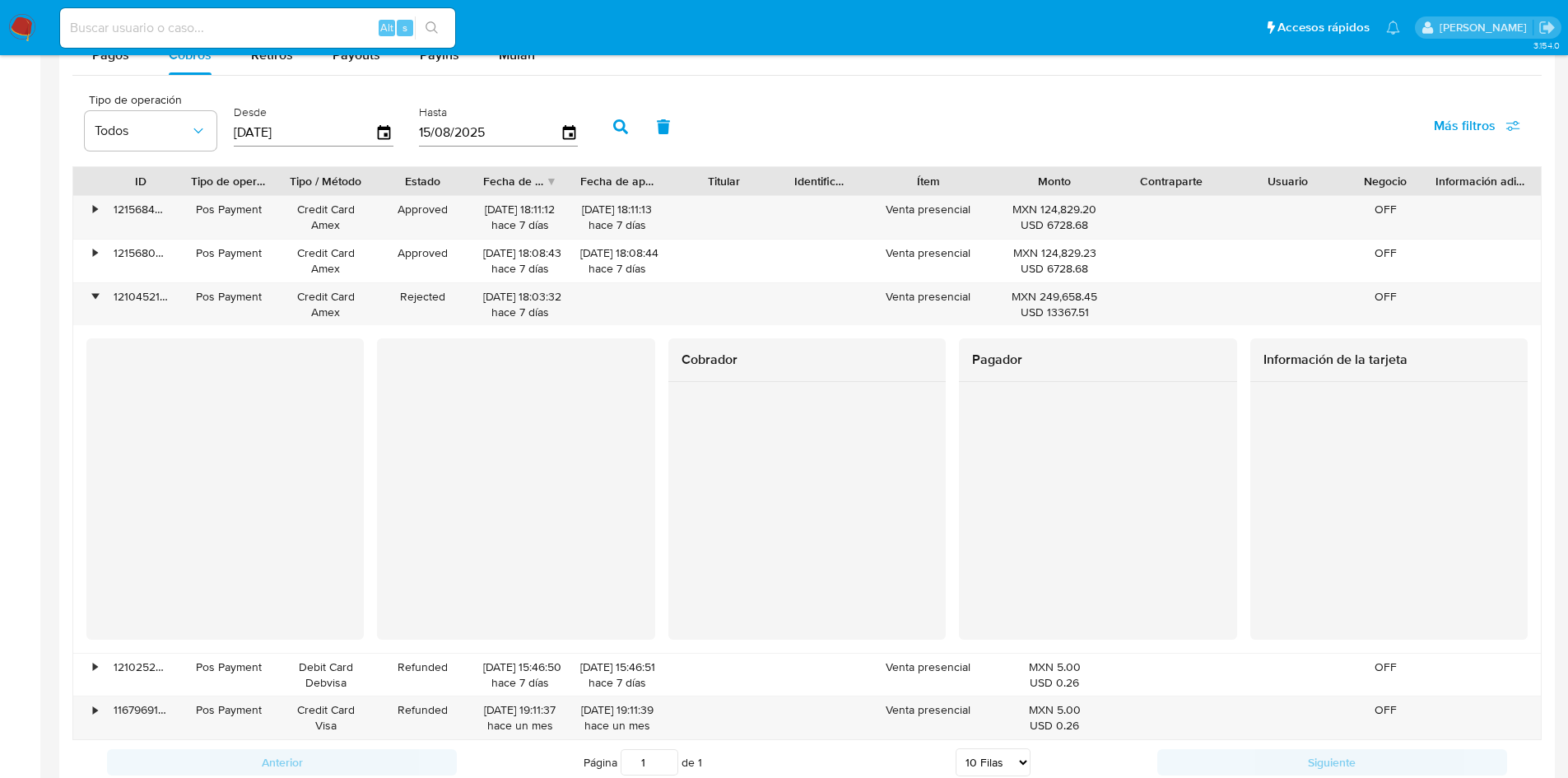
scroll to position [1606, 0]
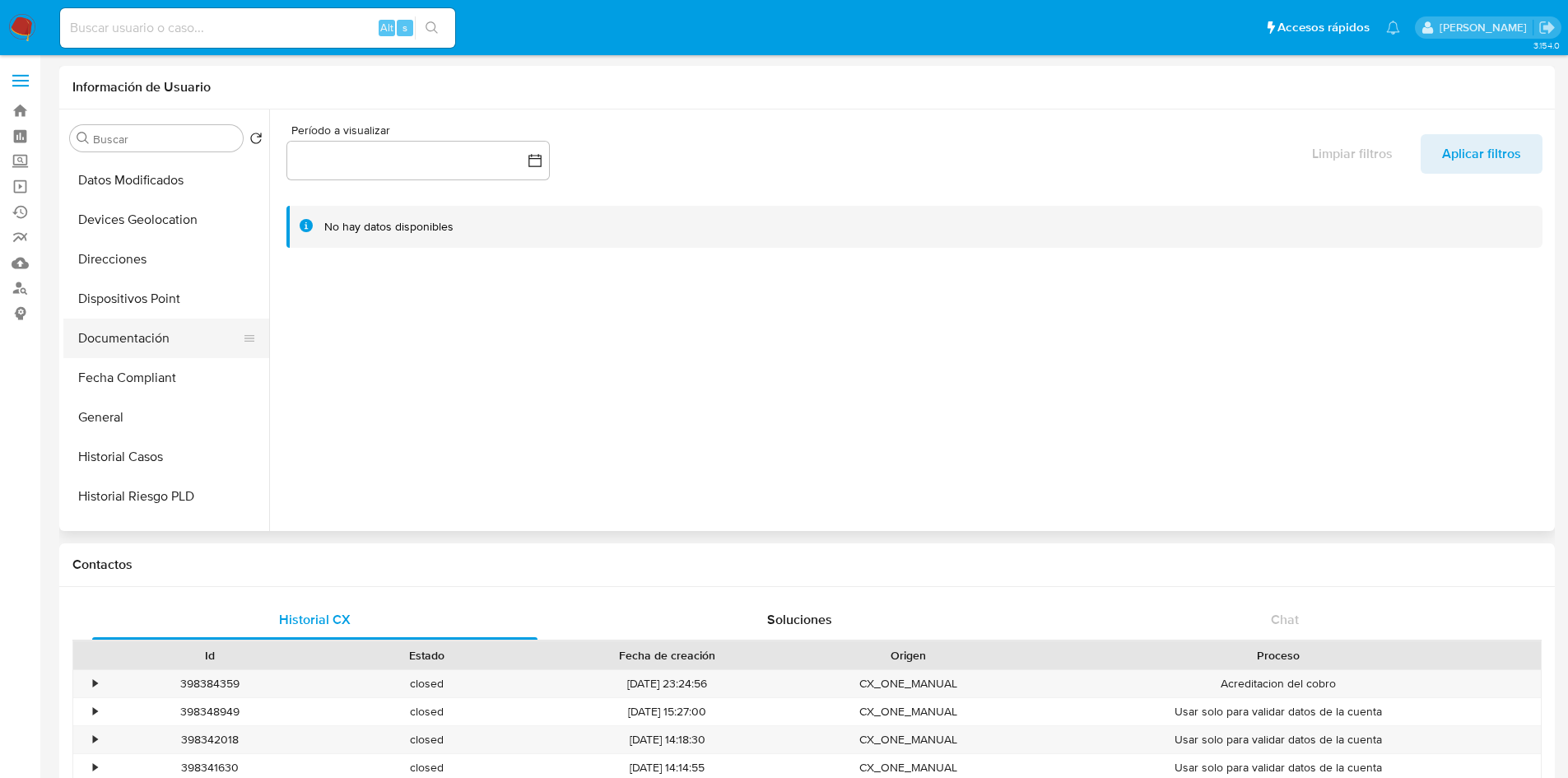
scroll to position [247, 0]
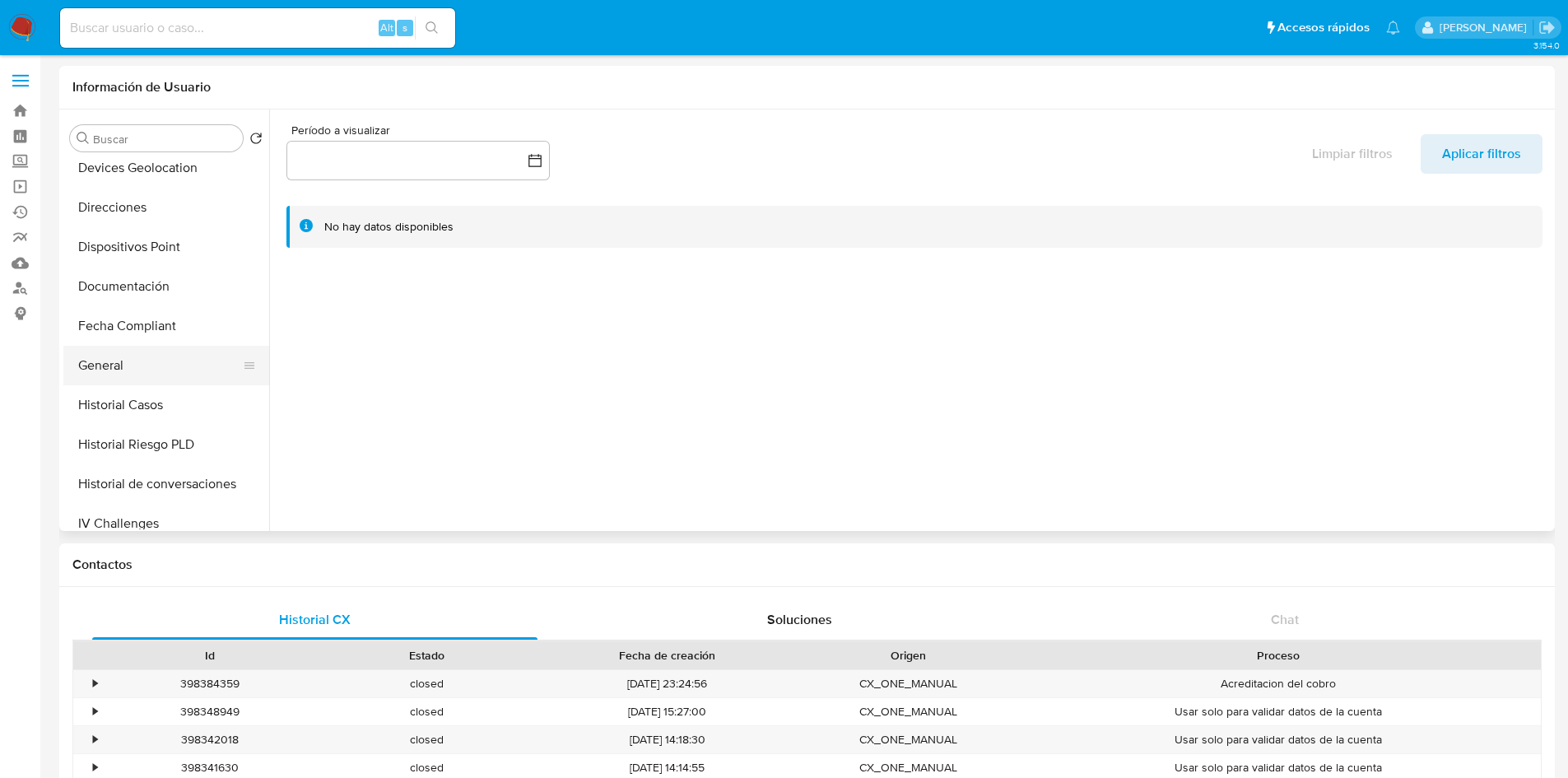
click at [129, 358] on button "General" at bounding box center [159, 366] width 192 height 40
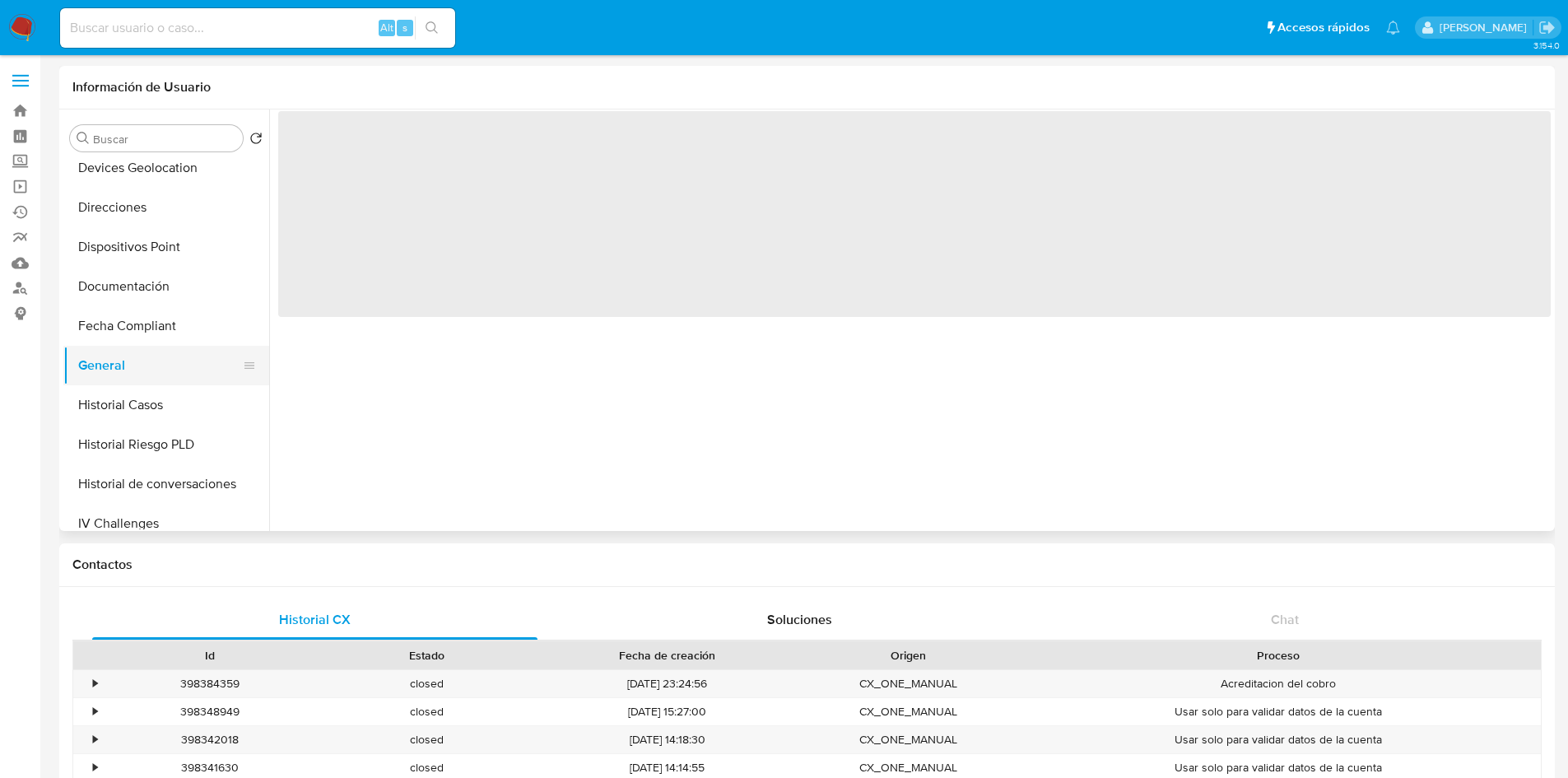
select select "10"
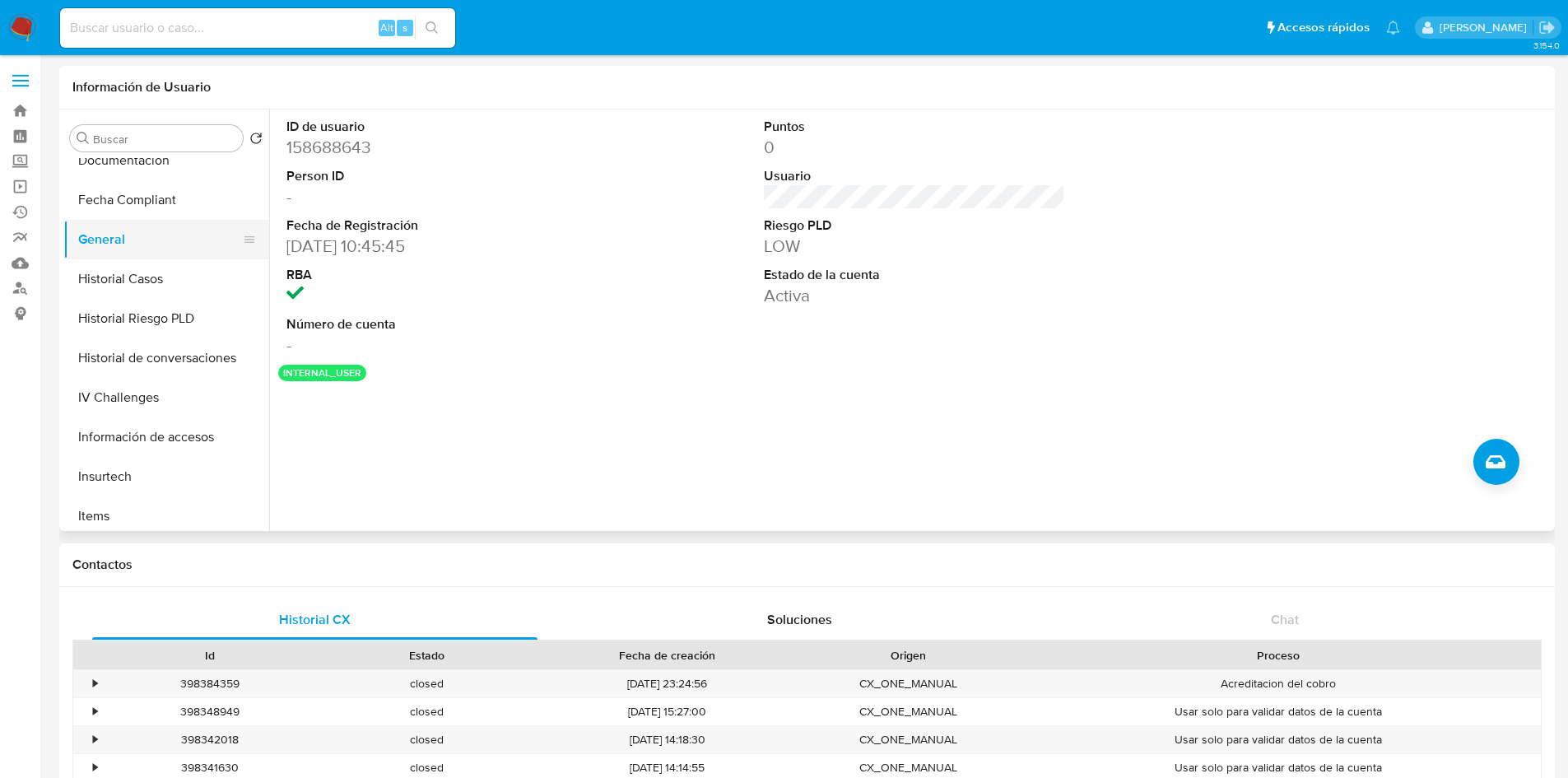
scroll to position [411, 0]
click at [104, 513] on button "KYC" at bounding box center [159, 517] width 192 height 40
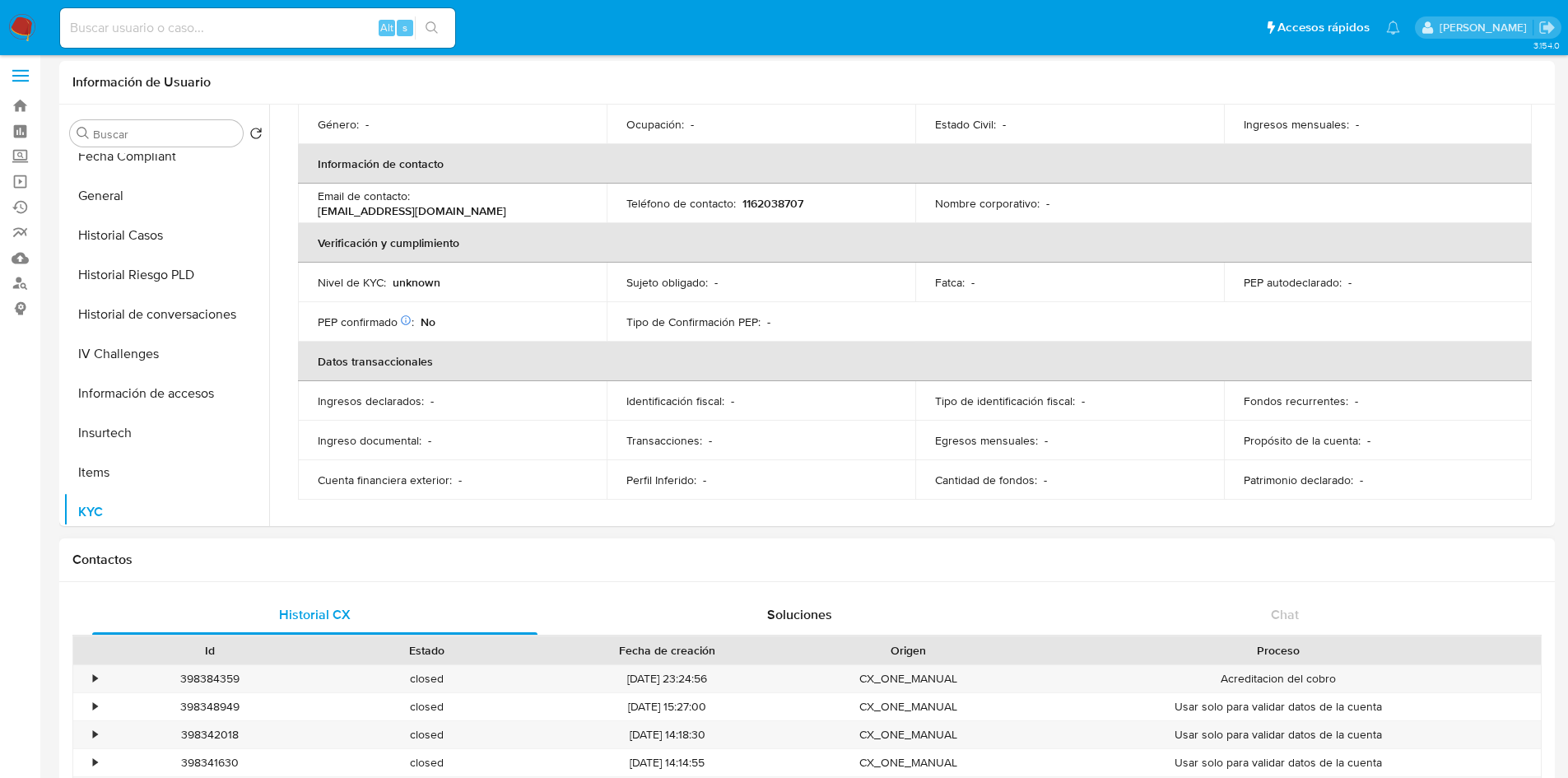
scroll to position [0, 0]
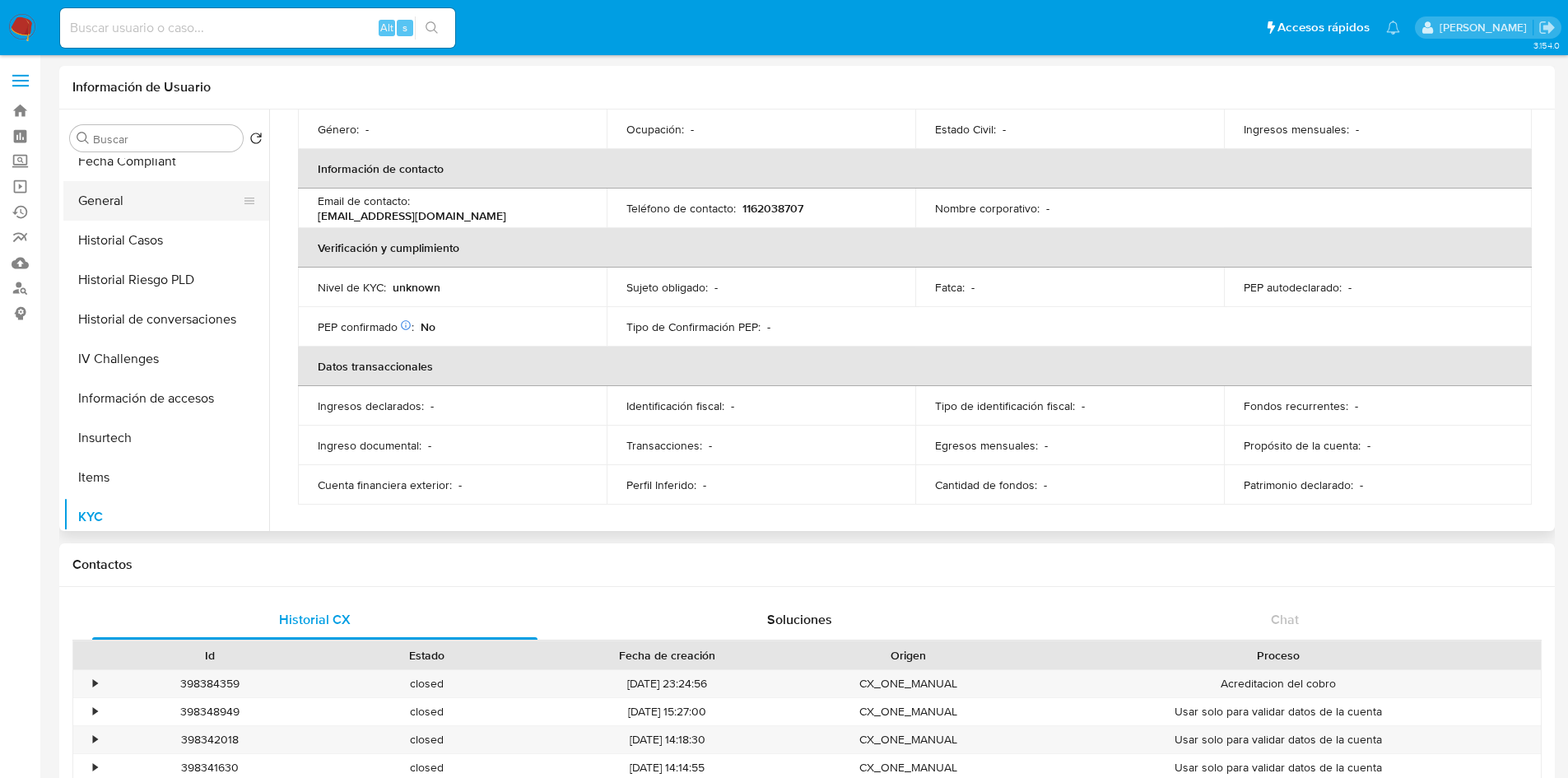
click at [102, 216] on button "General" at bounding box center [159, 201] width 192 height 40
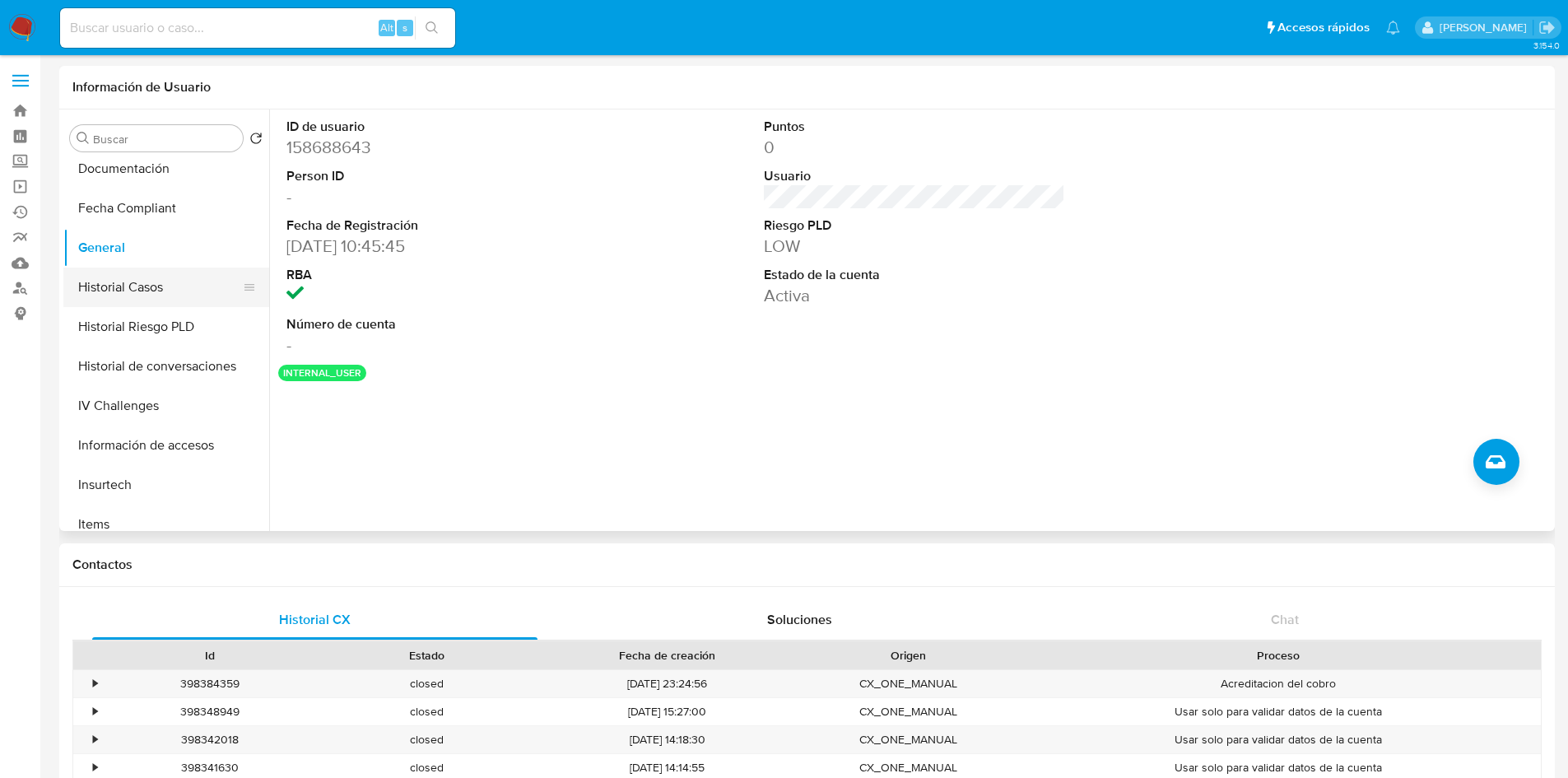
scroll to position [494, 0]
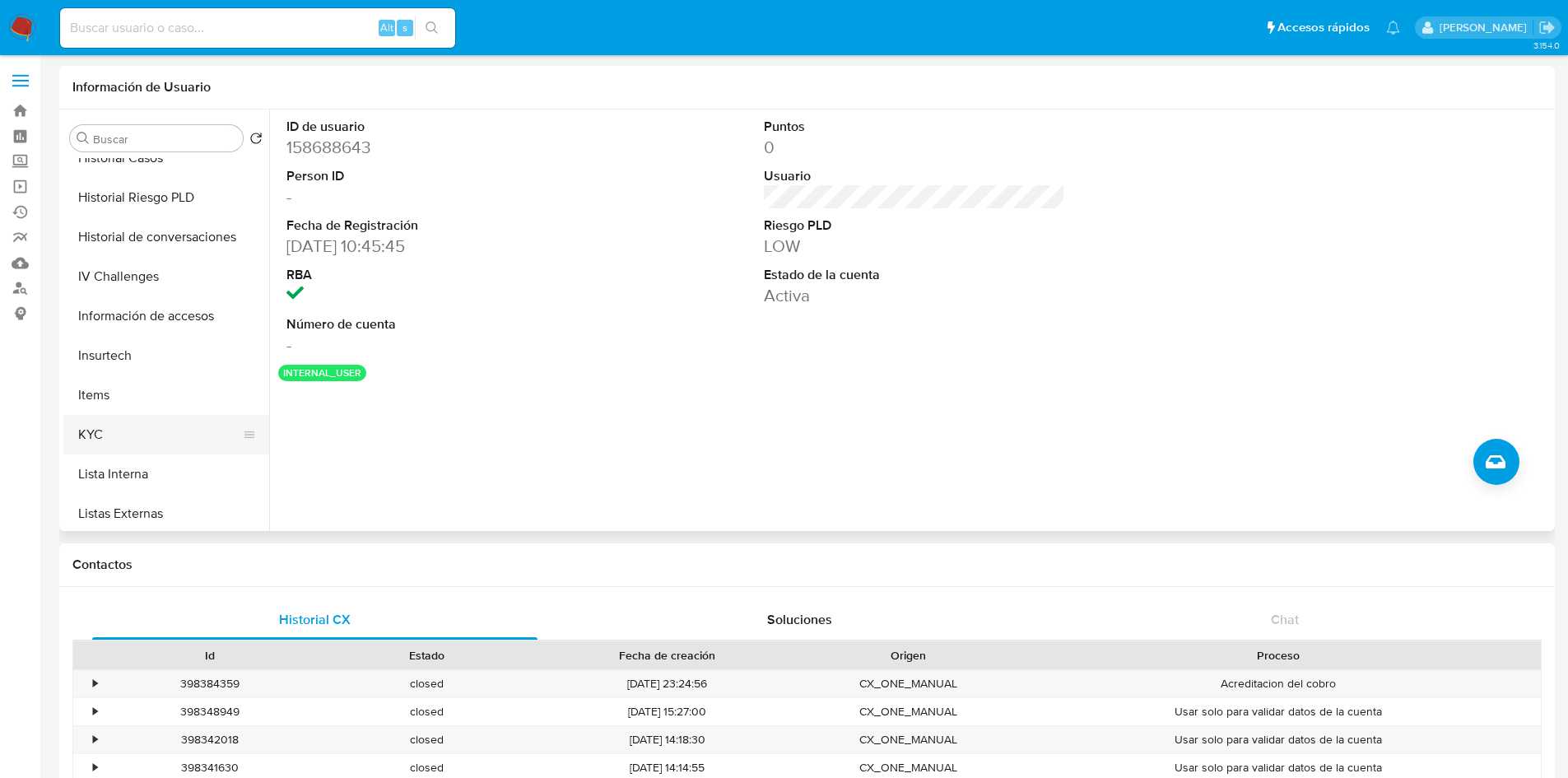
click at [129, 436] on button "KYC" at bounding box center [159, 434] width 192 height 40
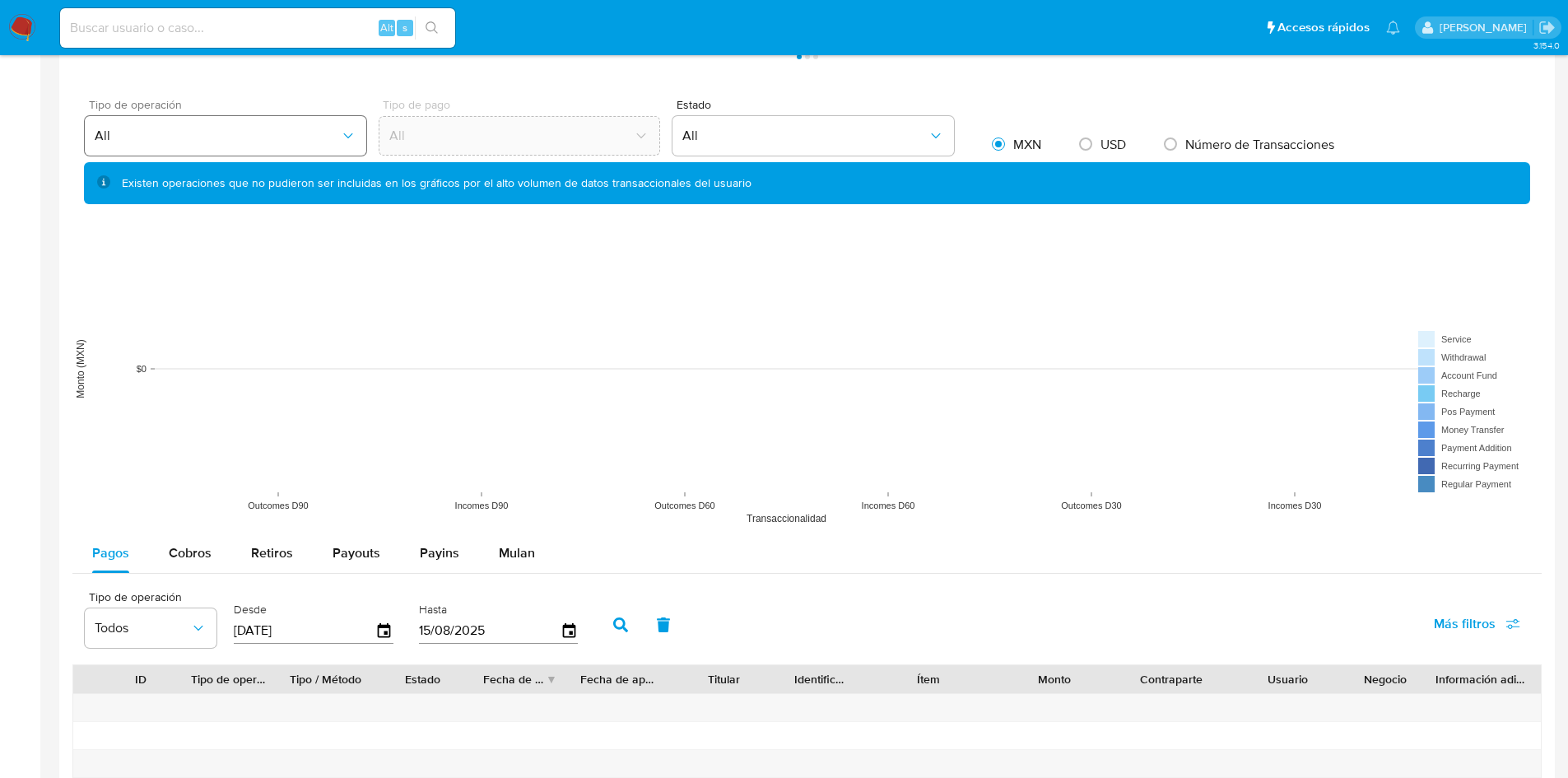
scroll to position [1317, 0]
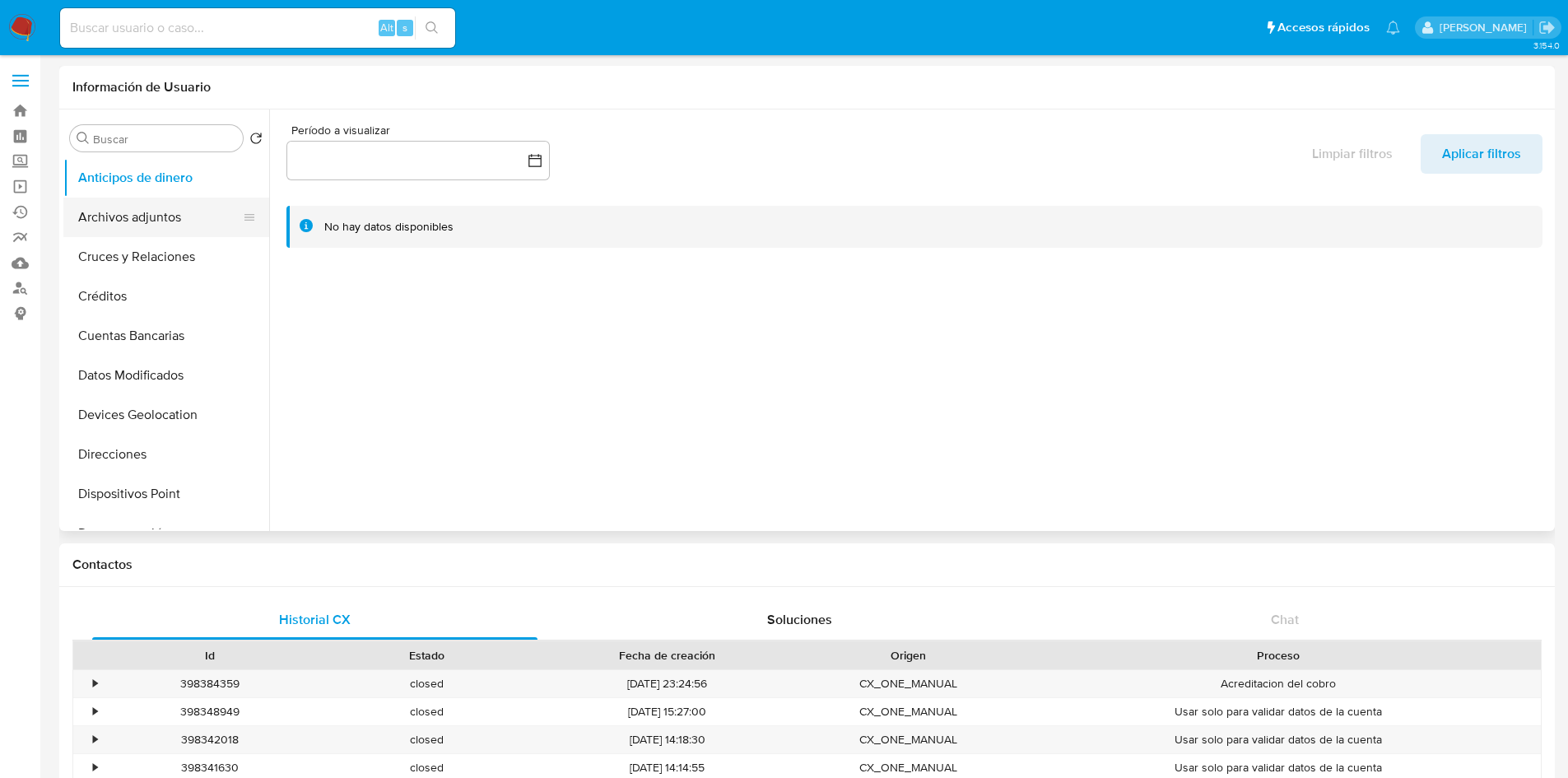
select select "10"
click at [133, 216] on button "Archivos adjuntos" at bounding box center [159, 217] width 192 height 40
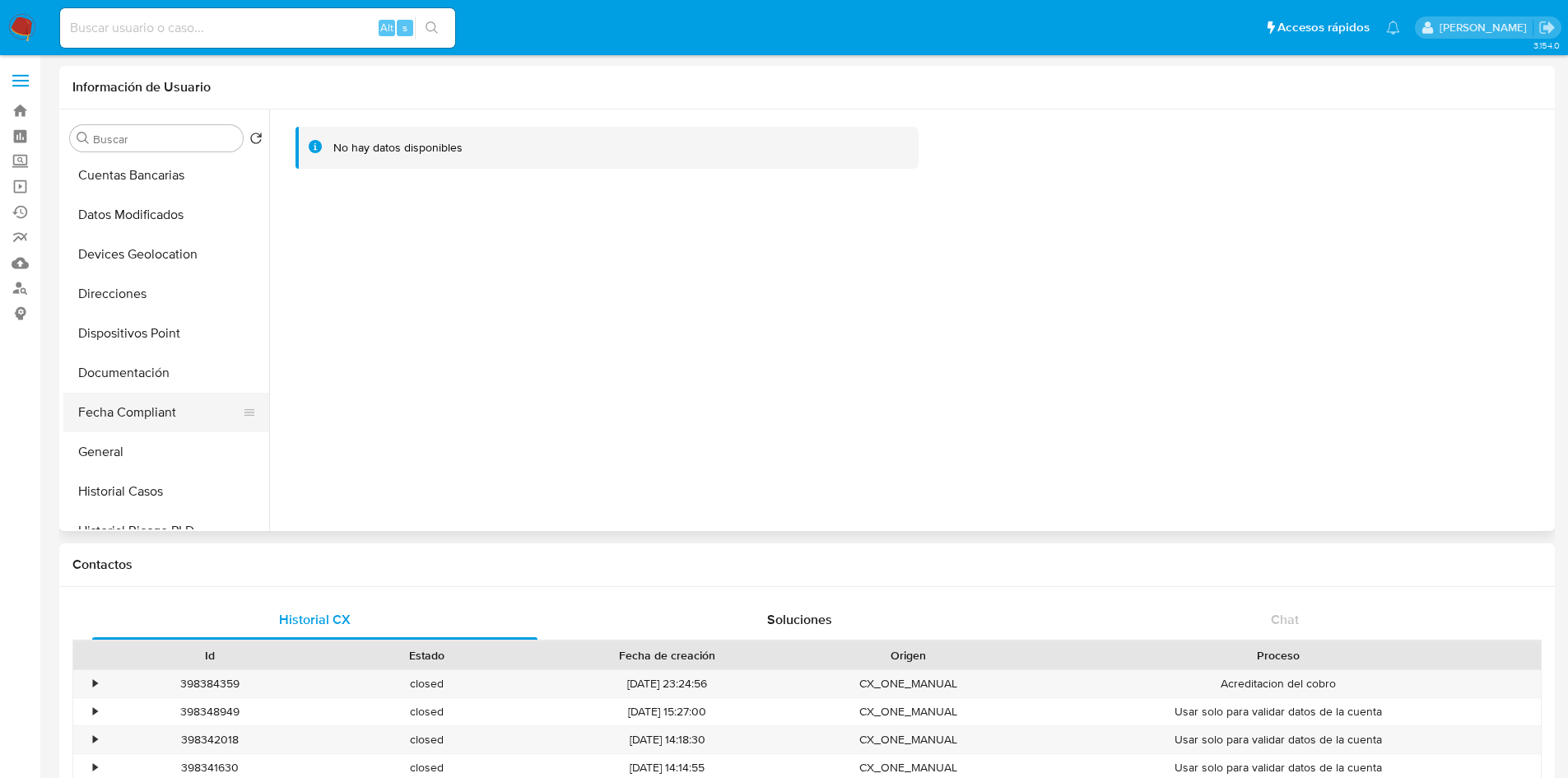
scroll to position [164, 0]
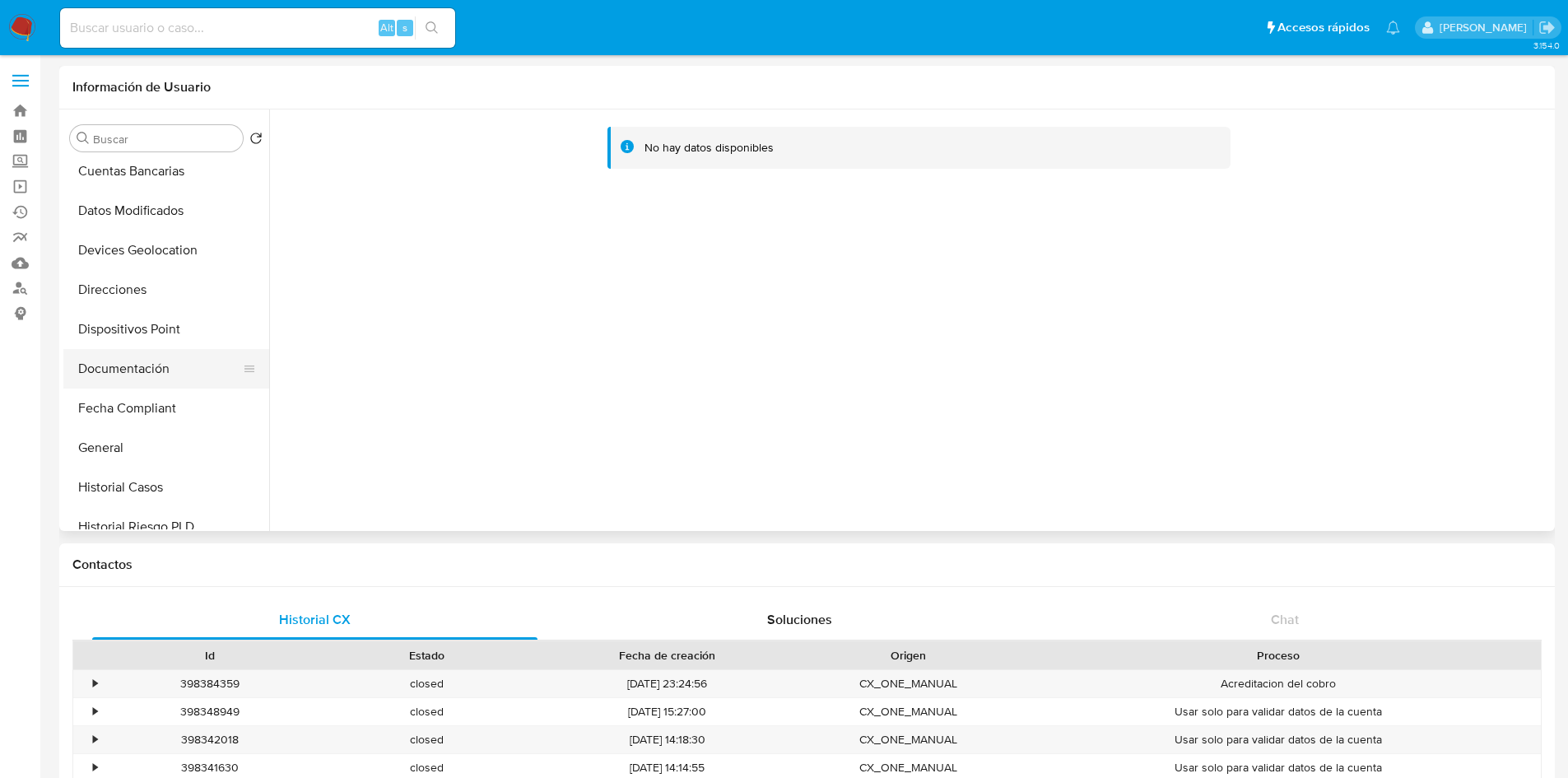
click at [122, 358] on button "Documentación" at bounding box center [159, 369] width 192 height 40
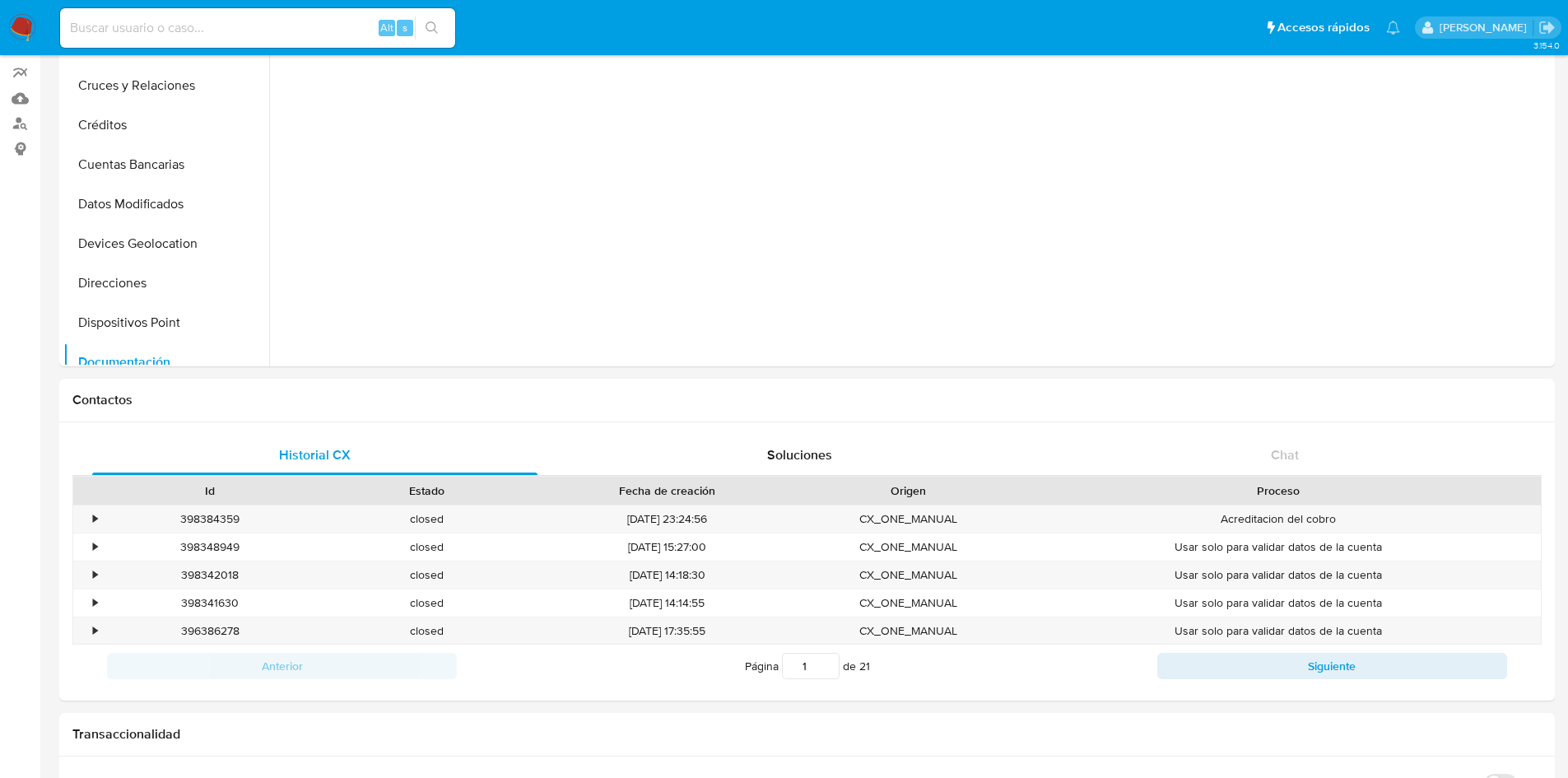
scroll to position [0, 0]
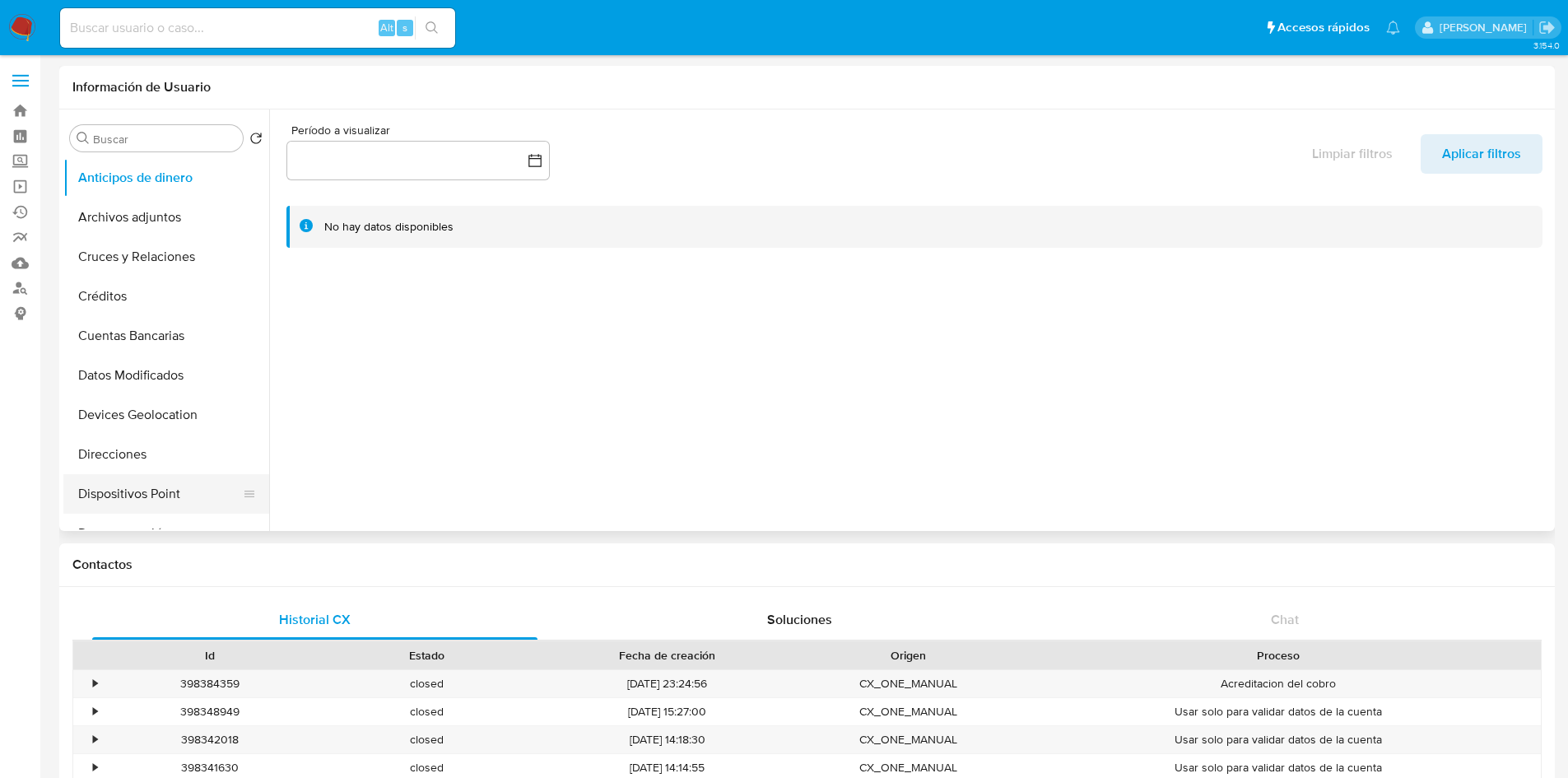
scroll to position [247, 0]
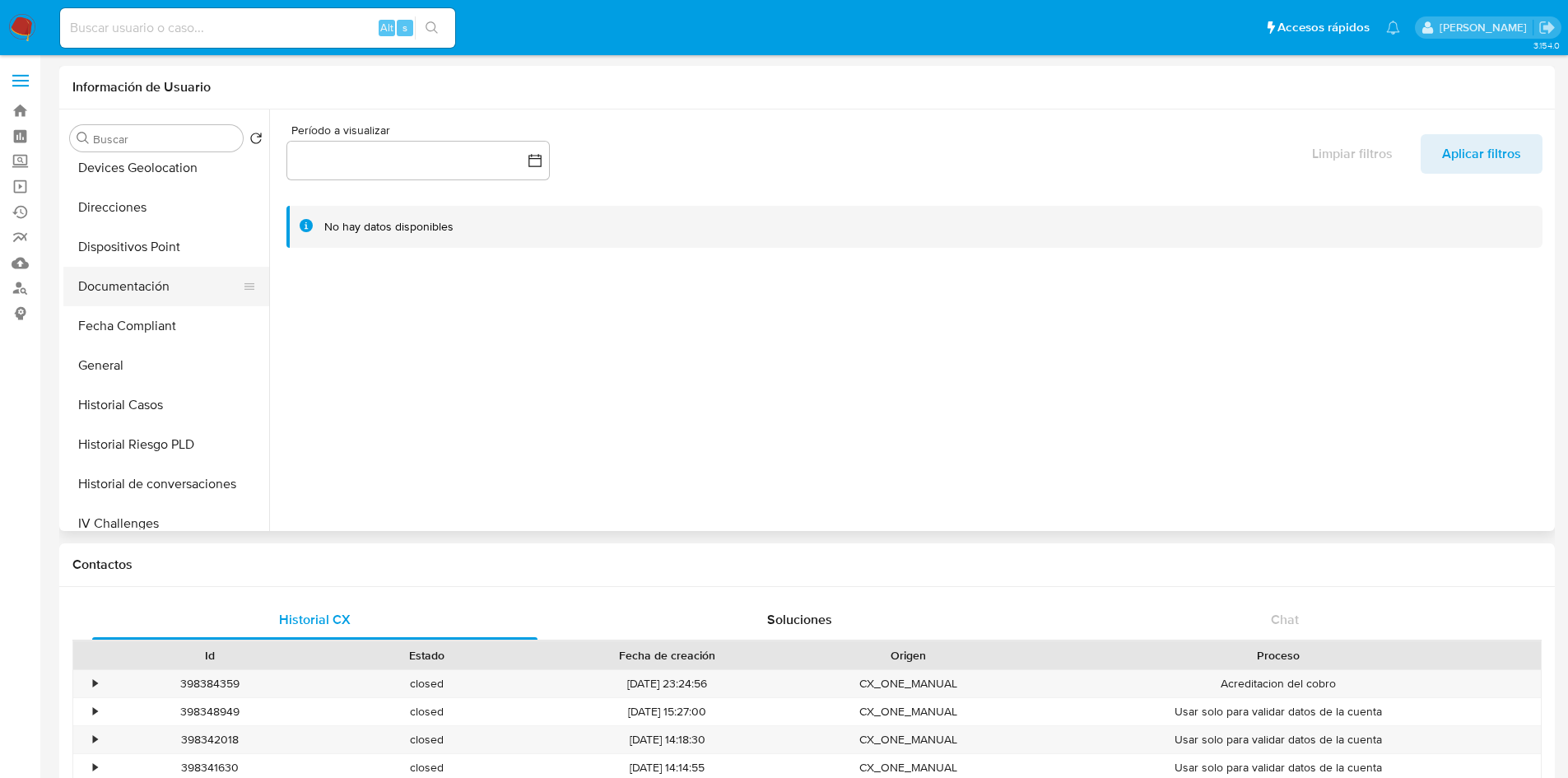
click at [134, 293] on button "Documentación" at bounding box center [159, 287] width 192 height 40
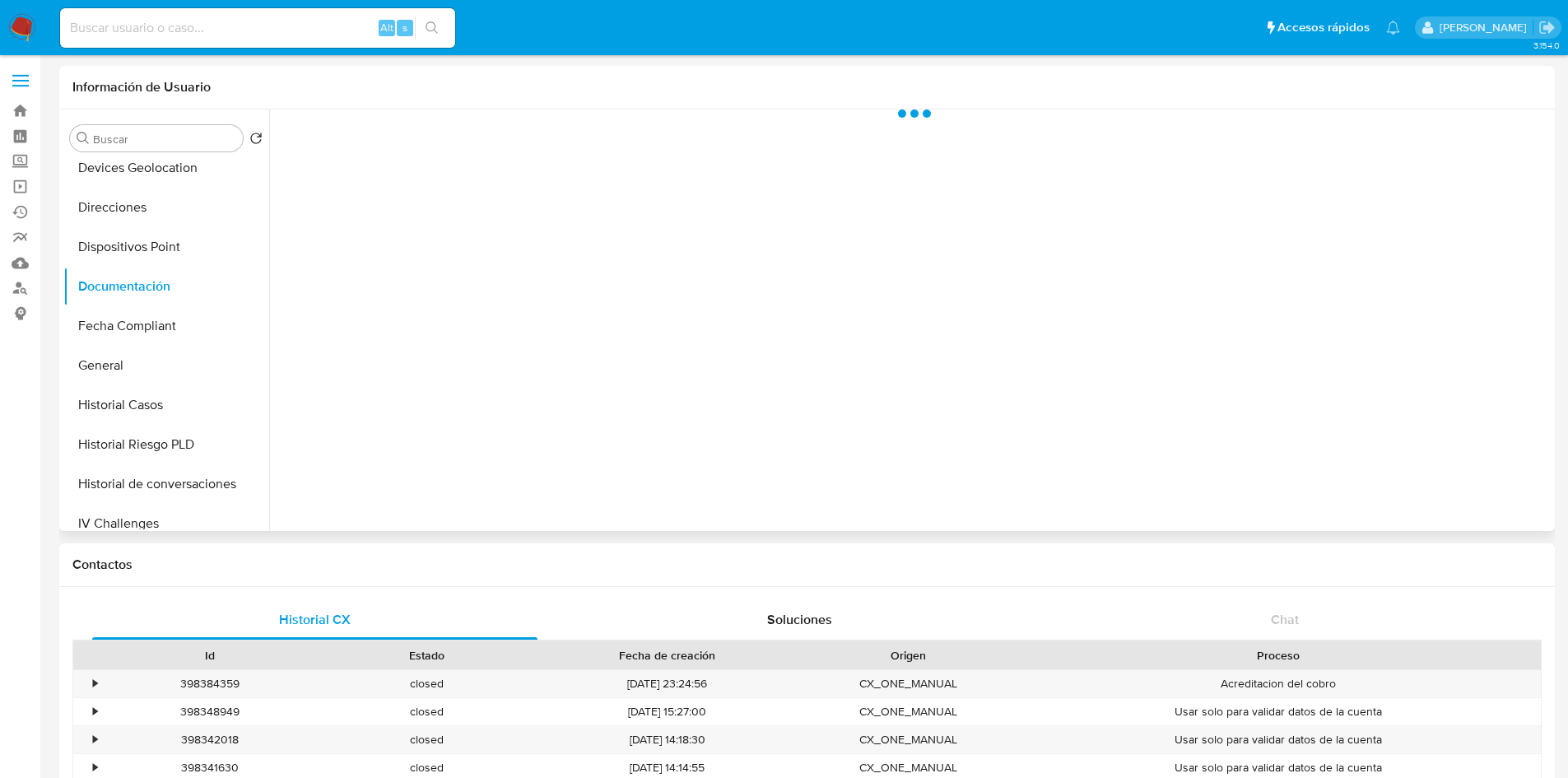
select select "10"
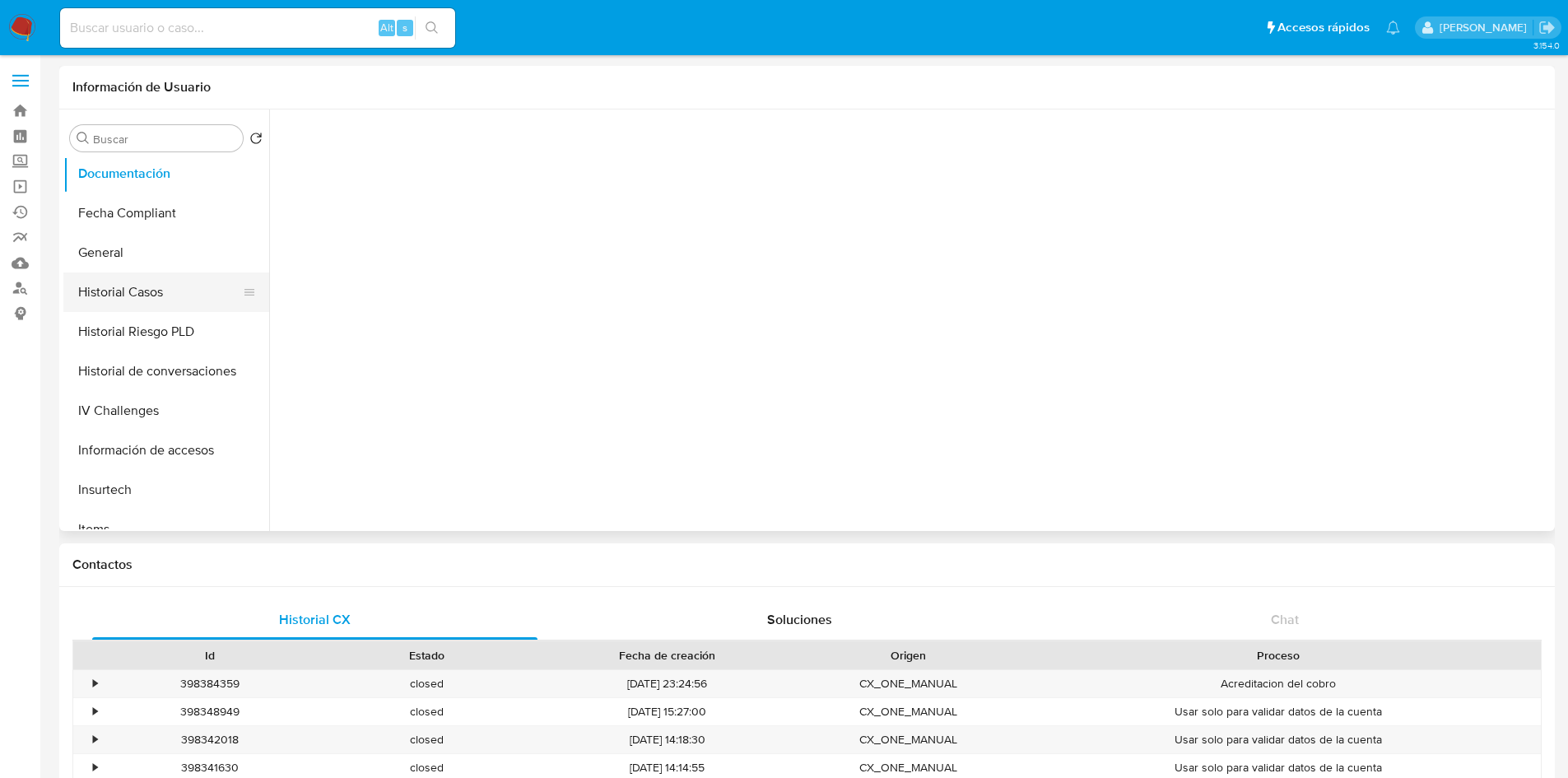
scroll to position [494, 0]
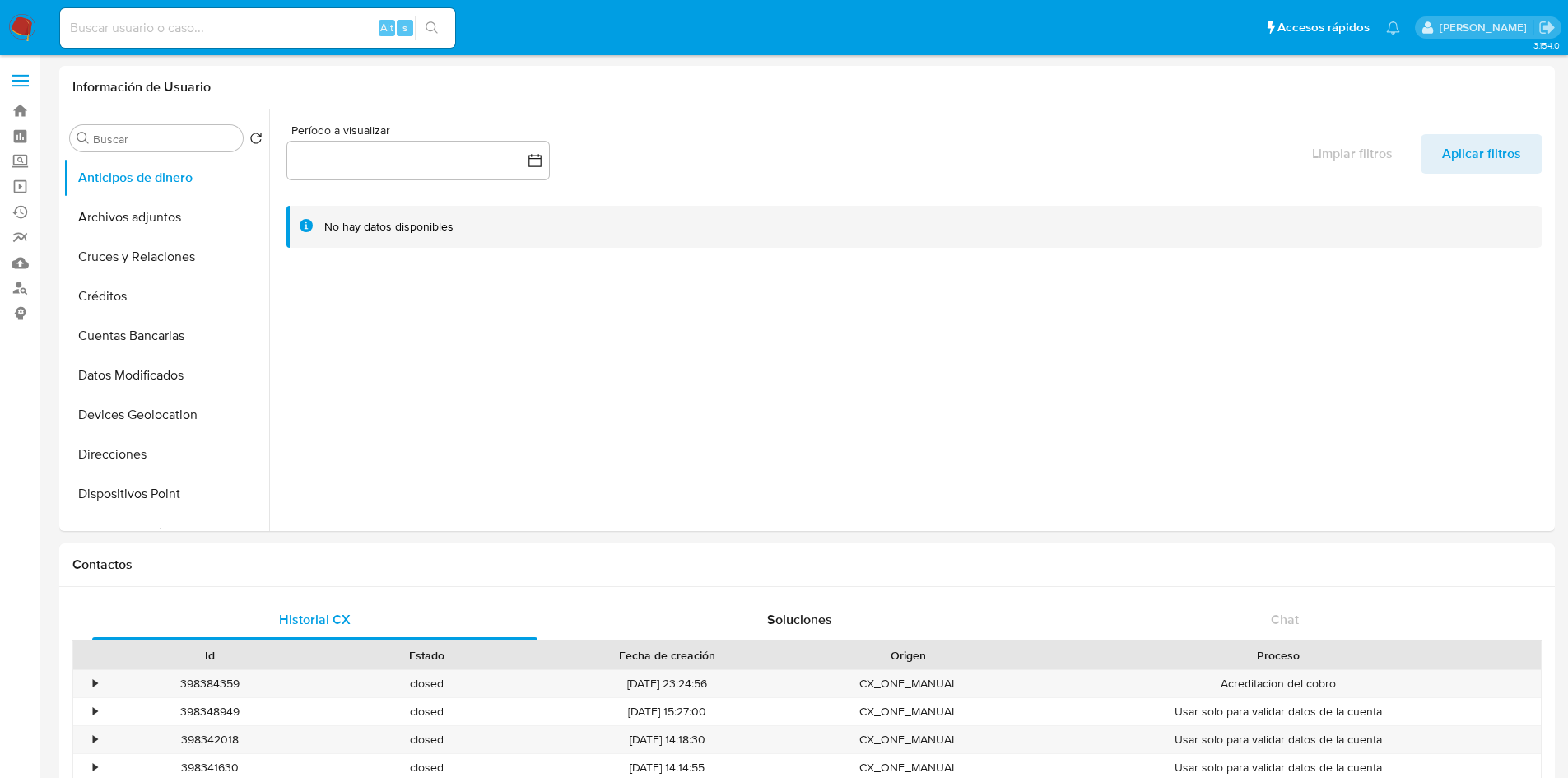
select select "10"
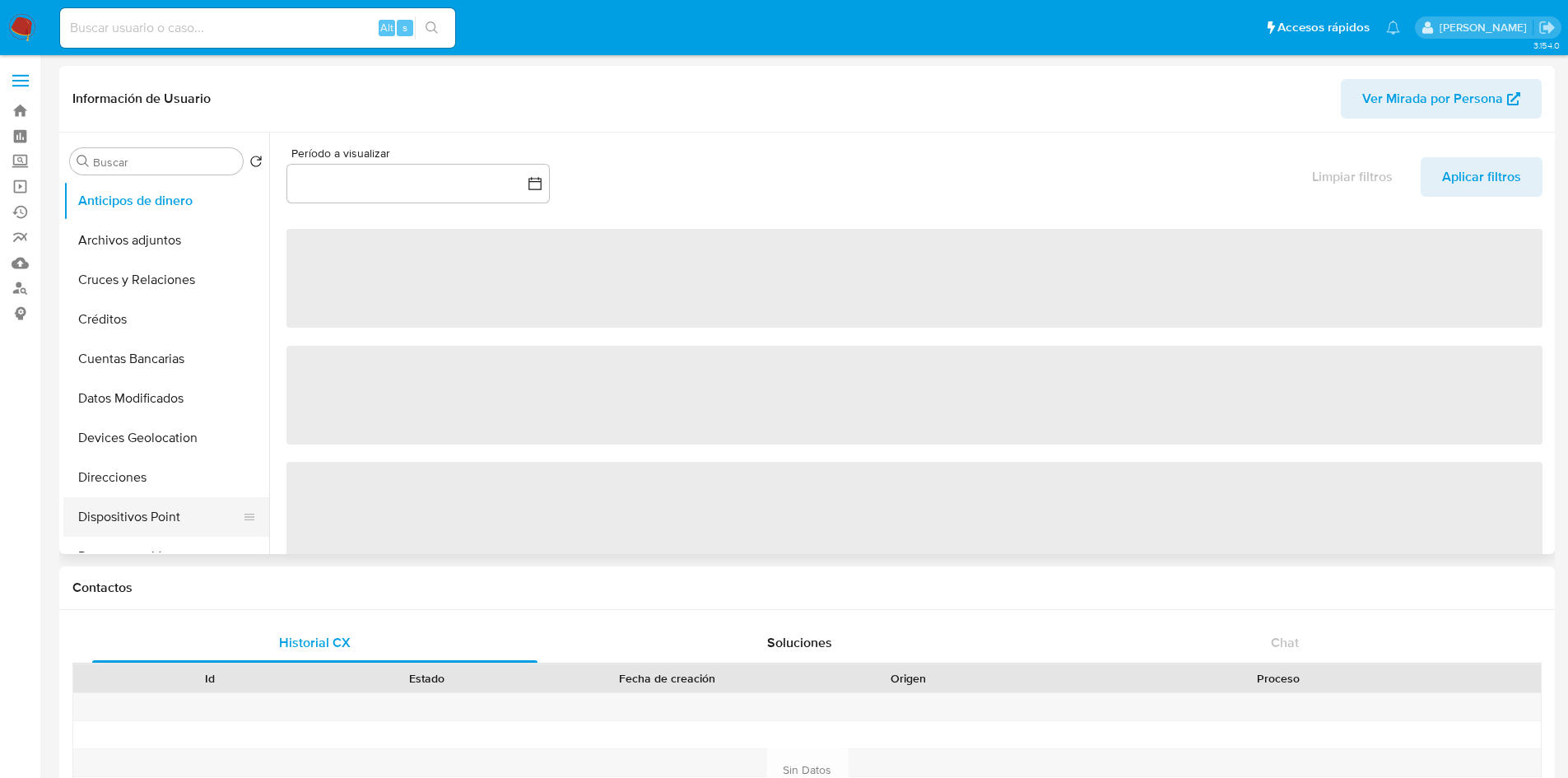
select select "10"
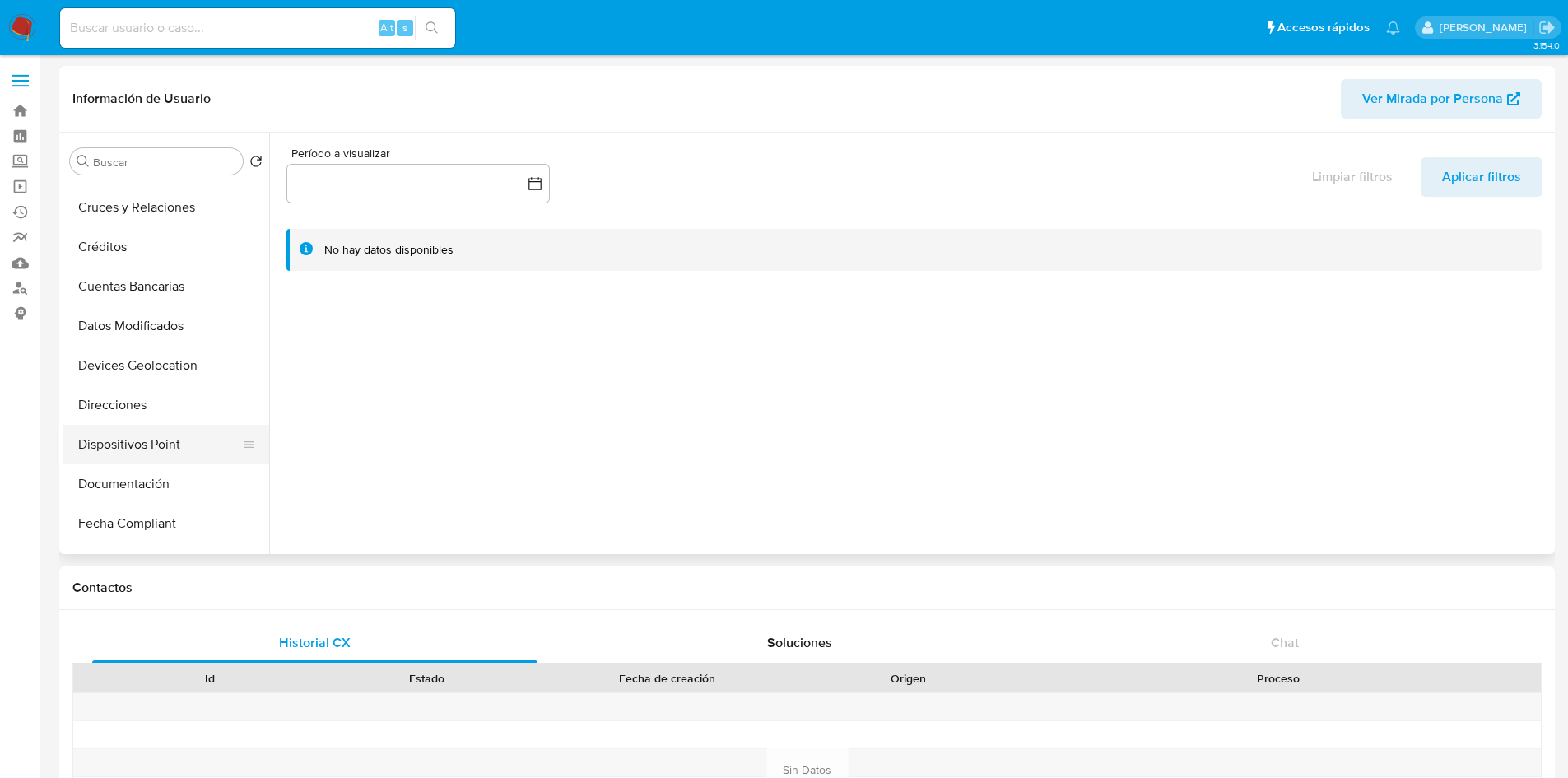
scroll to position [83, 0]
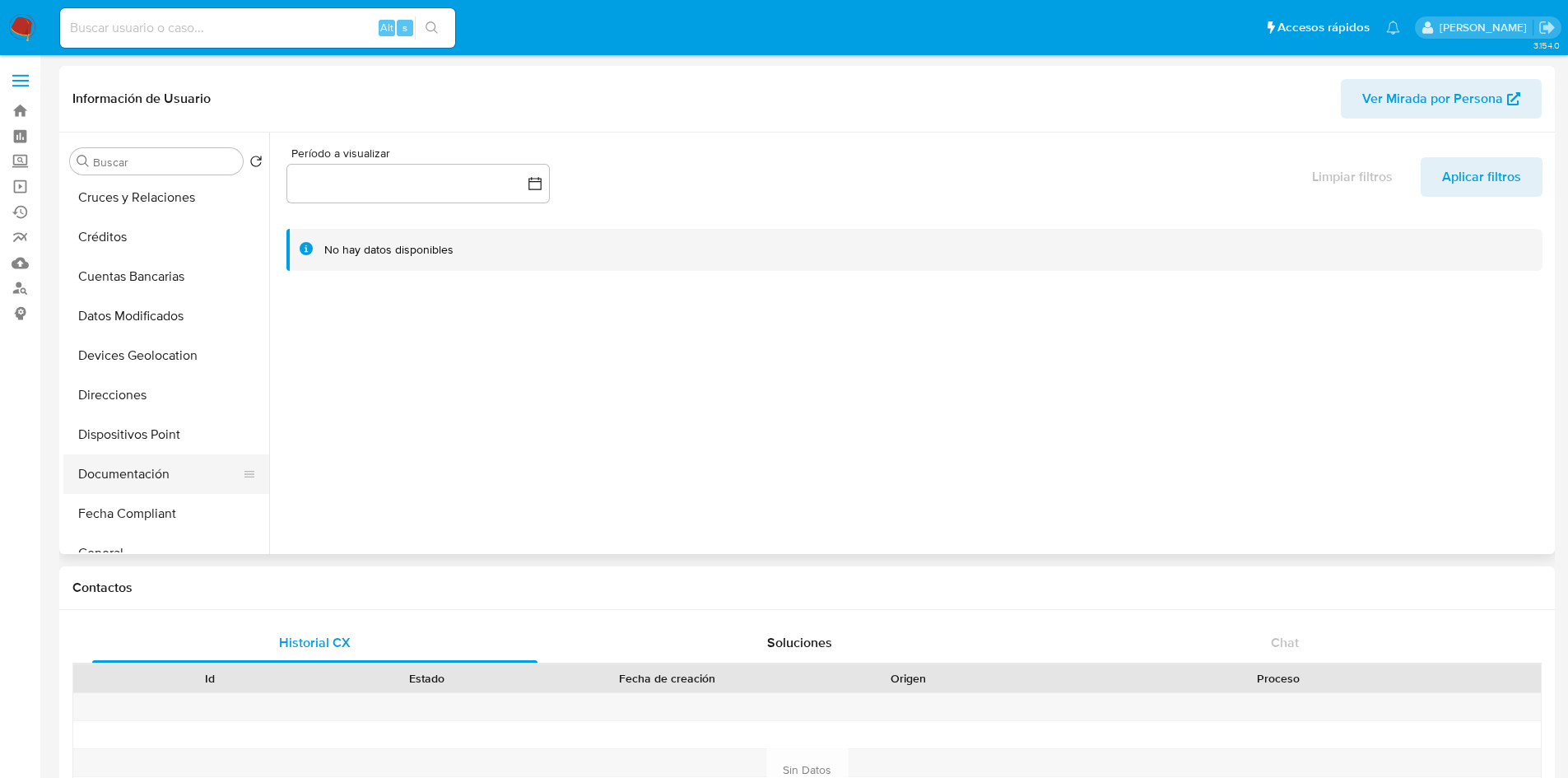
click at [159, 479] on button "Documentación" at bounding box center [159, 474] width 192 height 40
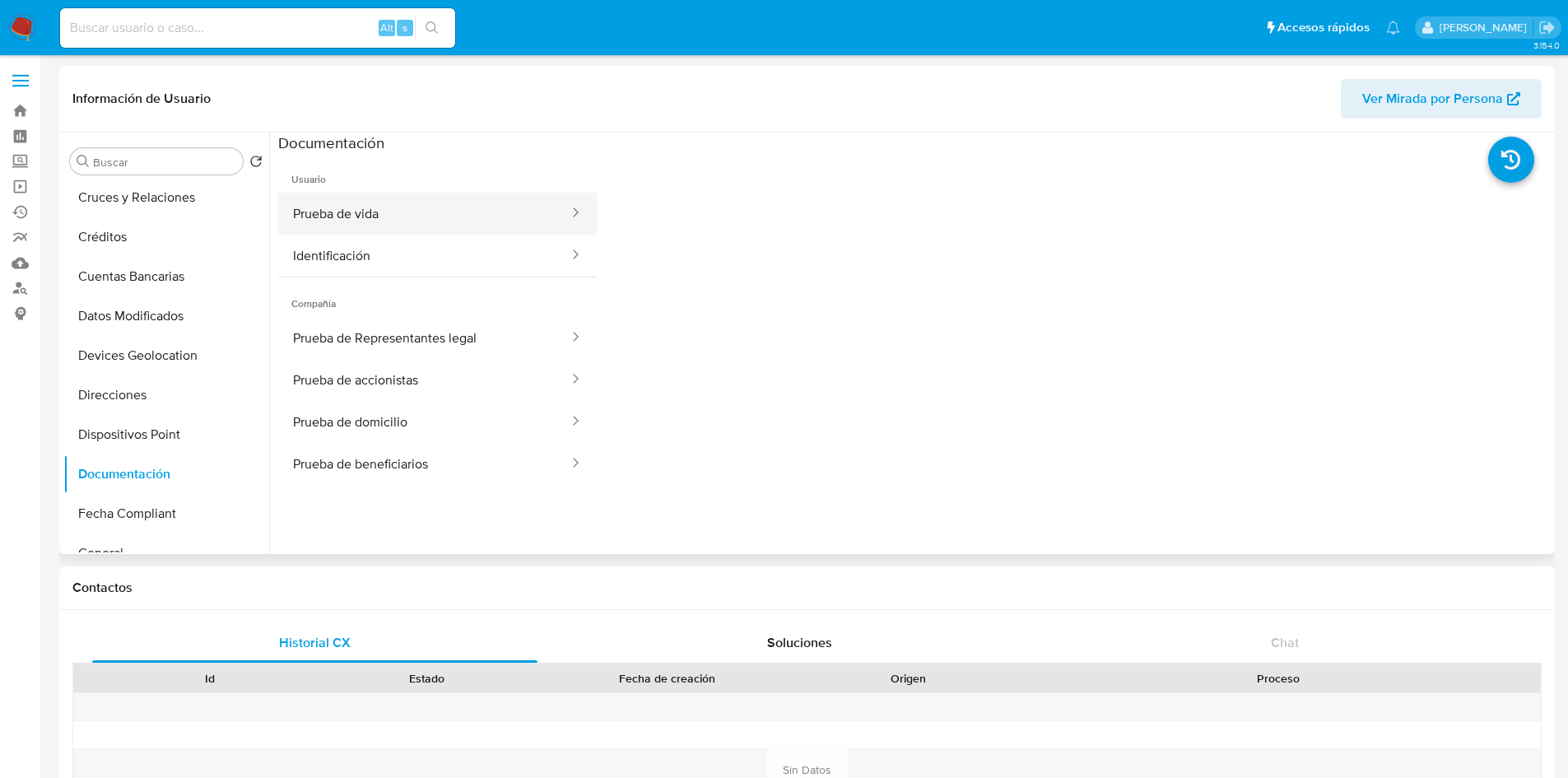
click at [450, 220] on button "Prueba de vida" at bounding box center [424, 213] width 292 height 42
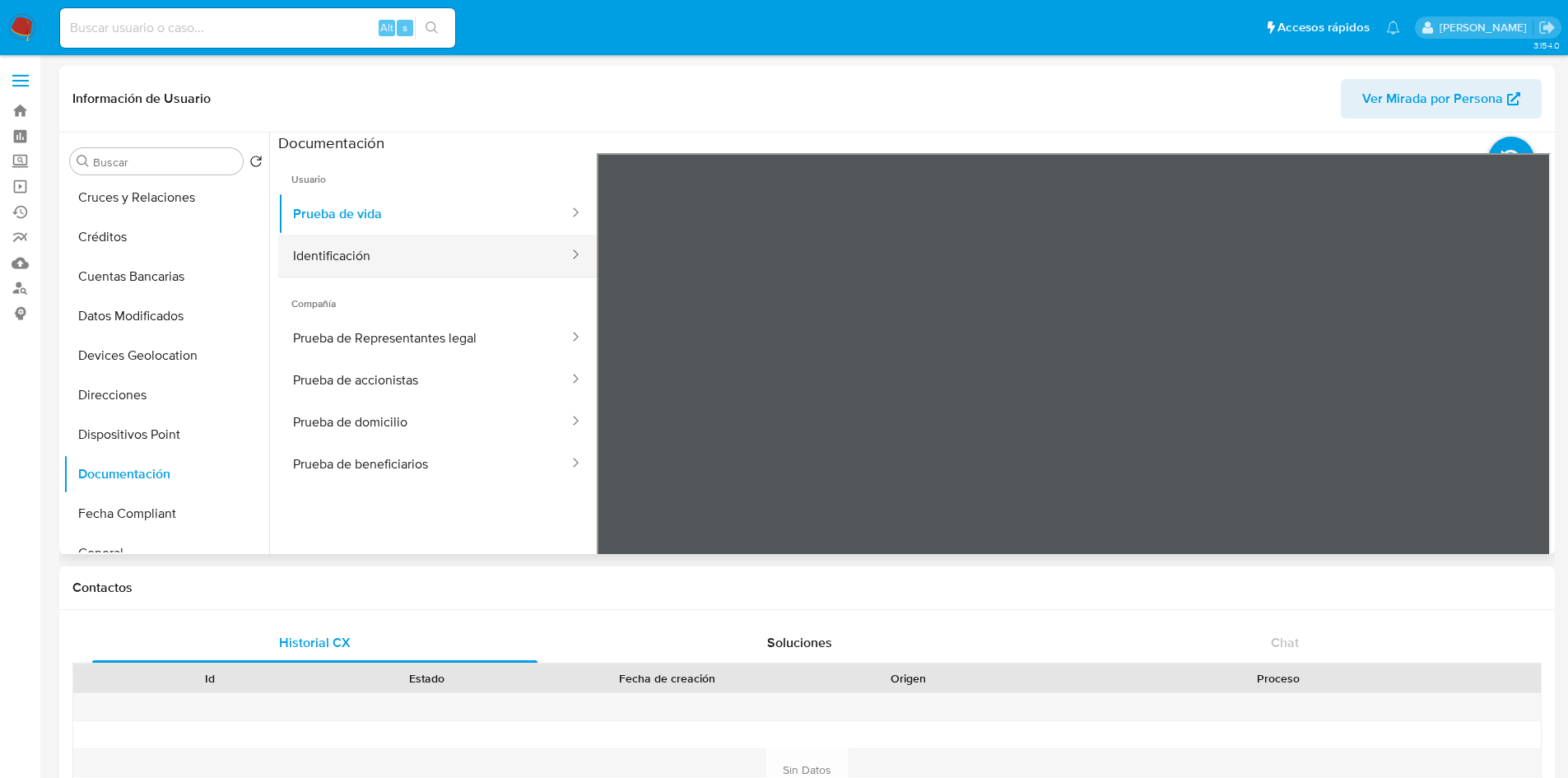
click at [396, 254] on button "Identificación" at bounding box center [424, 255] width 292 height 42
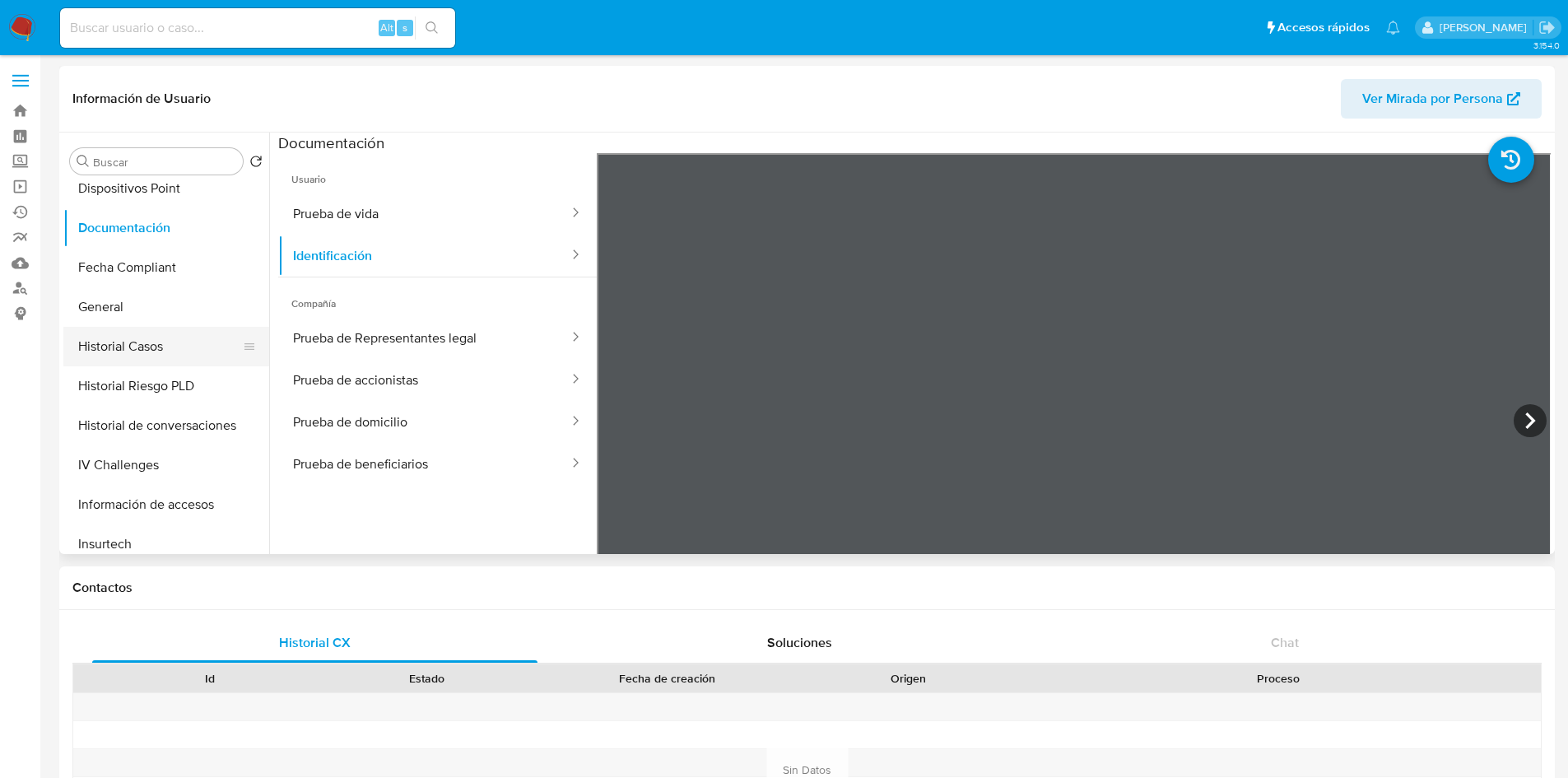
scroll to position [330, 0]
click at [306, 221] on button "Prueba de vida" at bounding box center [424, 213] width 292 height 42
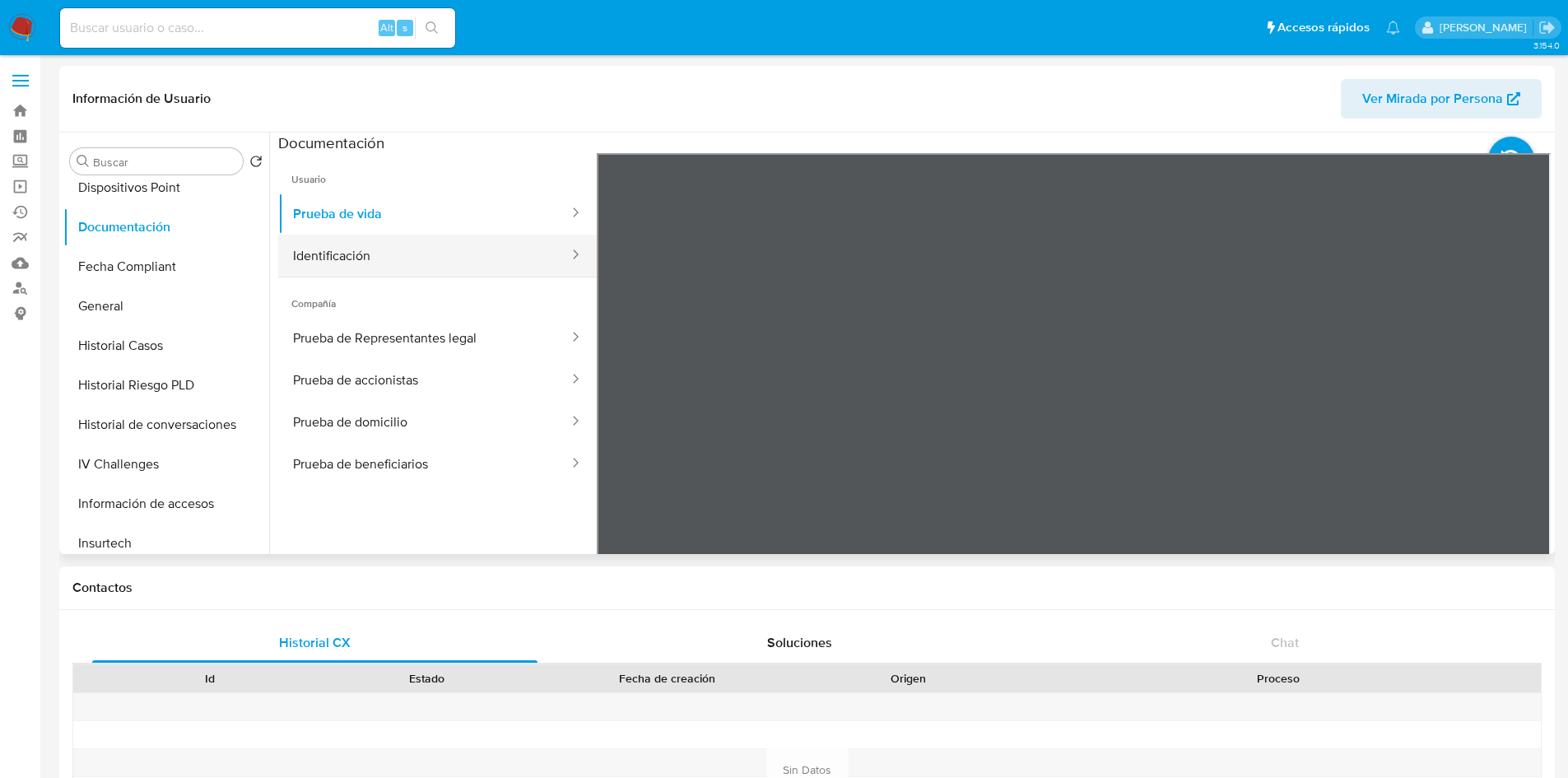
click at [475, 255] on button "Identificación" at bounding box center [424, 255] width 292 height 42
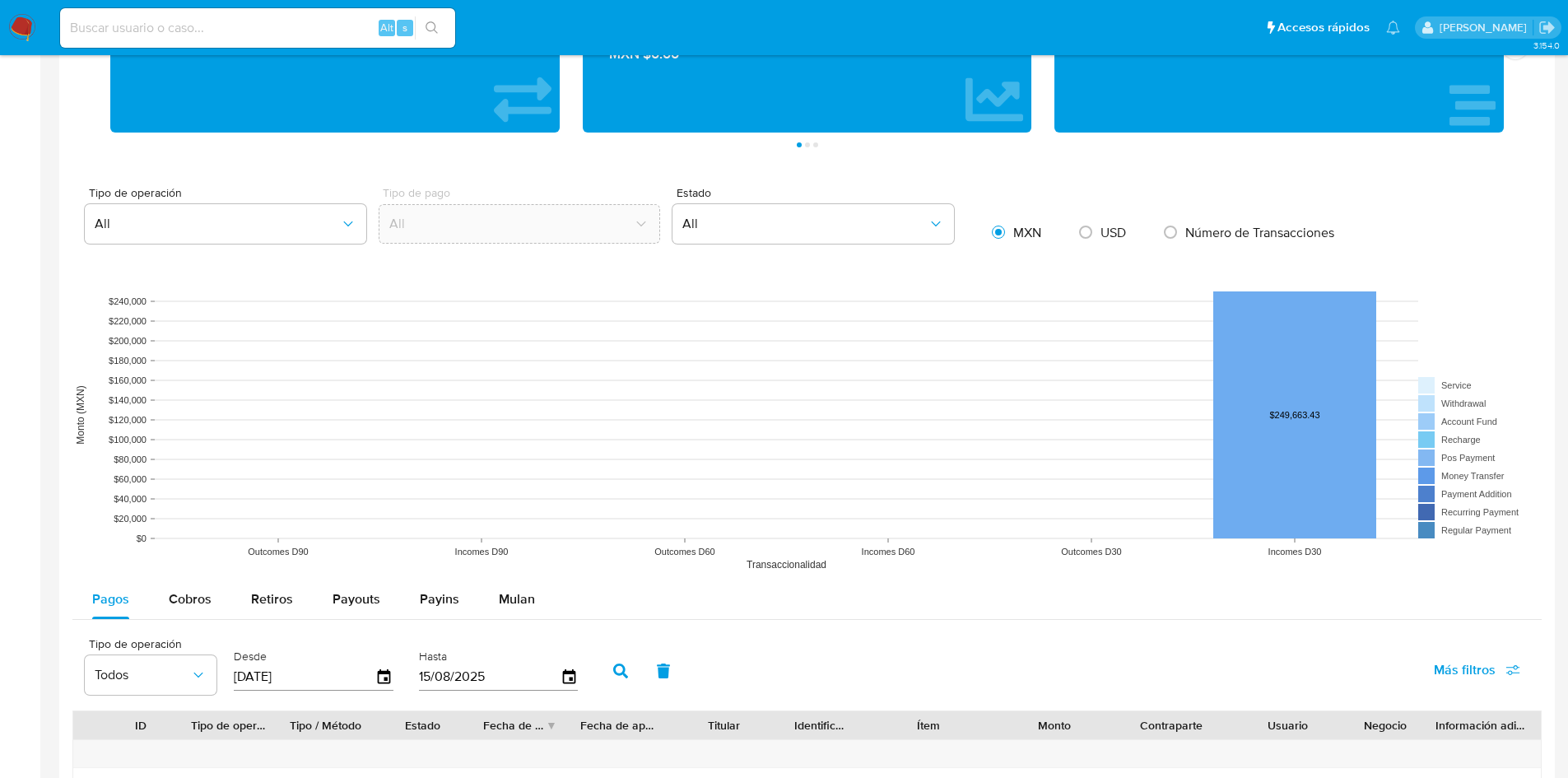
scroll to position [1153, 0]
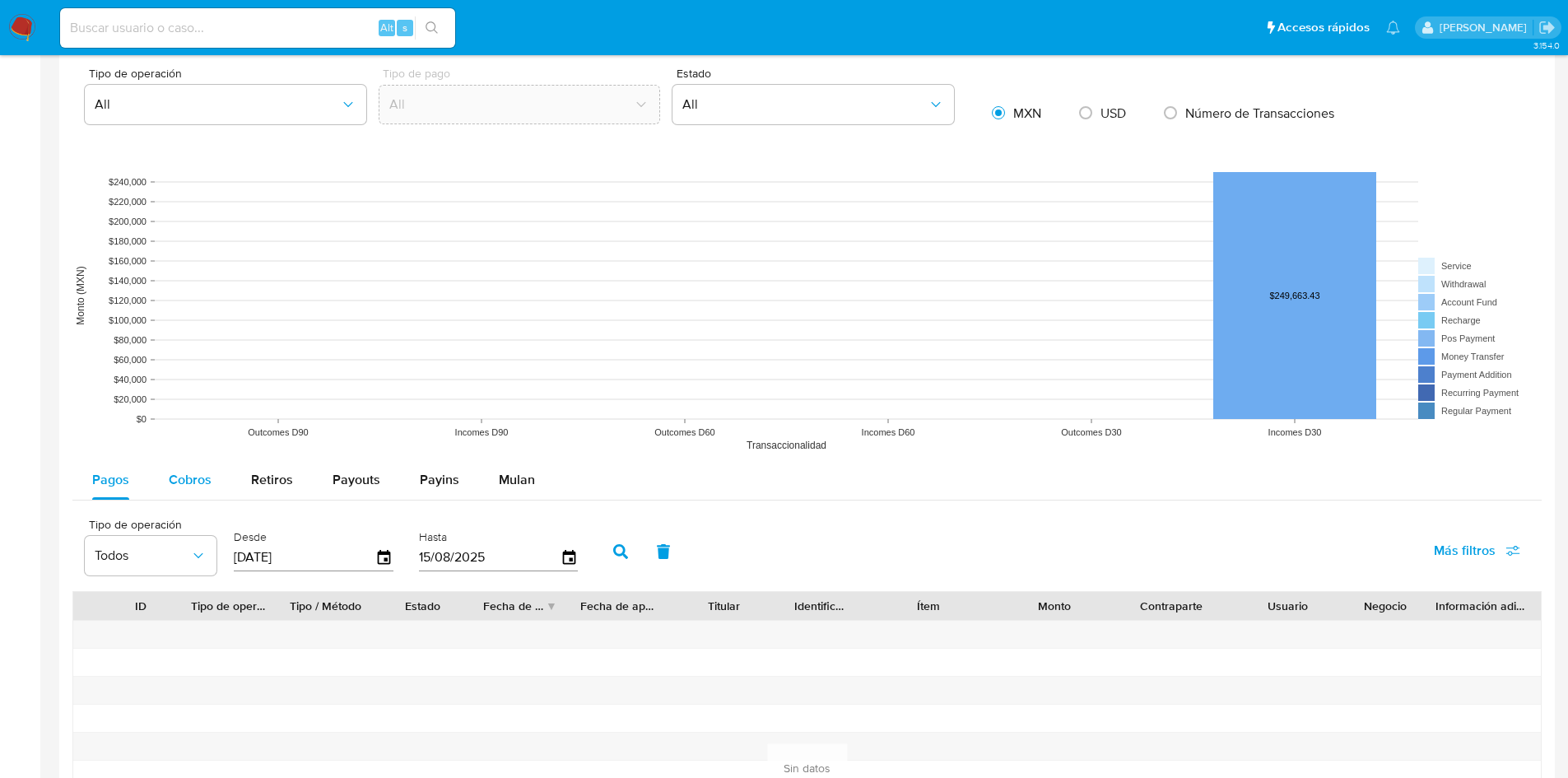
click at [186, 483] on span "Cobros" at bounding box center [190, 479] width 43 height 19
select select "10"
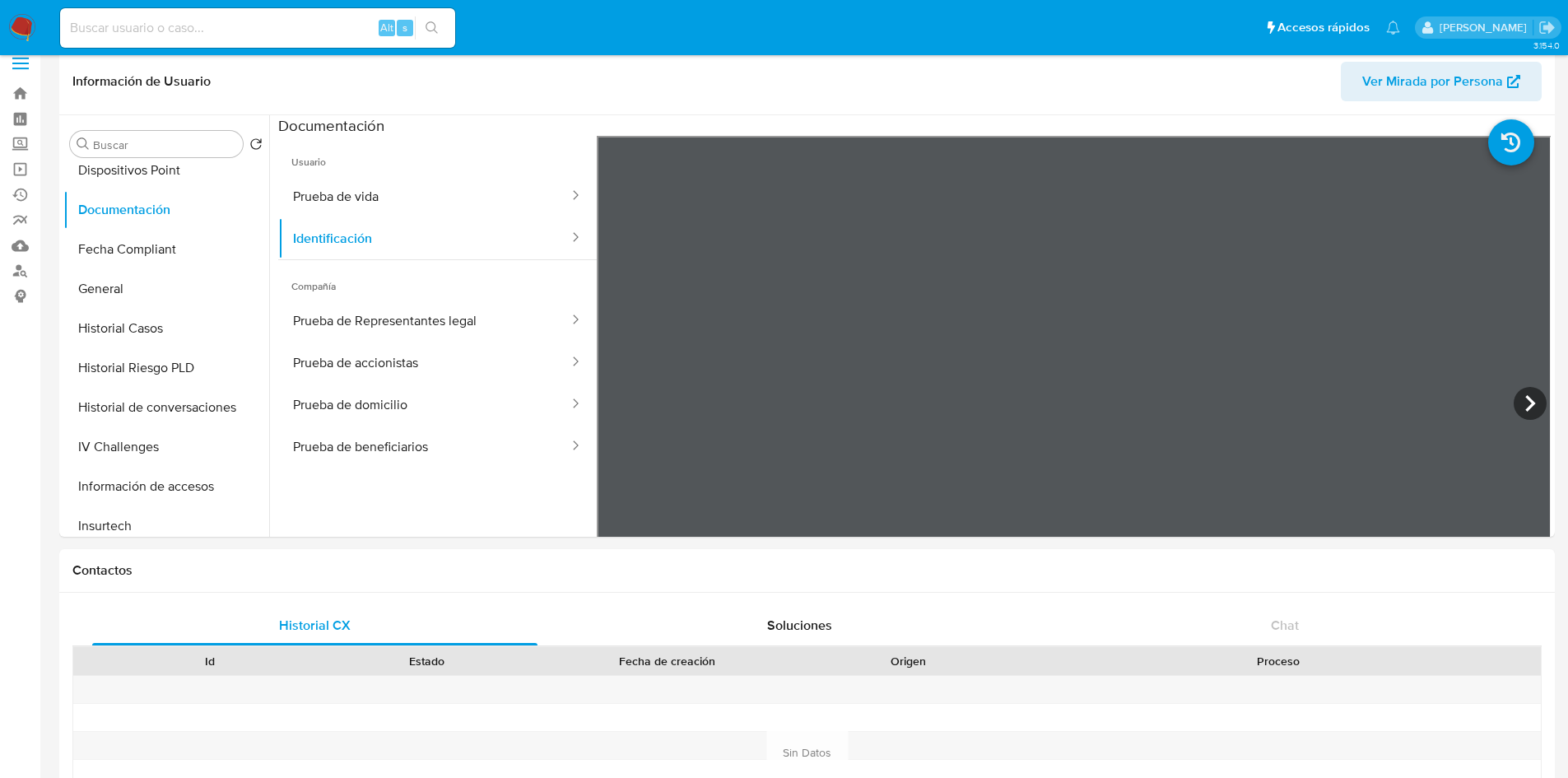
scroll to position [0, 0]
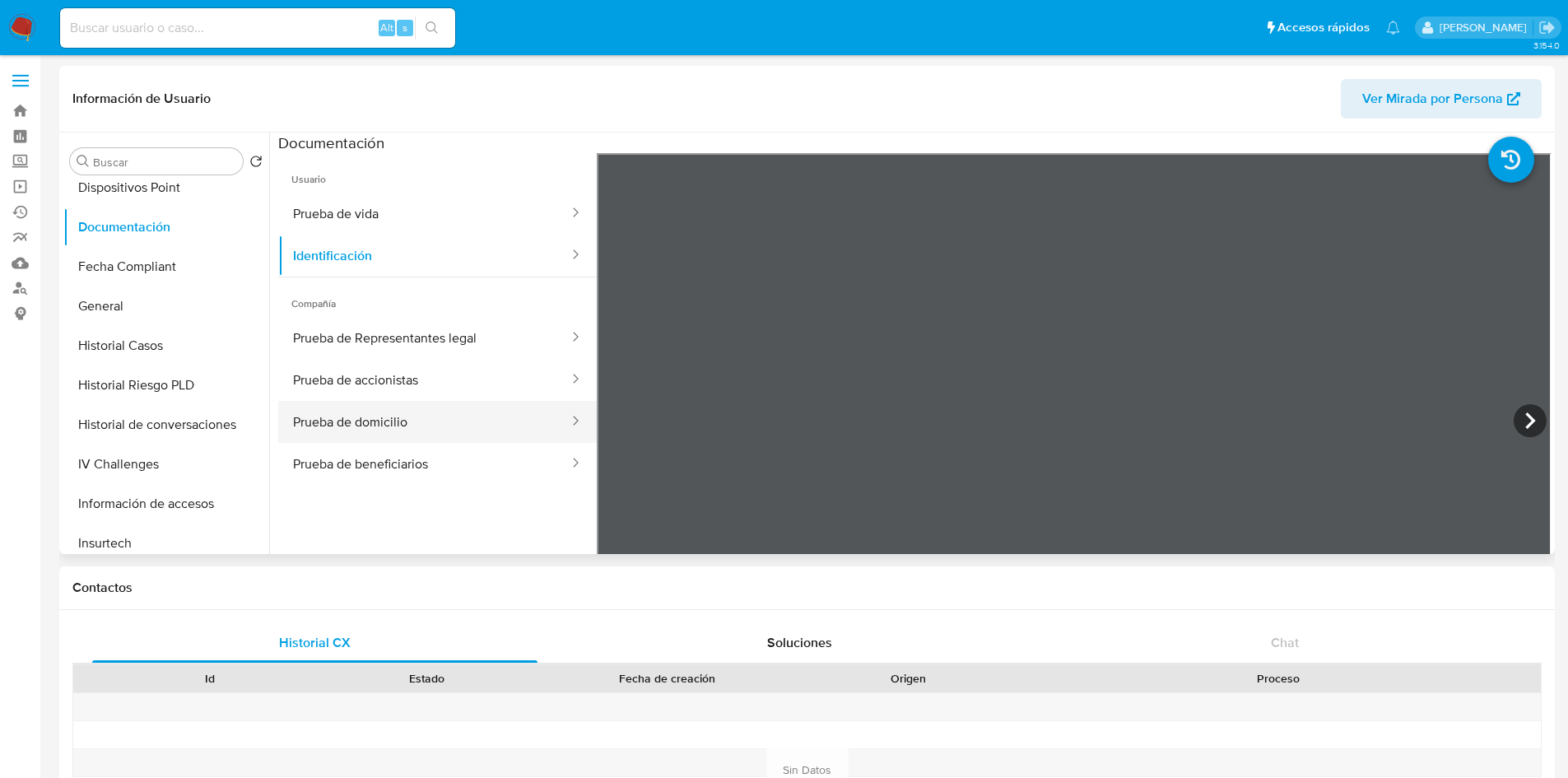
click at [429, 425] on button "Prueba de domicilio" at bounding box center [424, 422] width 292 height 42
